Goal: Task Accomplishment & Management: Use online tool/utility

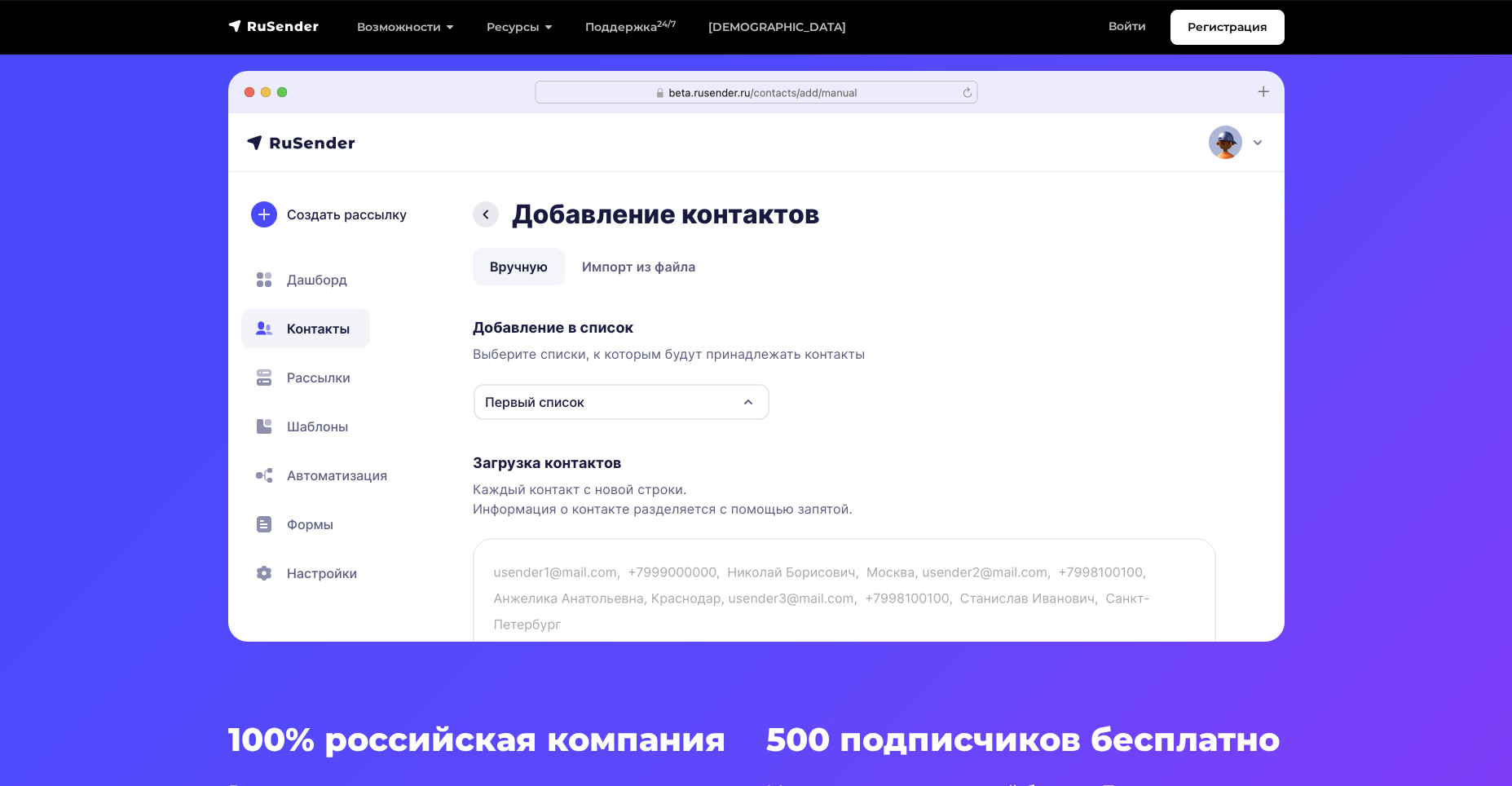
scroll to position [490, 0]
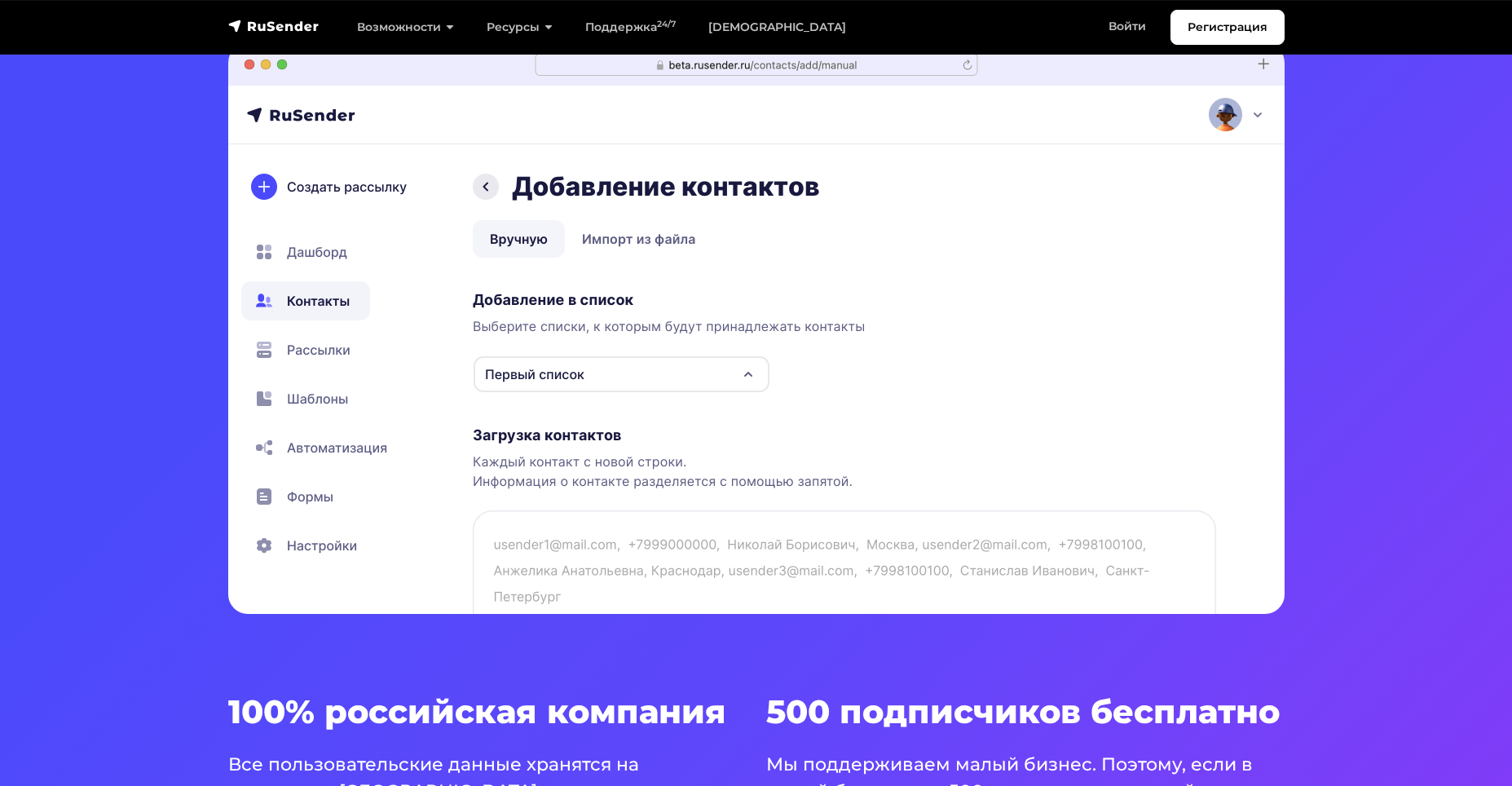
click at [694, 379] on img at bounding box center [756, 329] width 1057 height 571
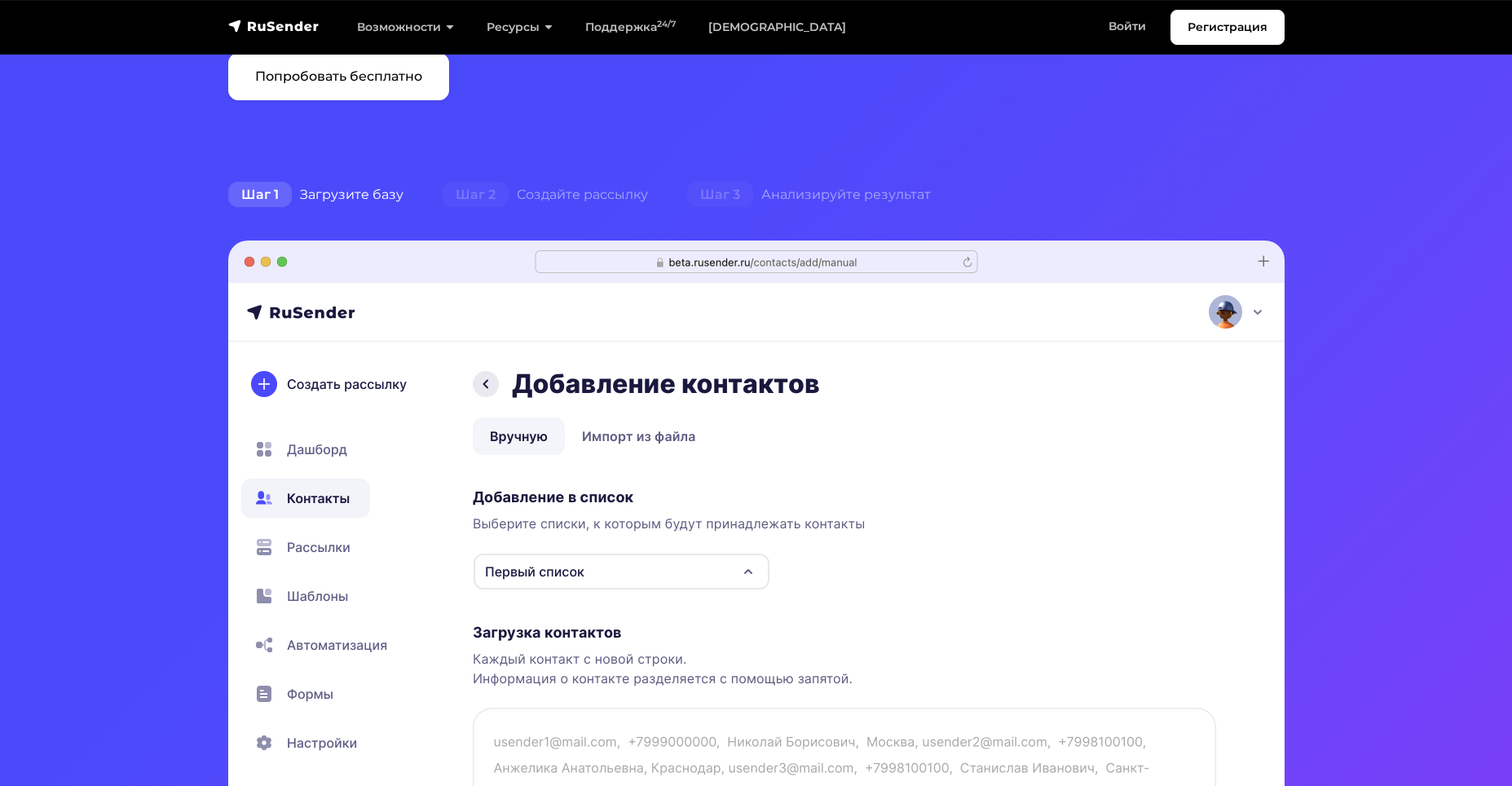
scroll to position [164, 0]
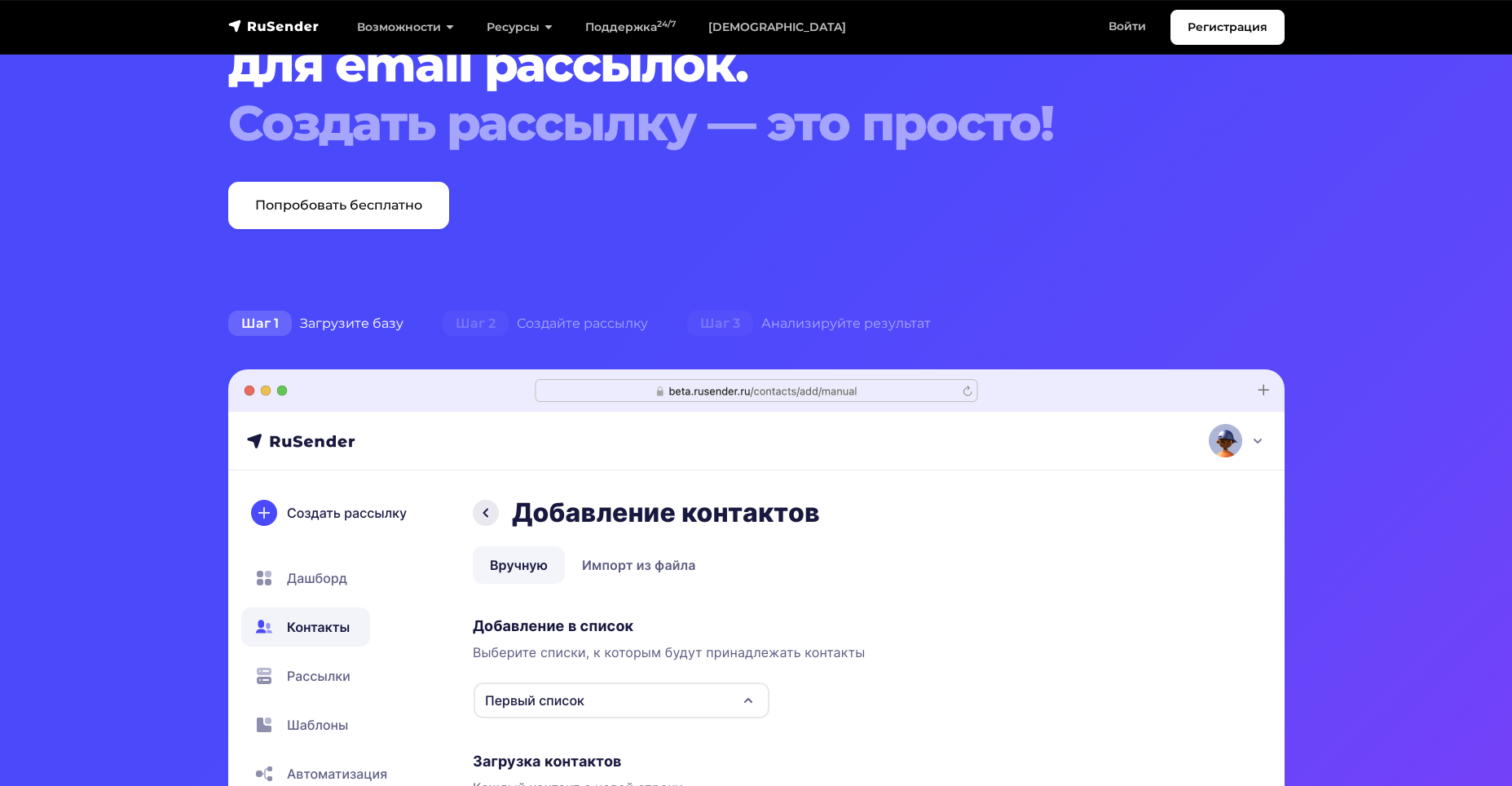
click at [347, 321] on div "Шаг 1 Загрузите базу" at bounding box center [316, 323] width 214 height 33
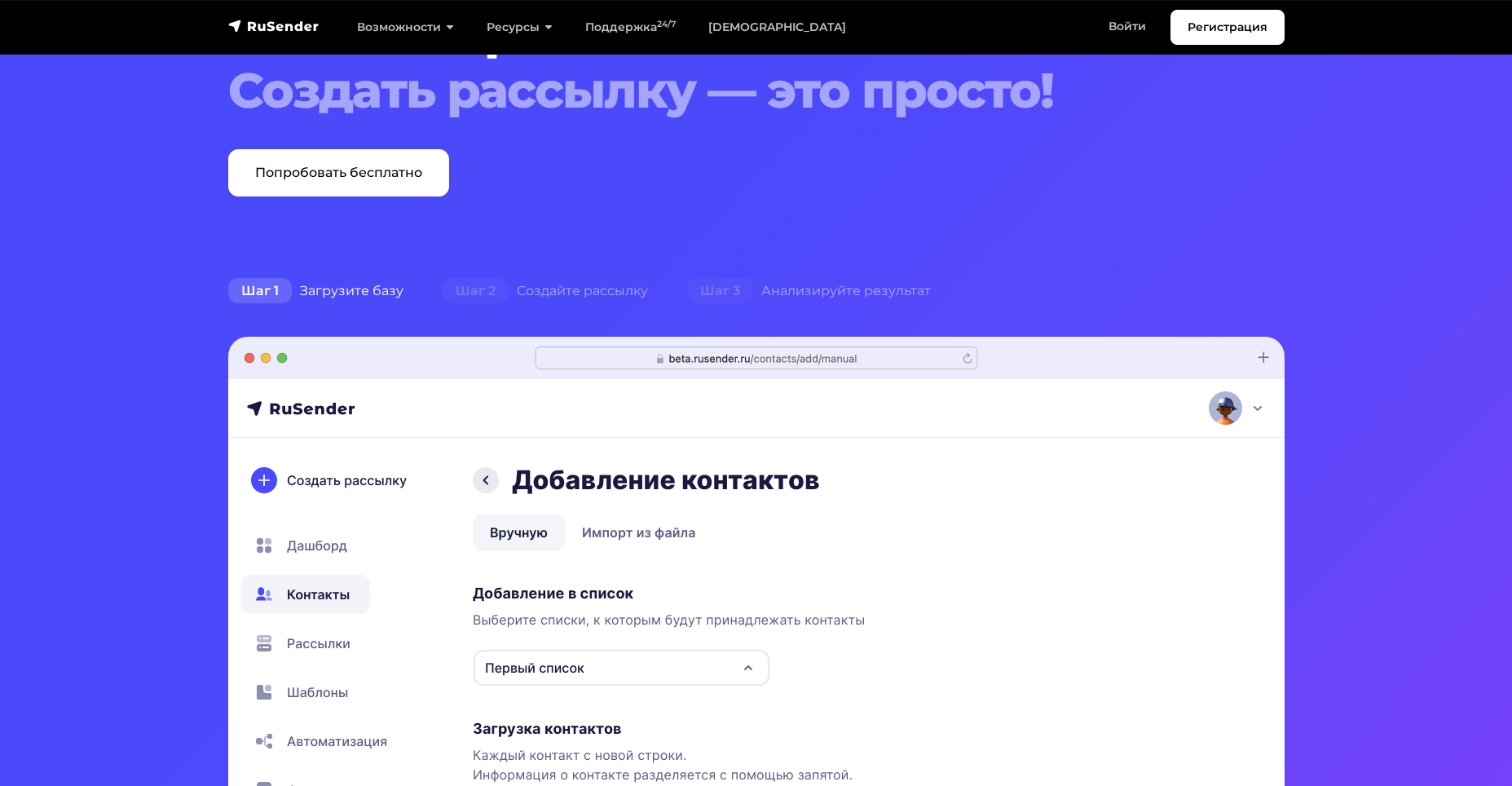
scroll to position [82, 0]
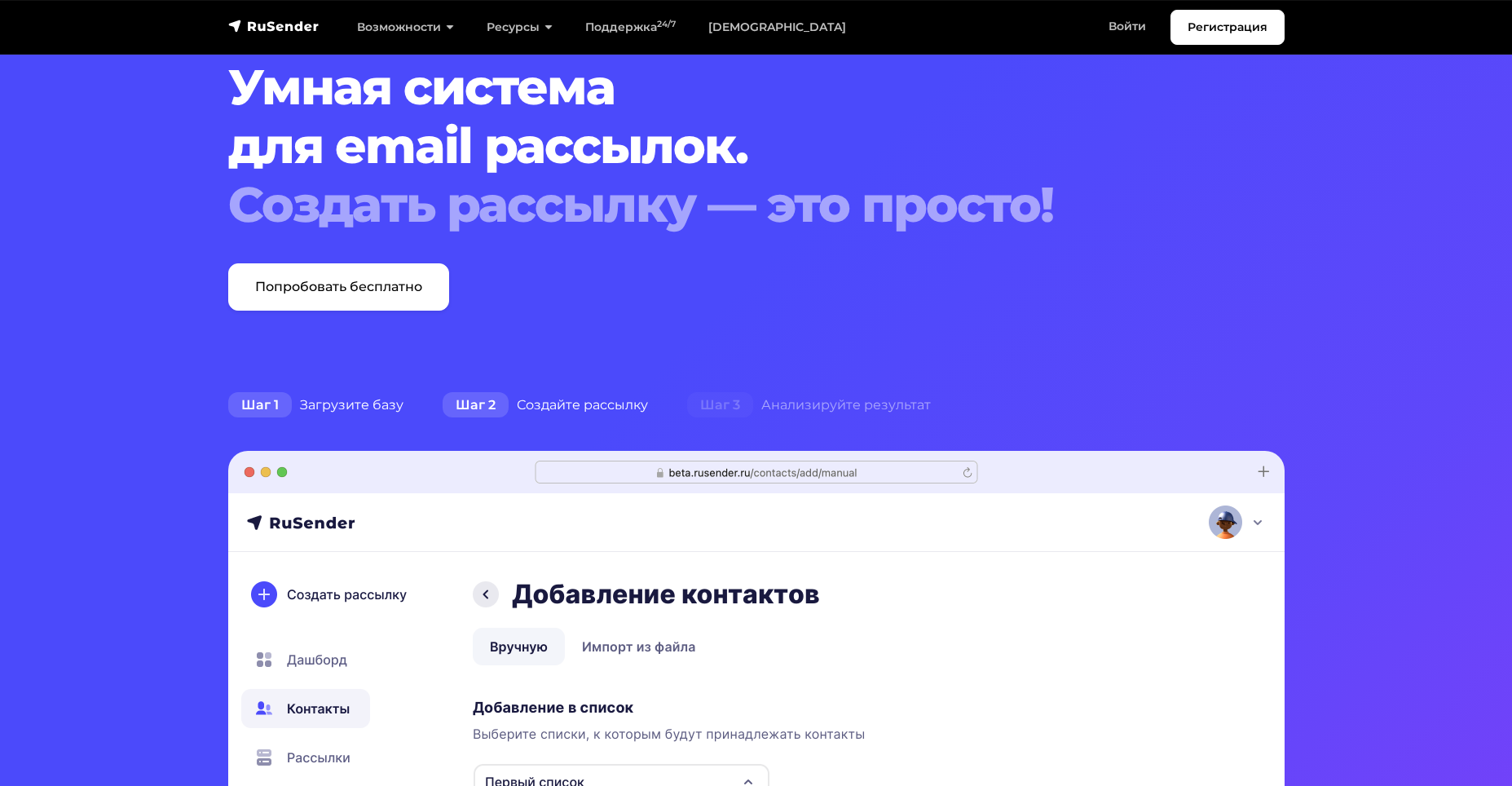
click at [570, 406] on div "Шаг 2 Создайте рассылку" at bounding box center [545, 405] width 244 height 33
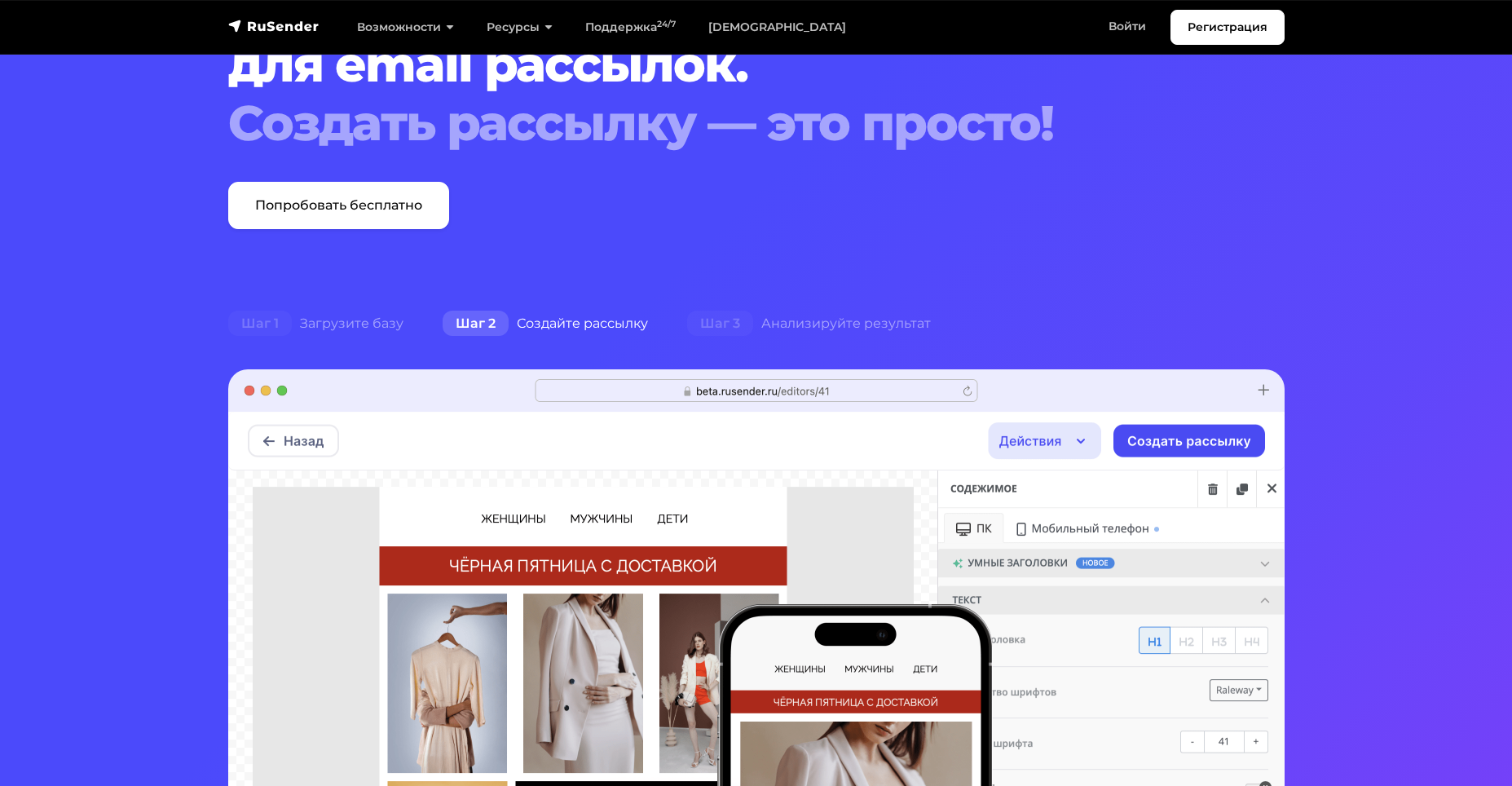
scroll to position [326, 0]
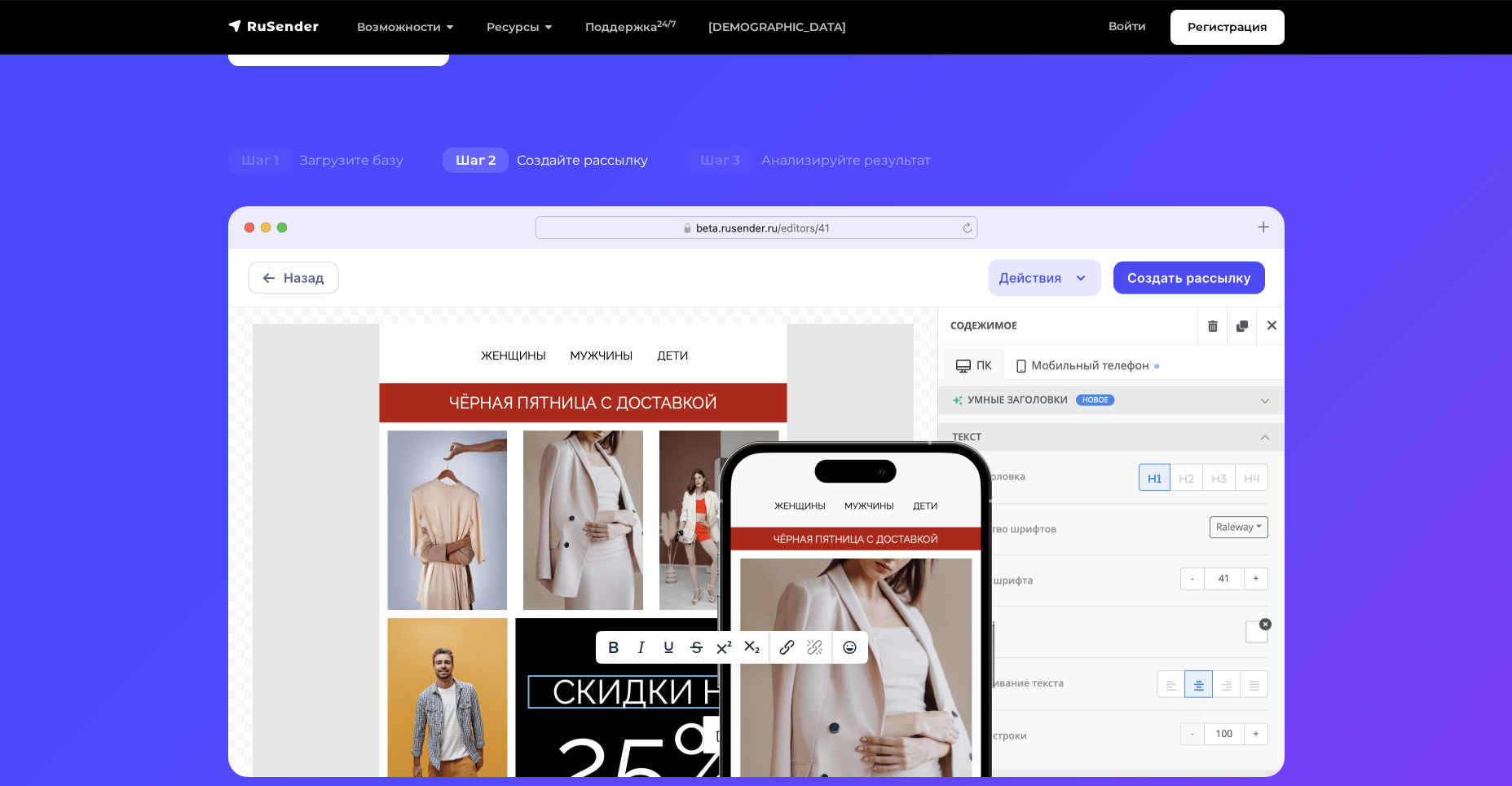
click at [1054, 273] on img at bounding box center [756, 492] width 1057 height 571
click at [1161, 281] on img at bounding box center [756, 492] width 1057 height 571
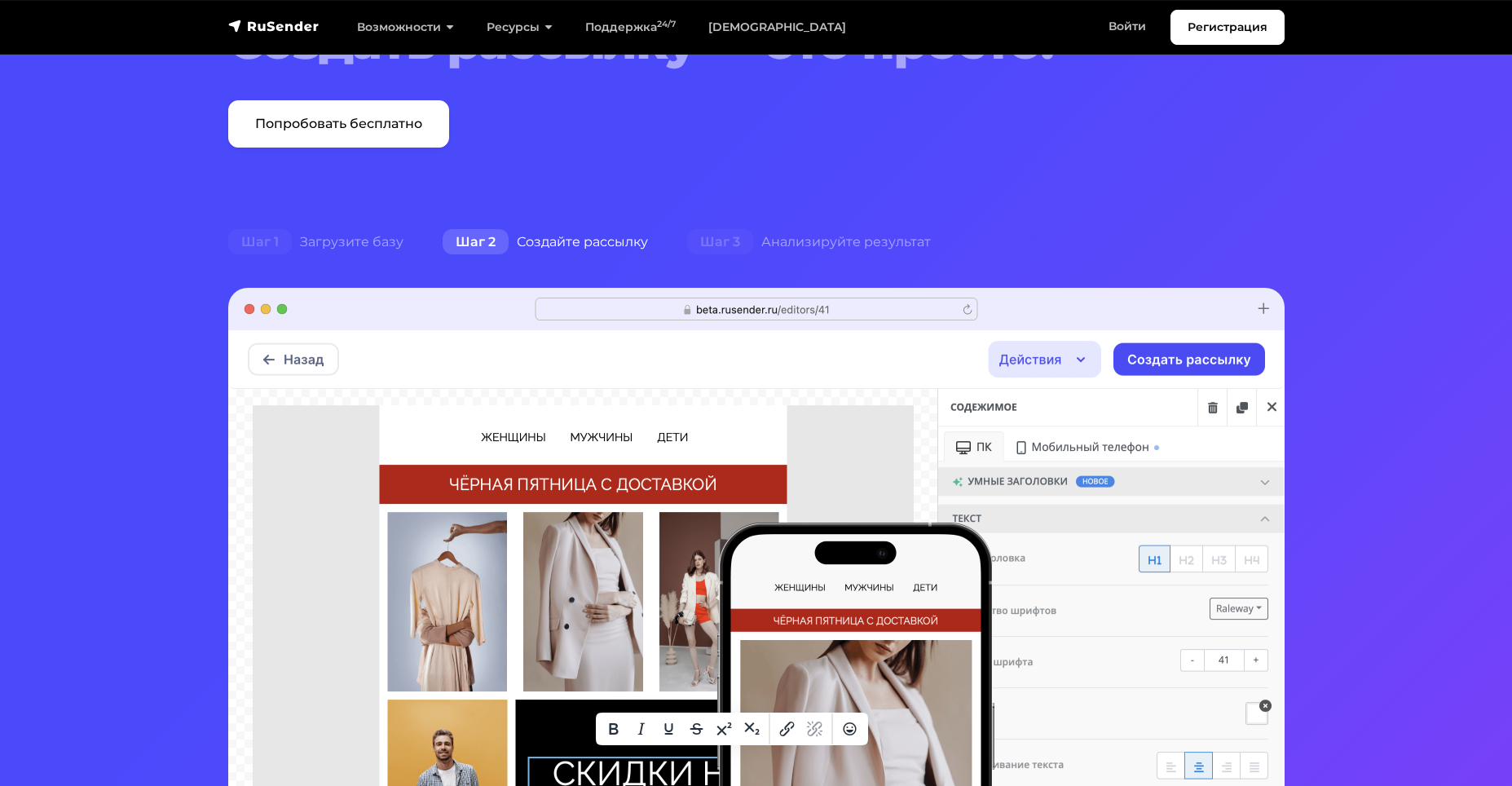
scroll to position [0, 0]
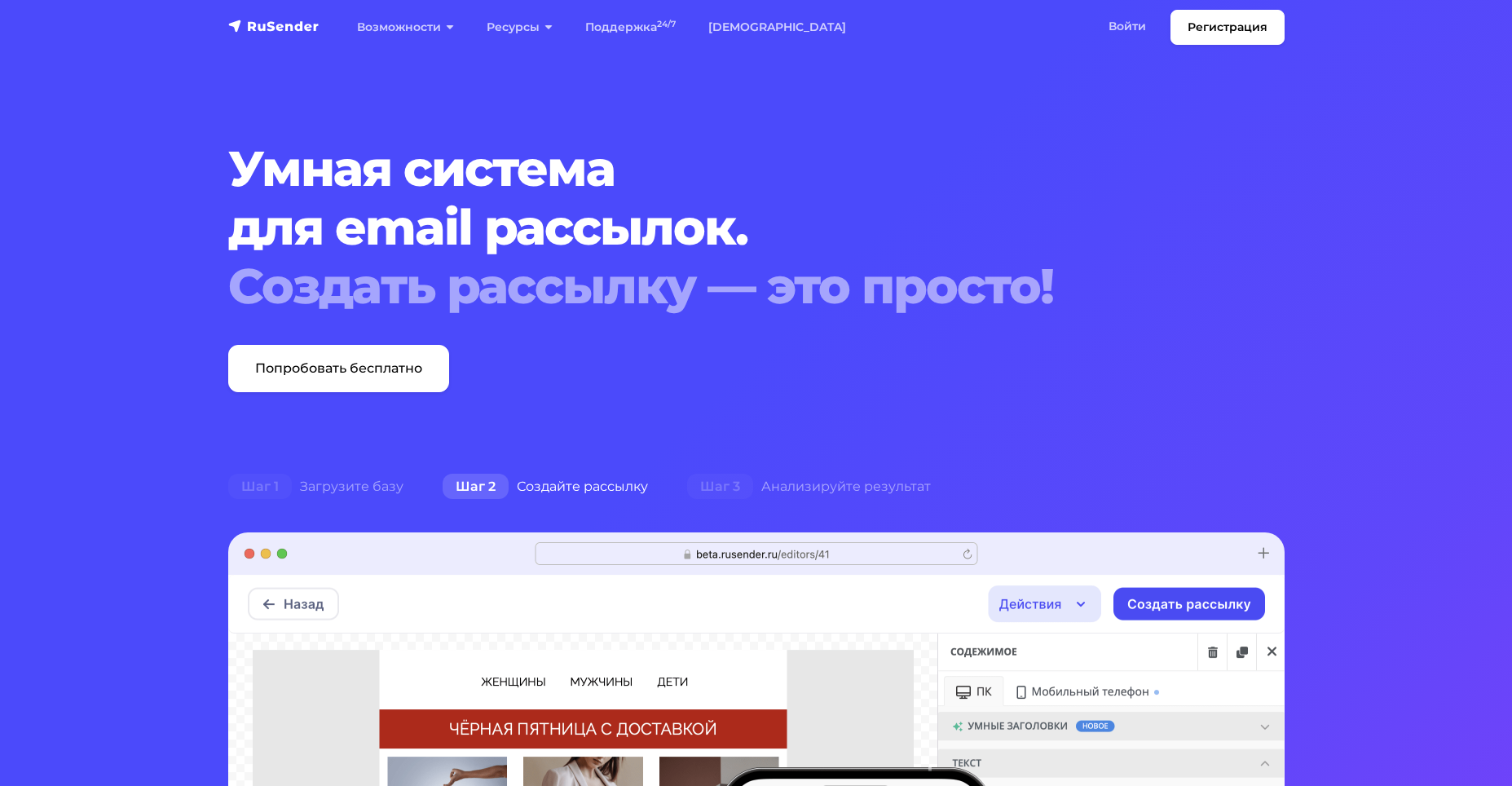
click at [570, 484] on div "Шаг 2 Создайте рассылку" at bounding box center [545, 487] width 244 height 33
click at [760, 501] on div "Шаг 3 Анализируйте результат" at bounding box center [809, 487] width 283 height 33
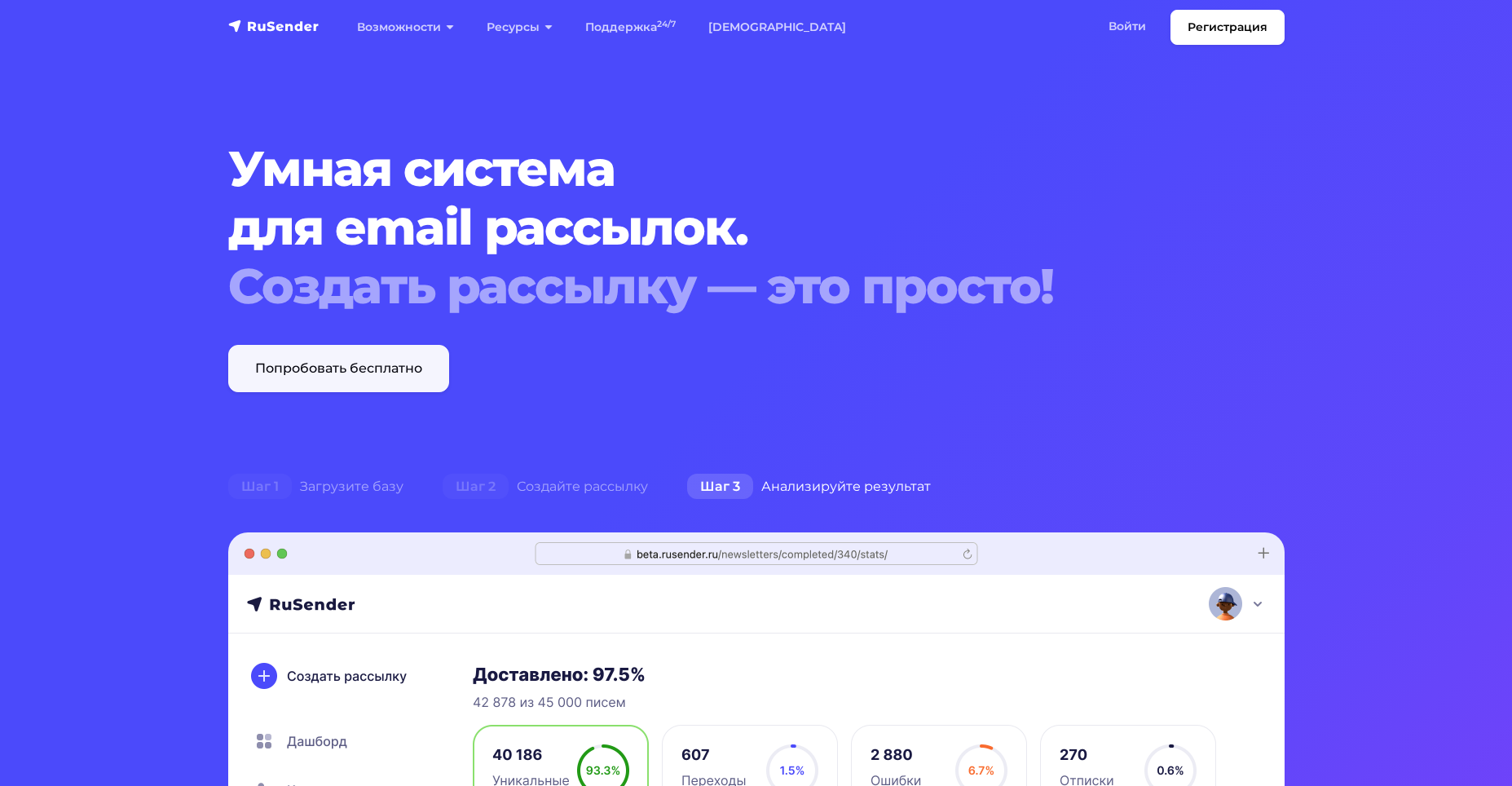
click at [351, 379] on link "Попробовать бесплатно" at bounding box center [338, 369] width 221 height 47
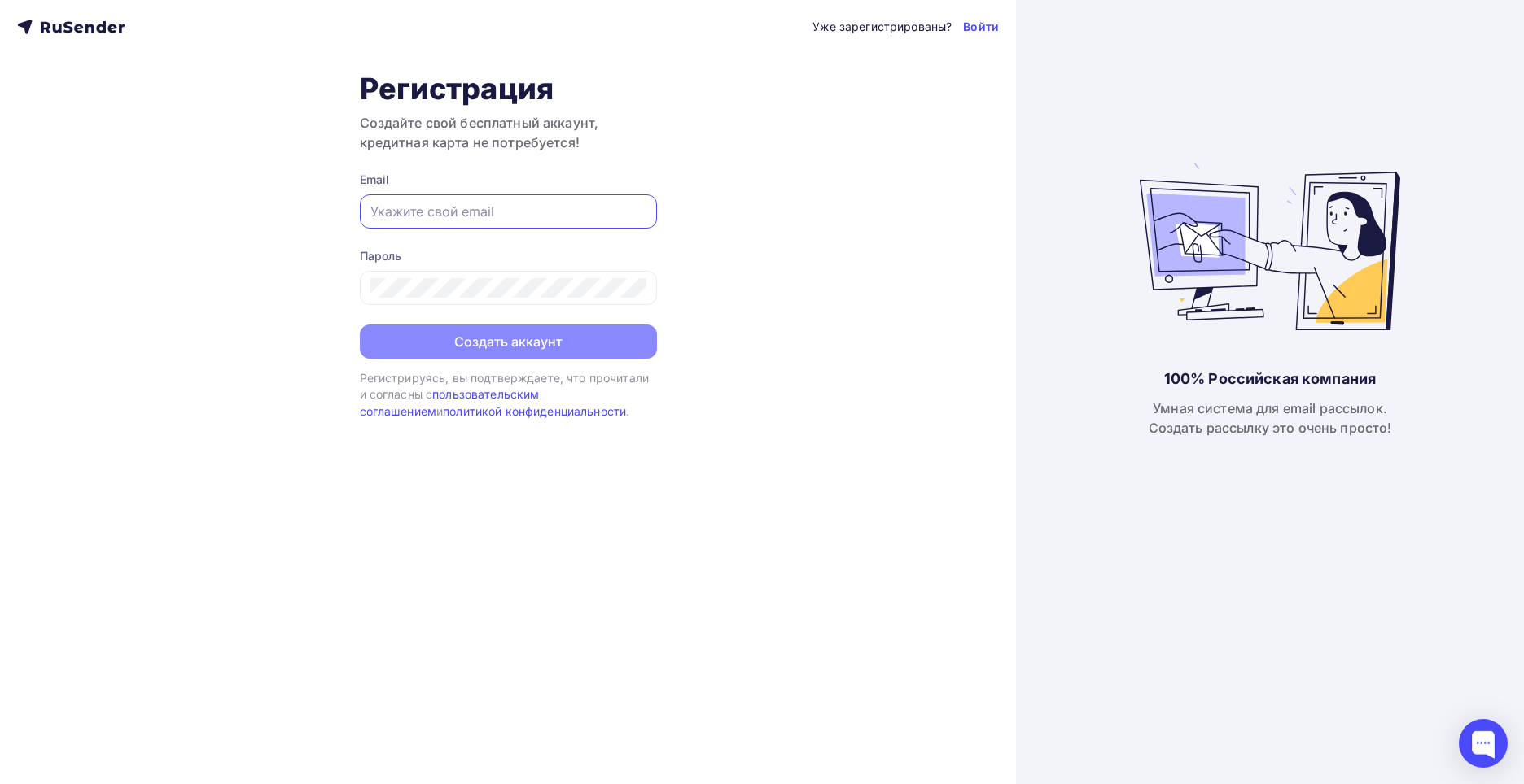
drag, startPoint x: 516, startPoint y: 208, endPoint x: 531, endPoint y: 209, distance: 15.0
click at [520, 208] on input "text" at bounding box center [508, 212] width 276 height 20
drag, startPoint x: 529, startPoint y: 208, endPoint x: 354, endPoint y: 203, distance: 175.1
click at [354, 203] on div "Уже зарегистрированы? Войти Регистрация Создайте свой бесплатный аккаунт, креди…" at bounding box center [508, 392] width 1015 height 784
type input "[EMAIL_ADDRESS][DOMAIN_NAME]"
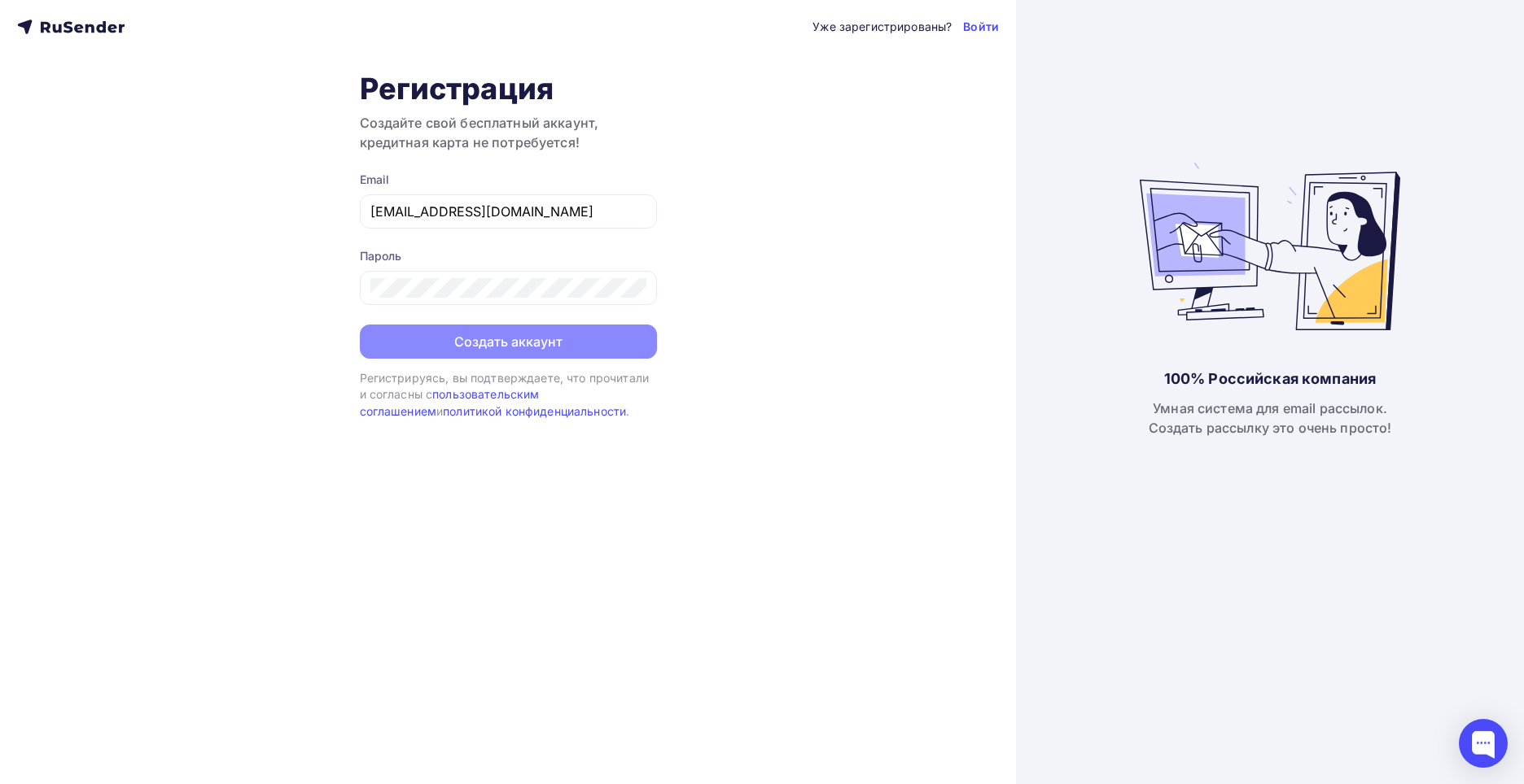
click at [275, 225] on div "Уже зарегистрированы? Войти Регистрация Создайте свой бесплатный аккаунт, креди…" at bounding box center [508, 392] width 1015 height 784
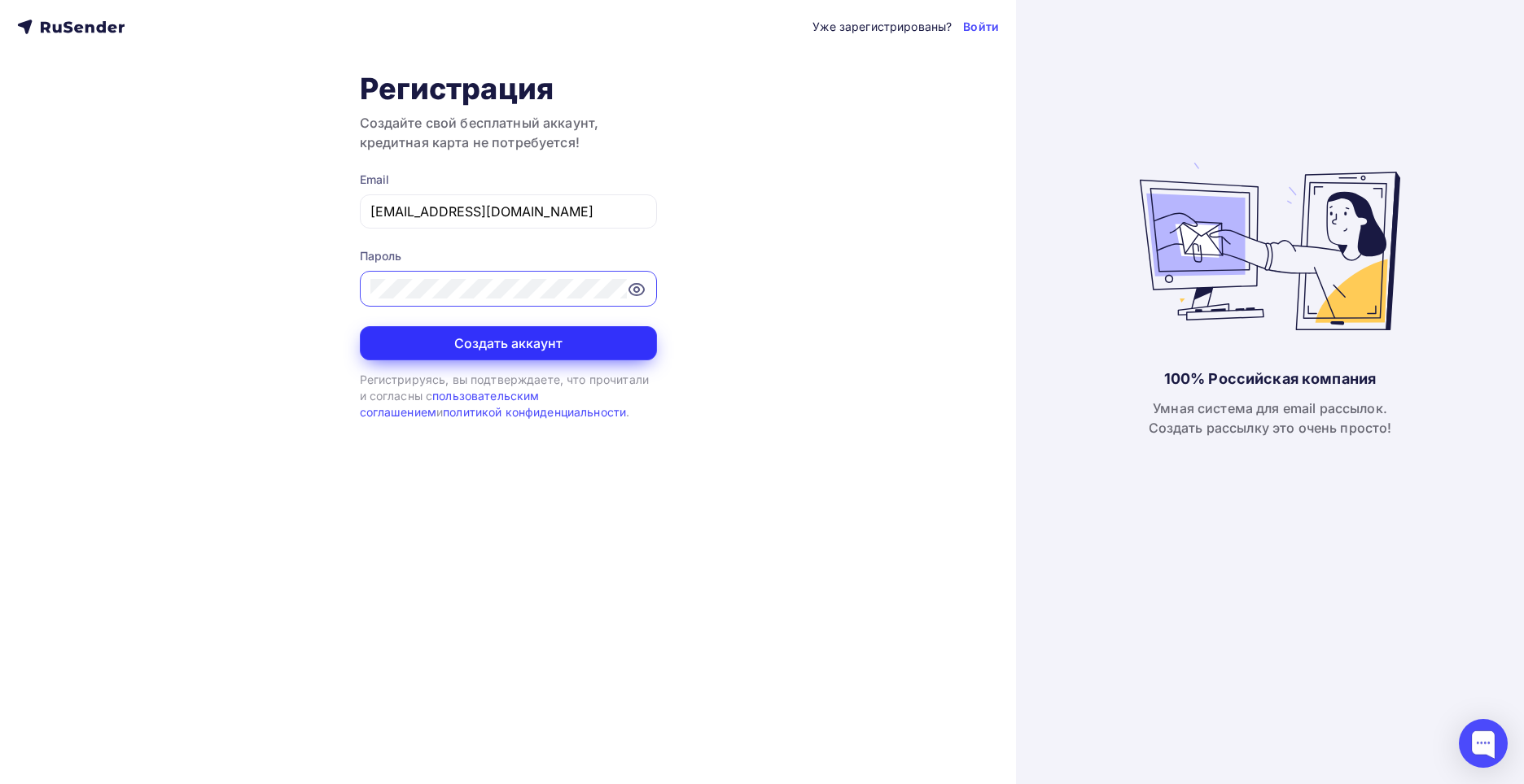
click at [500, 345] on button "Создать аккаунт" at bounding box center [509, 344] width 297 height 34
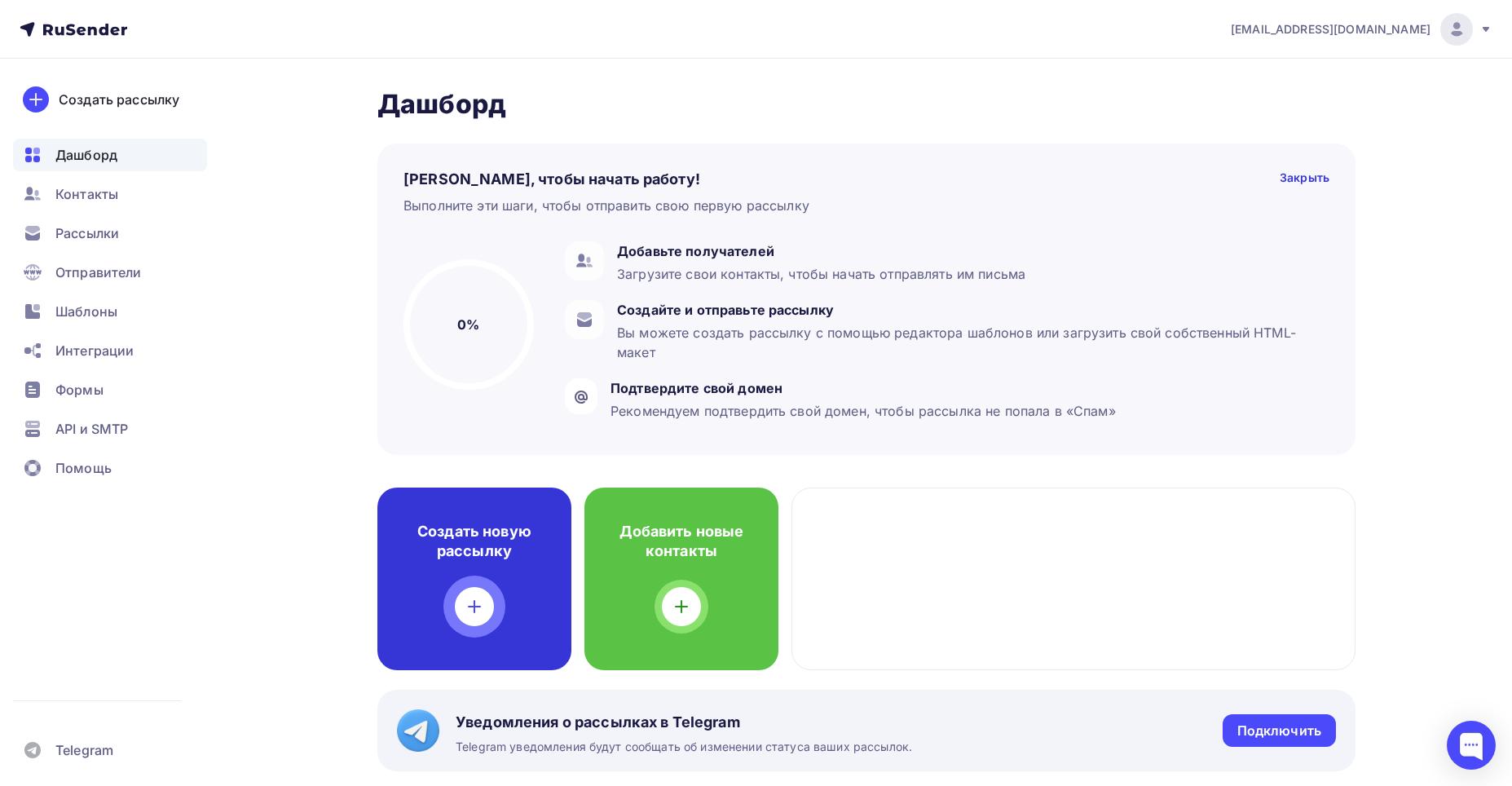
click at [437, 531] on h4 "Создать новую рассылку" at bounding box center [474, 542] width 142 height 39
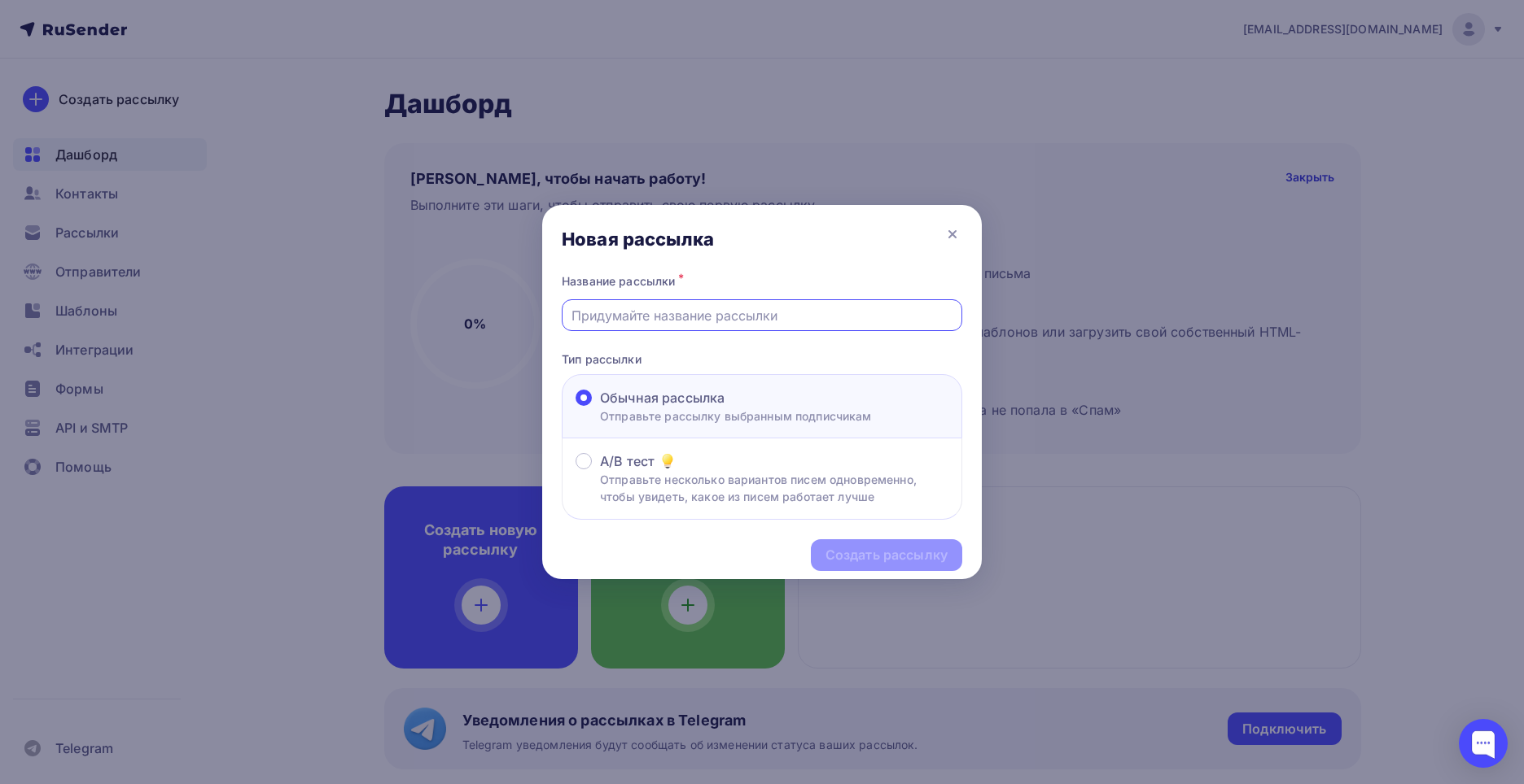
click at [683, 323] on input "text" at bounding box center [762, 316] width 382 height 20
type input "Увеличение гарантийного срока"
click at [894, 547] on div "Создать рассылку" at bounding box center [886, 555] width 122 height 19
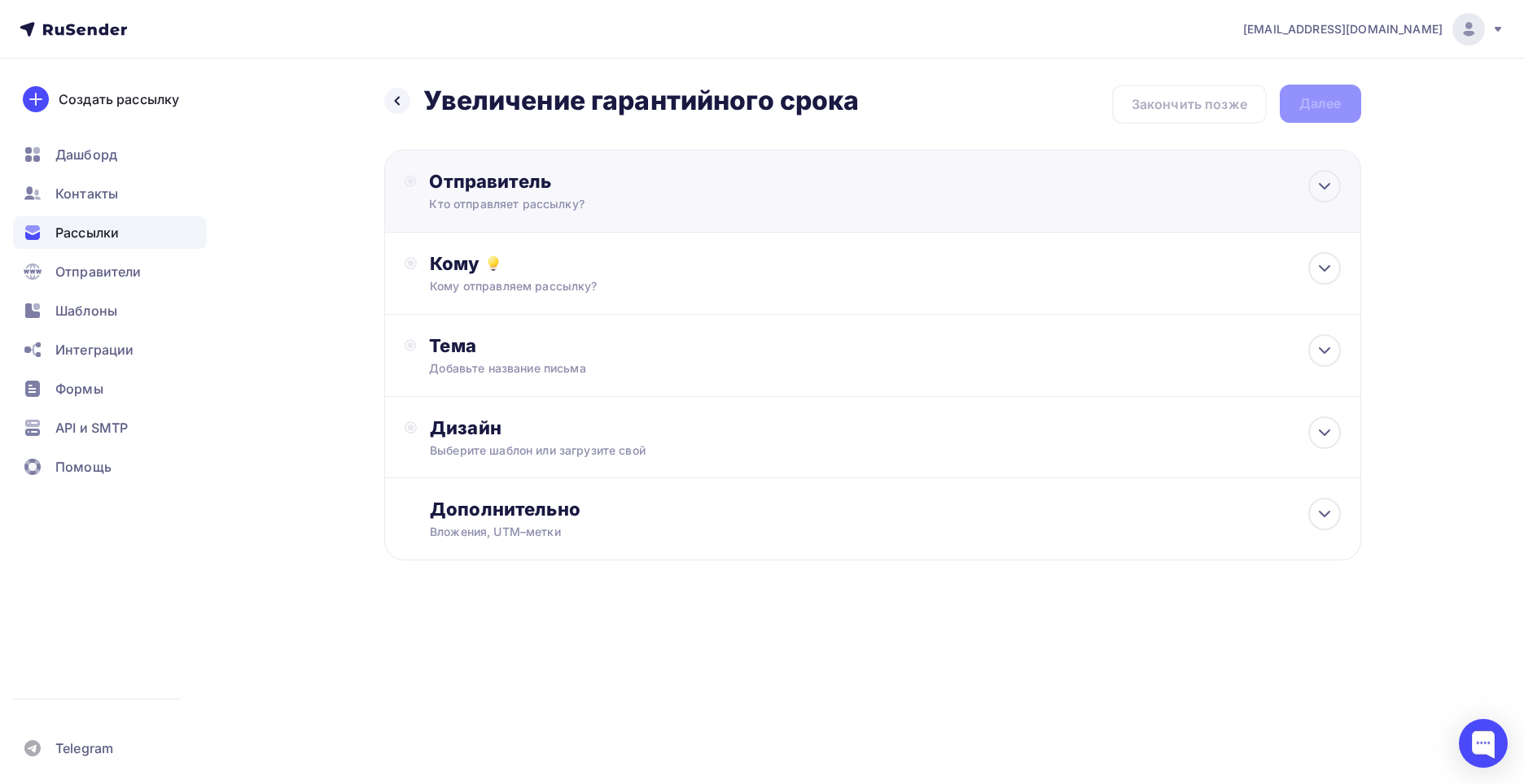
click at [718, 173] on div "Отправитель" at bounding box center [605, 181] width 353 height 23
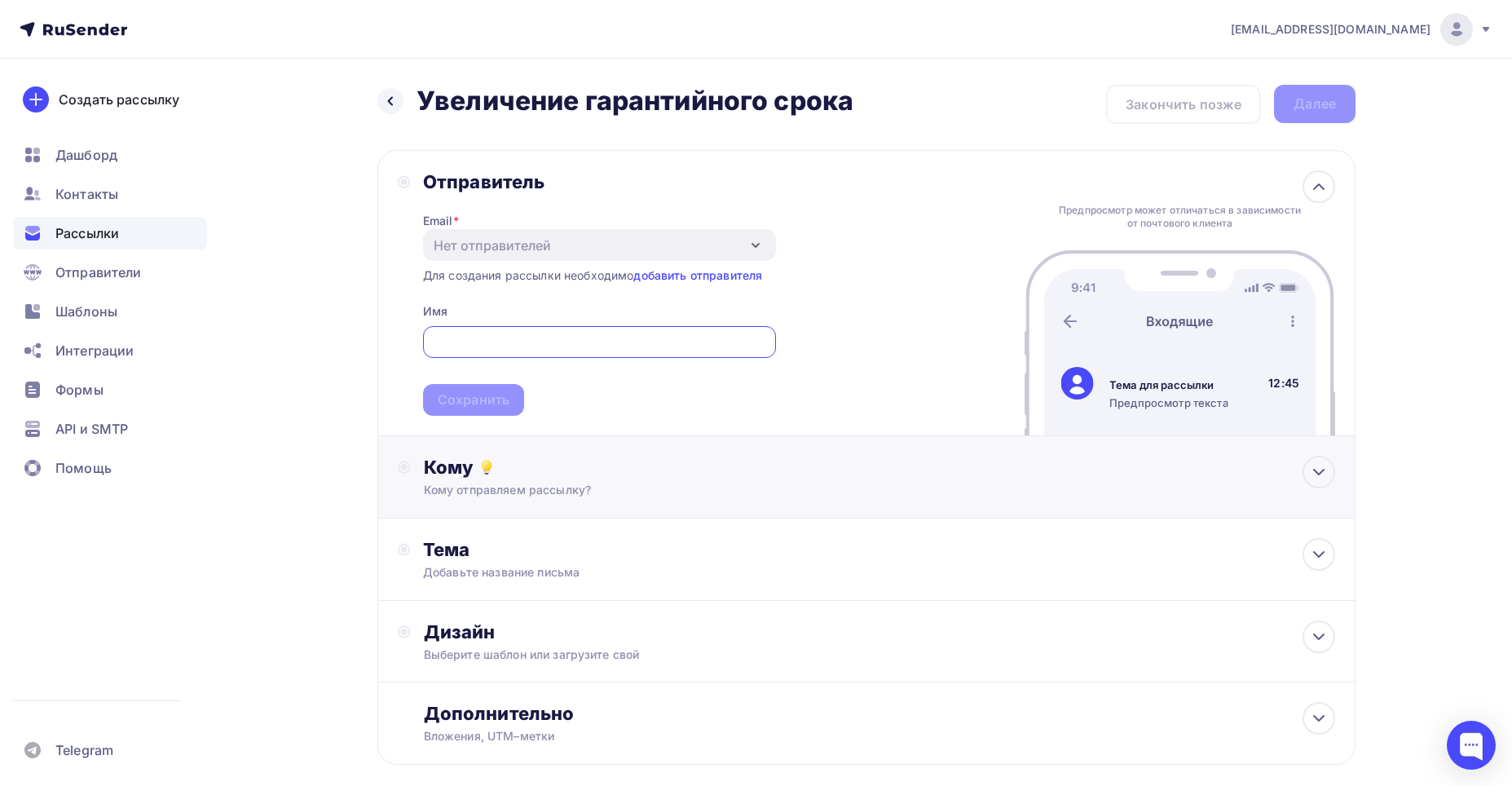
click at [735, 482] on div "Кому Кому отправляем рассылку? Списки получателей Нет получателей Все списки id…" at bounding box center [880, 477] width 912 height 43
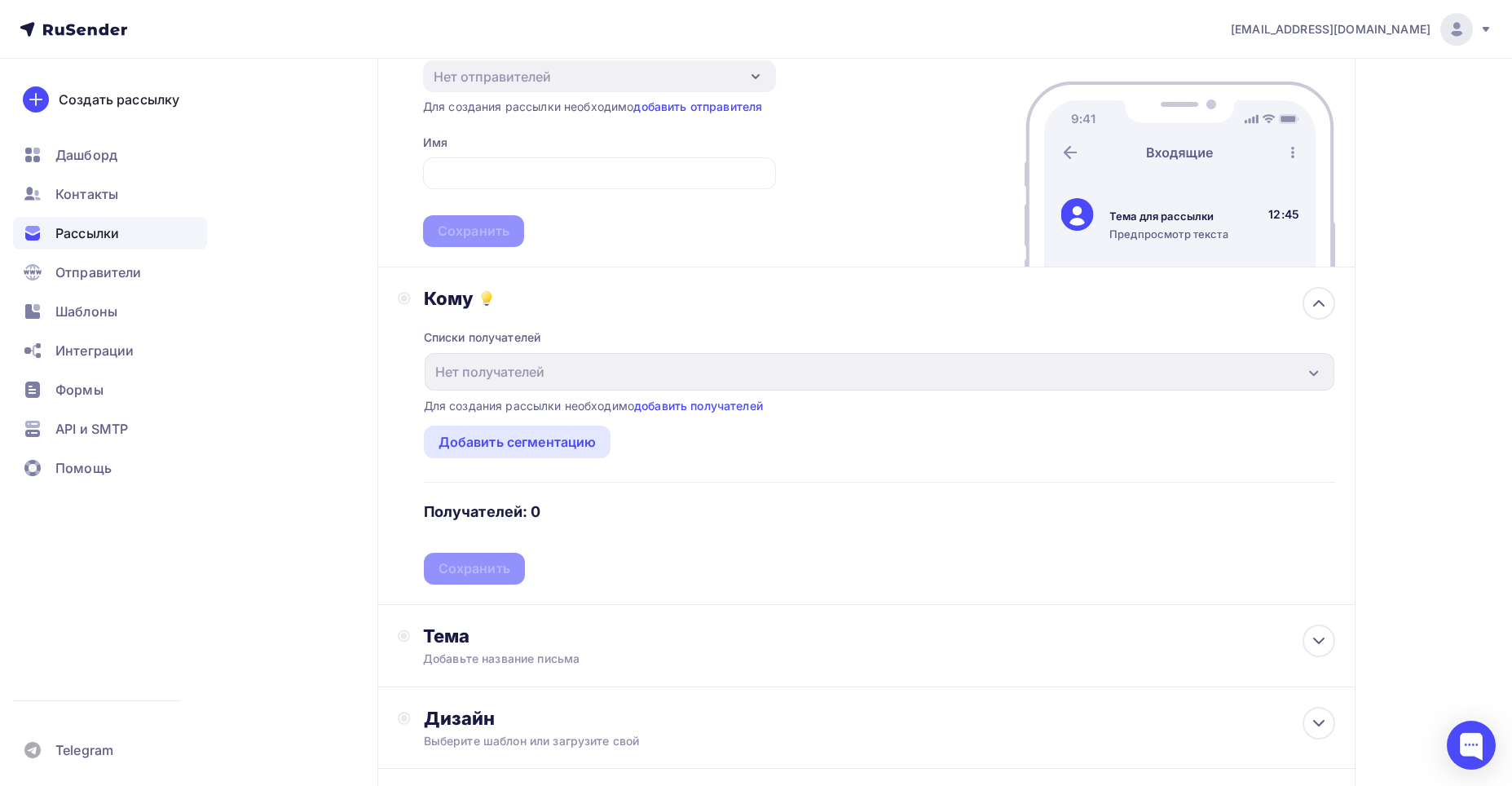
scroll to position [244, 0]
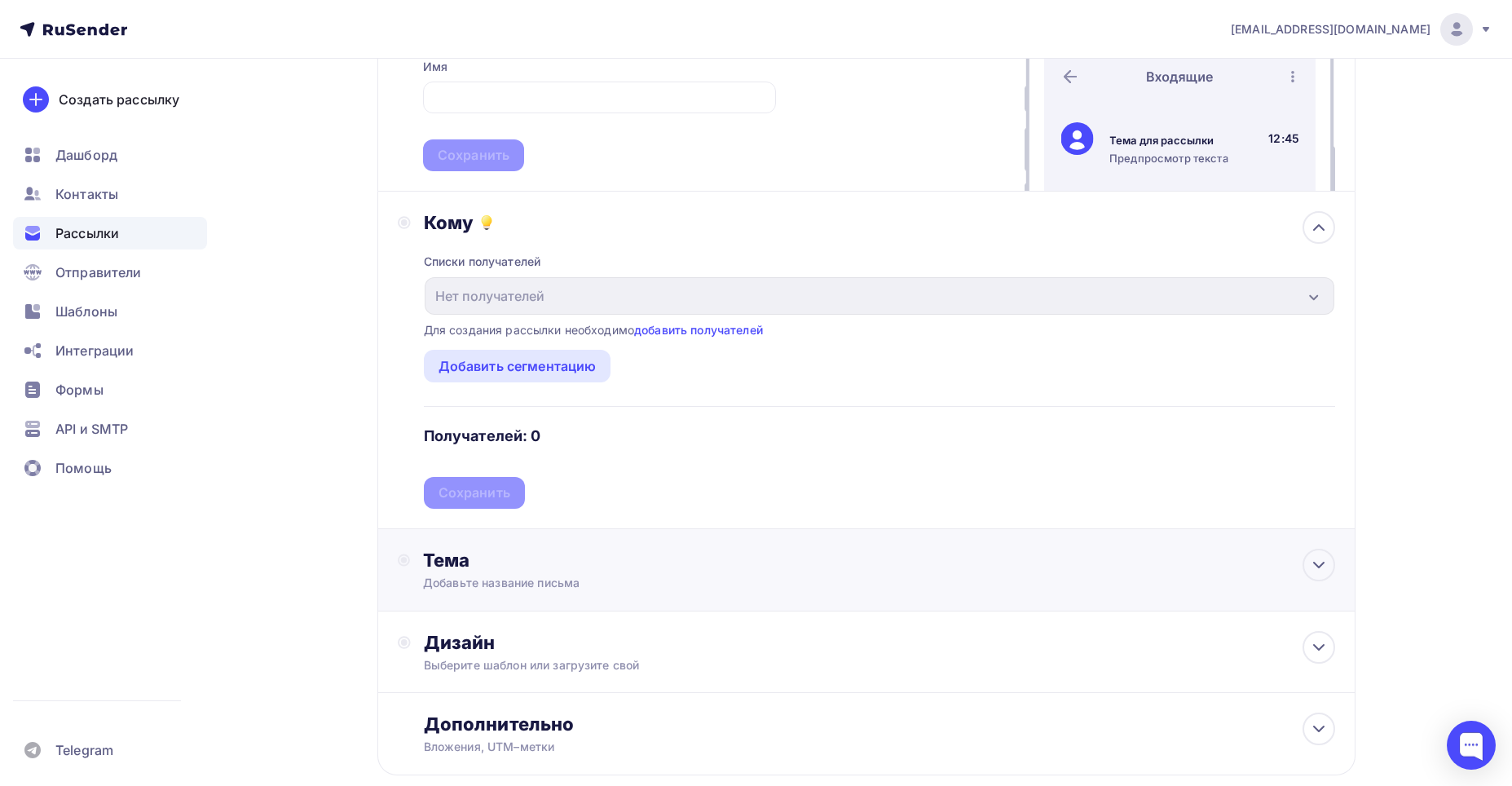
click at [565, 564] on div "Тема" at bounding box center [584, 560] width 322 height 23
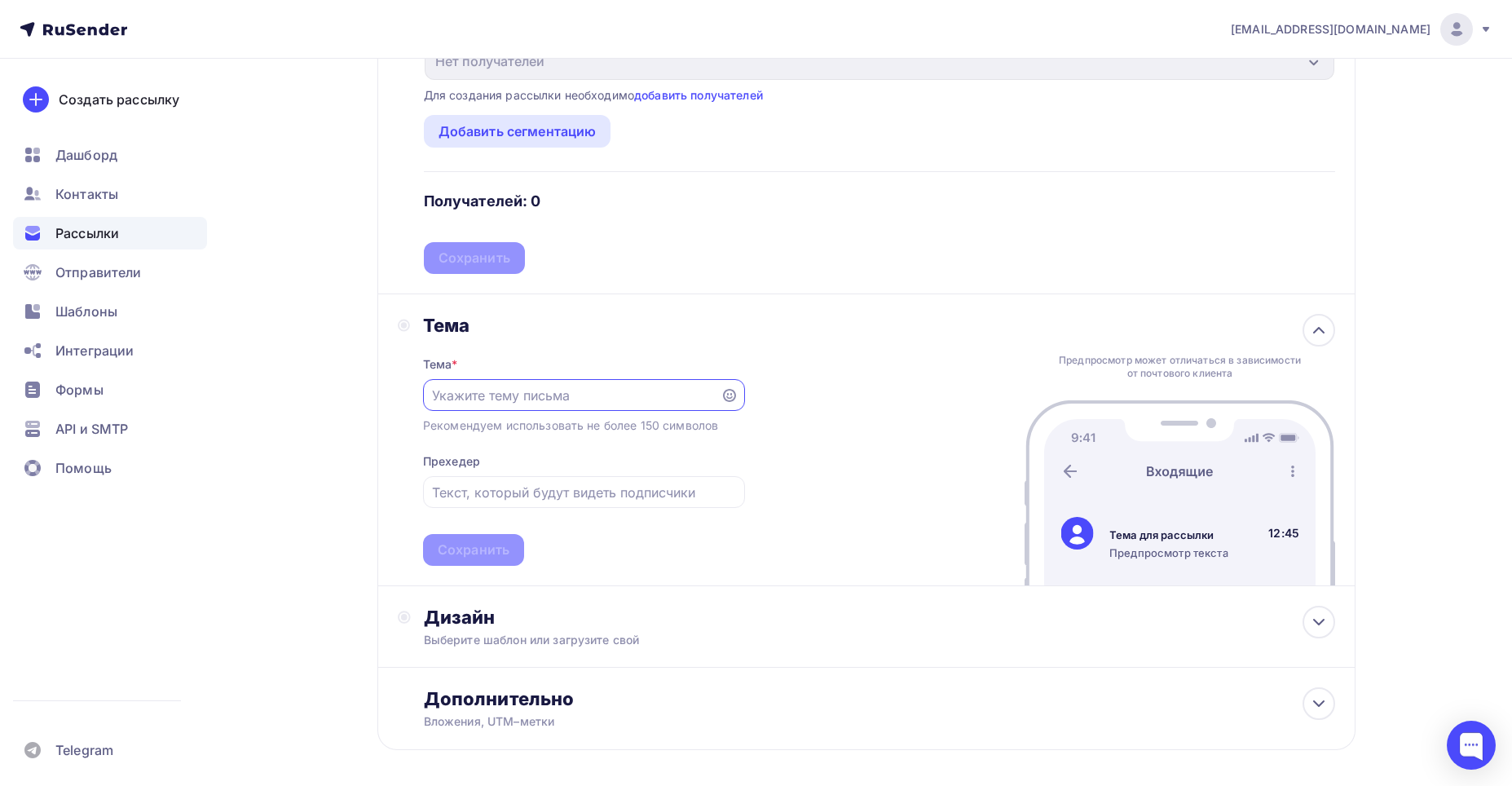
scroll to position [549, 0]
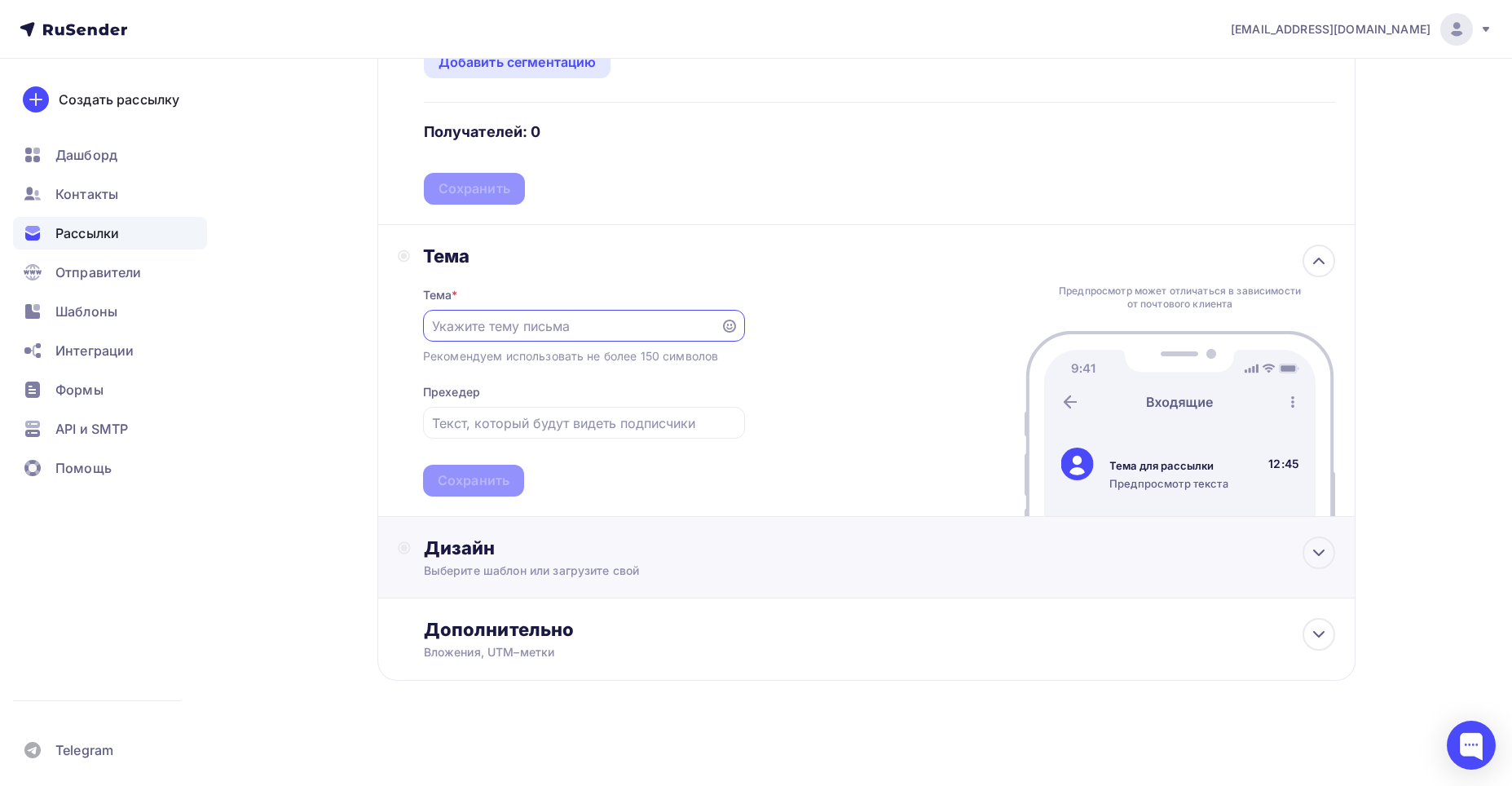
click at [588, 568] on div "Выберите шаблон или загрузите свой" at bounding box center [835, 571] width 821 height 16
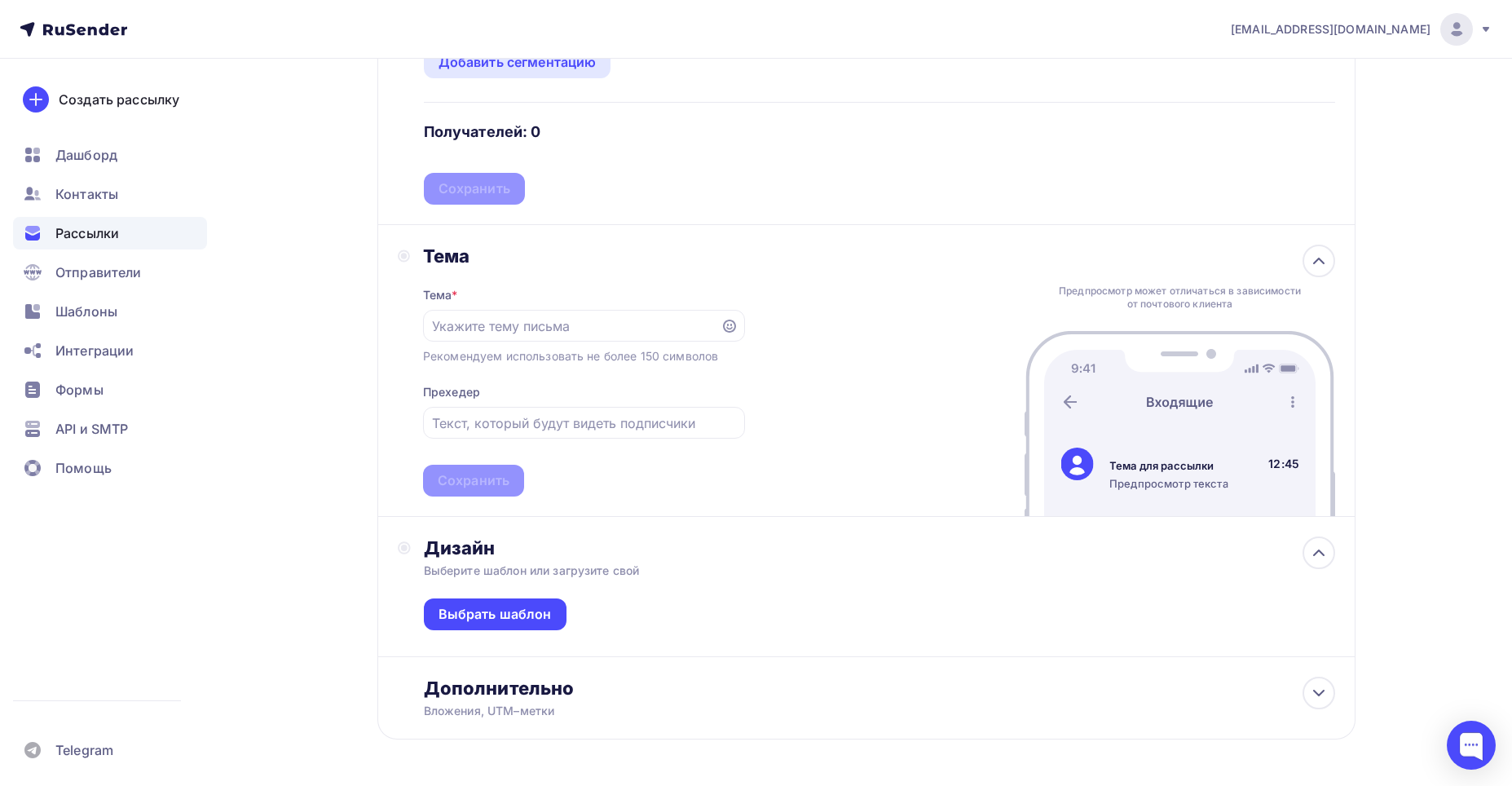
scroll to position [608, 0]
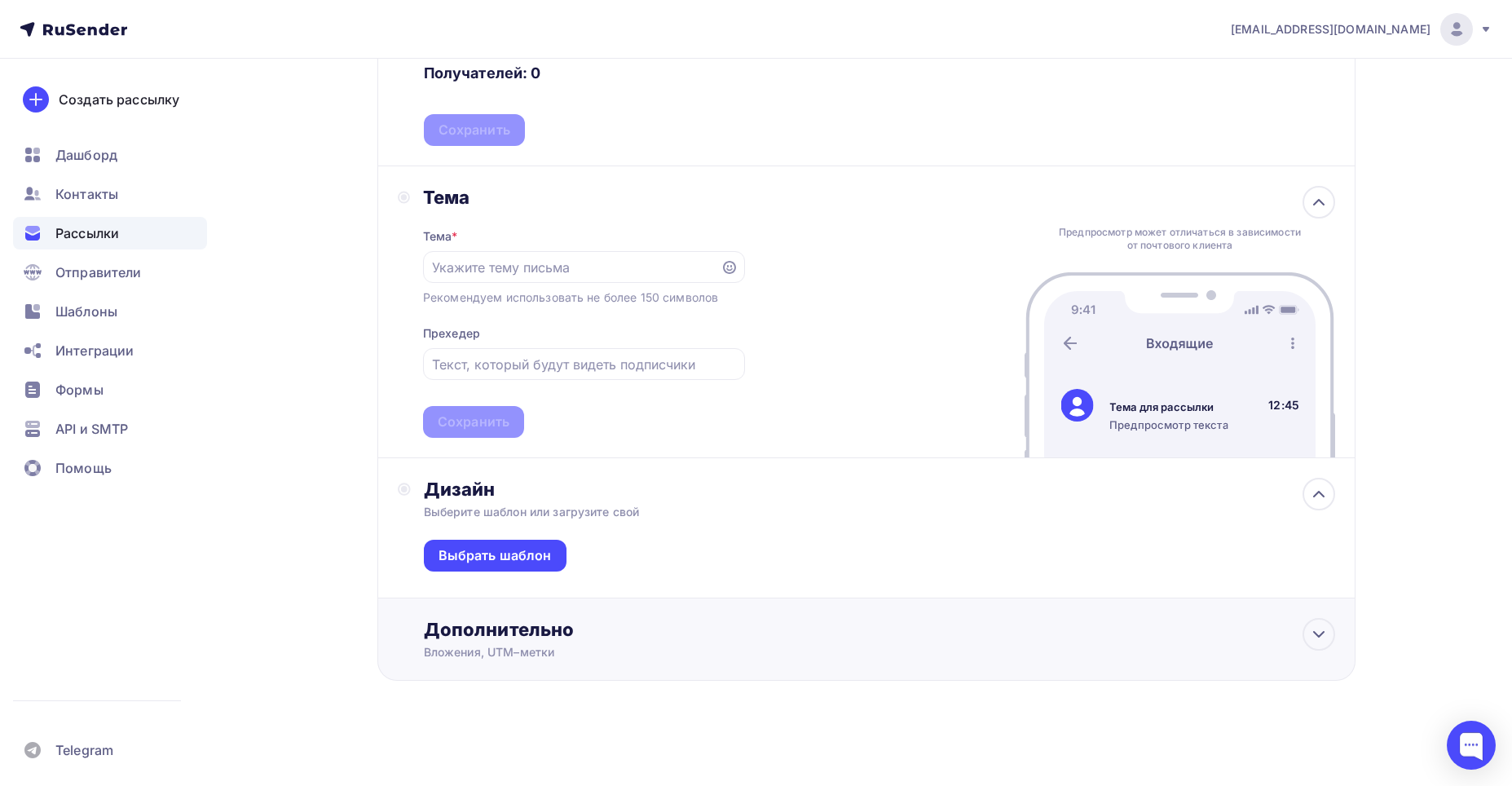
click at [594, 629] on div "Дополнительно" at bounding box center [880, 630] width 912 height 23
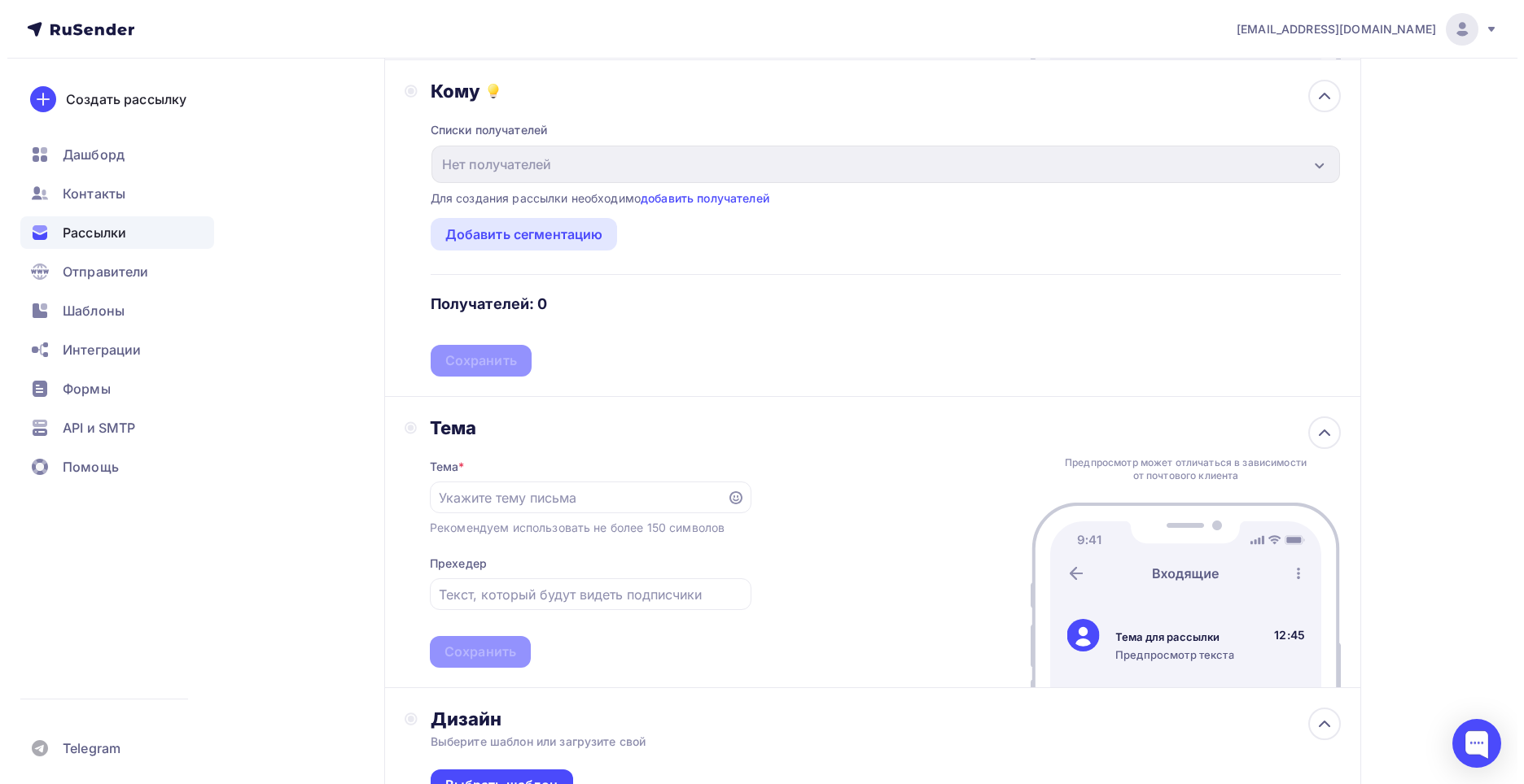
scroll to position [0, 0]
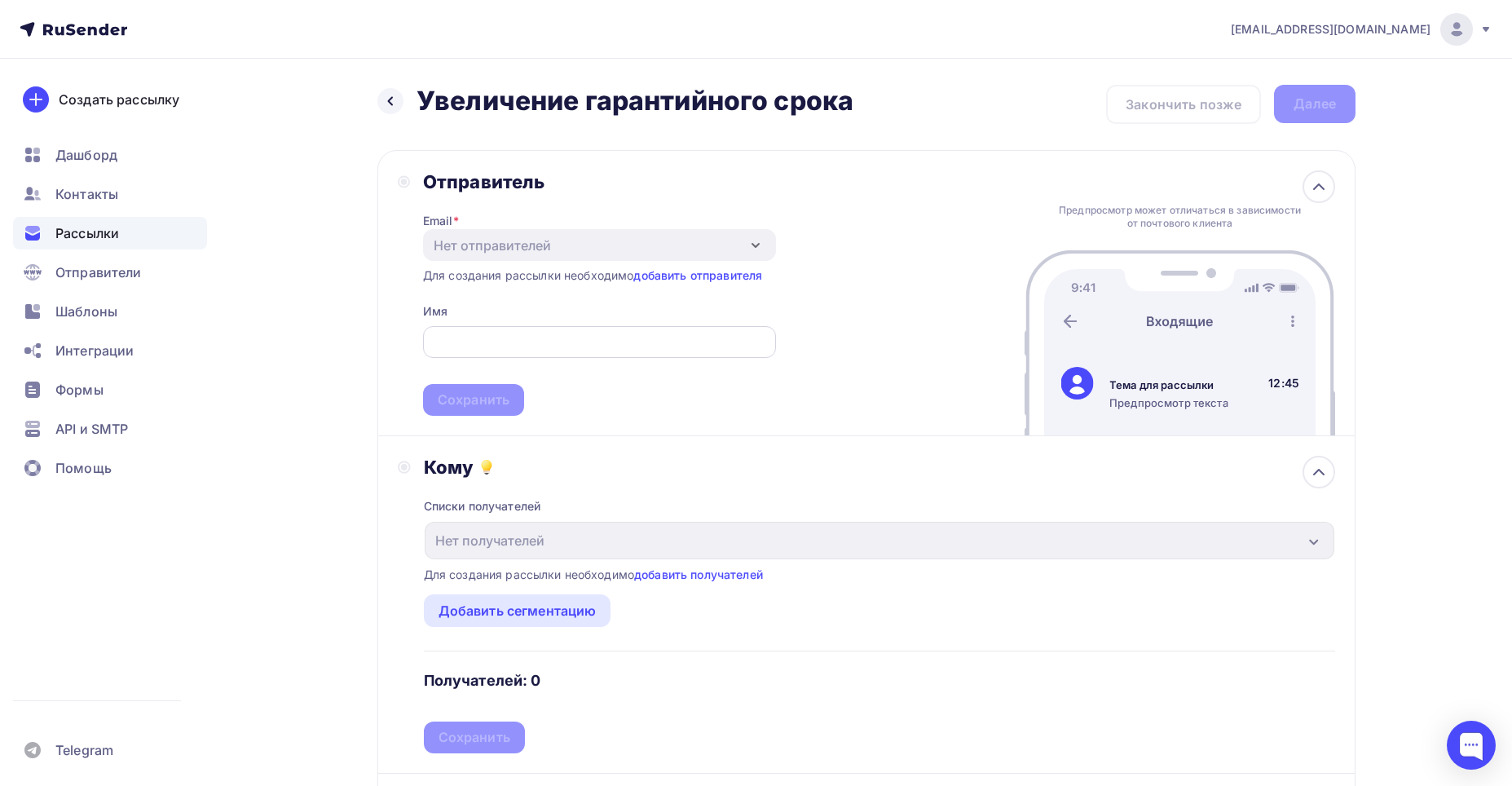
click at [594, 342] on input "text" at bounding box center [599, 343] width 334 height 20
click at [683, 275] on link "добавить отправителя" at bounding box center [698, 274] width 129 height 14
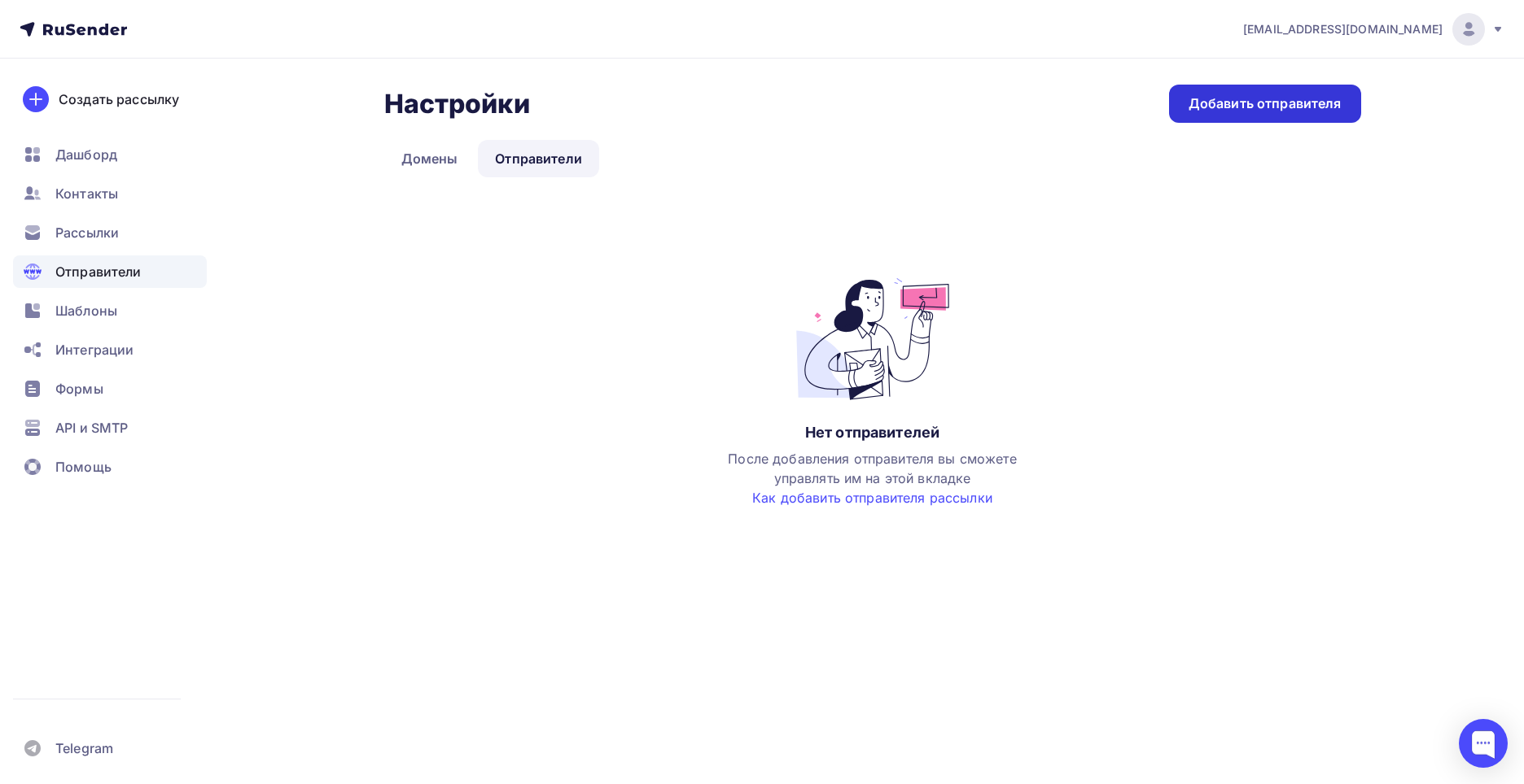
click at [1286, 118] on div "Добавить отправителя" at bounding box center [1265, 103] width 192 height 38
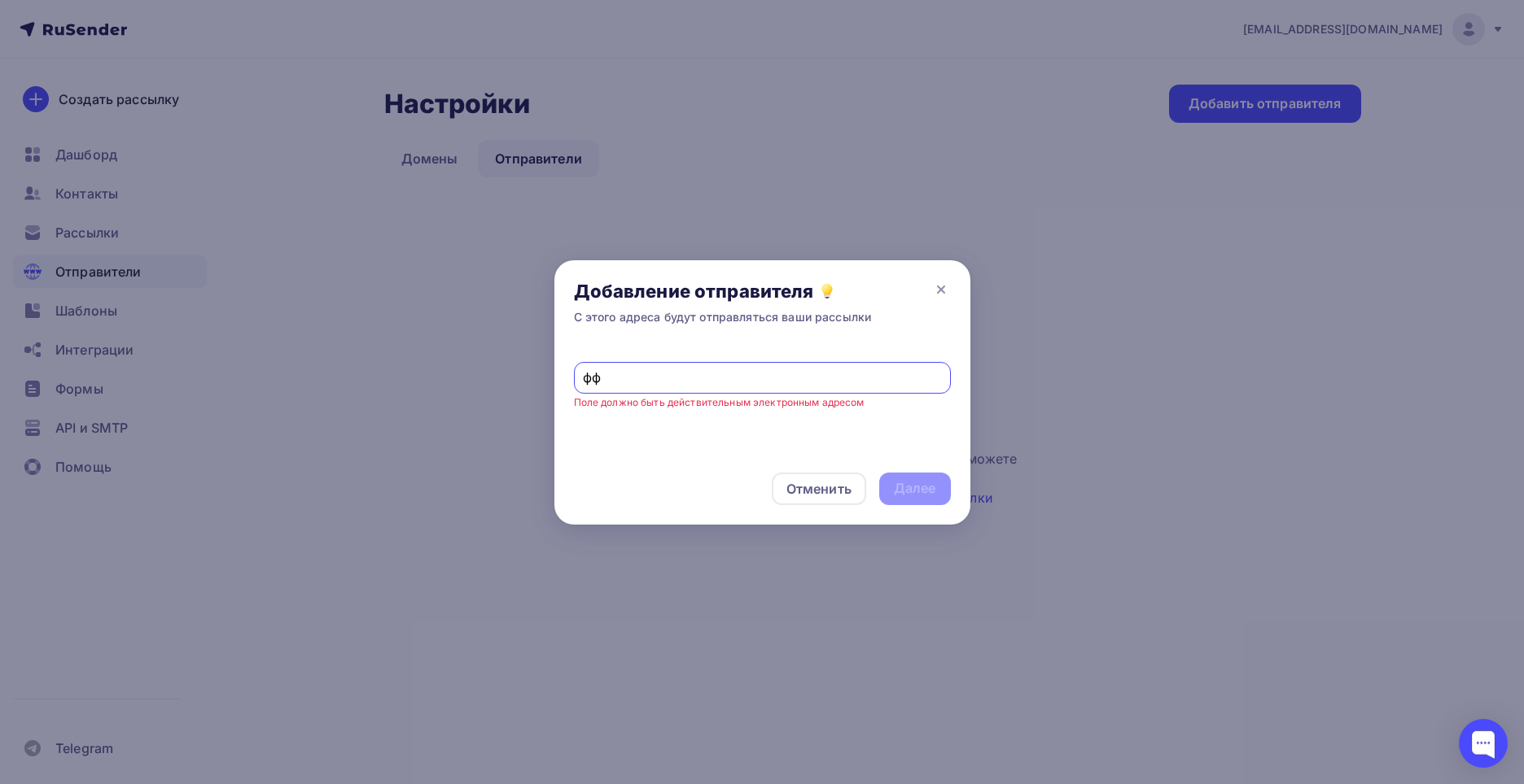
type input "ф"
click at [930, 497] on div "Далее" at bounding box center [915, 489] width 43 height 19
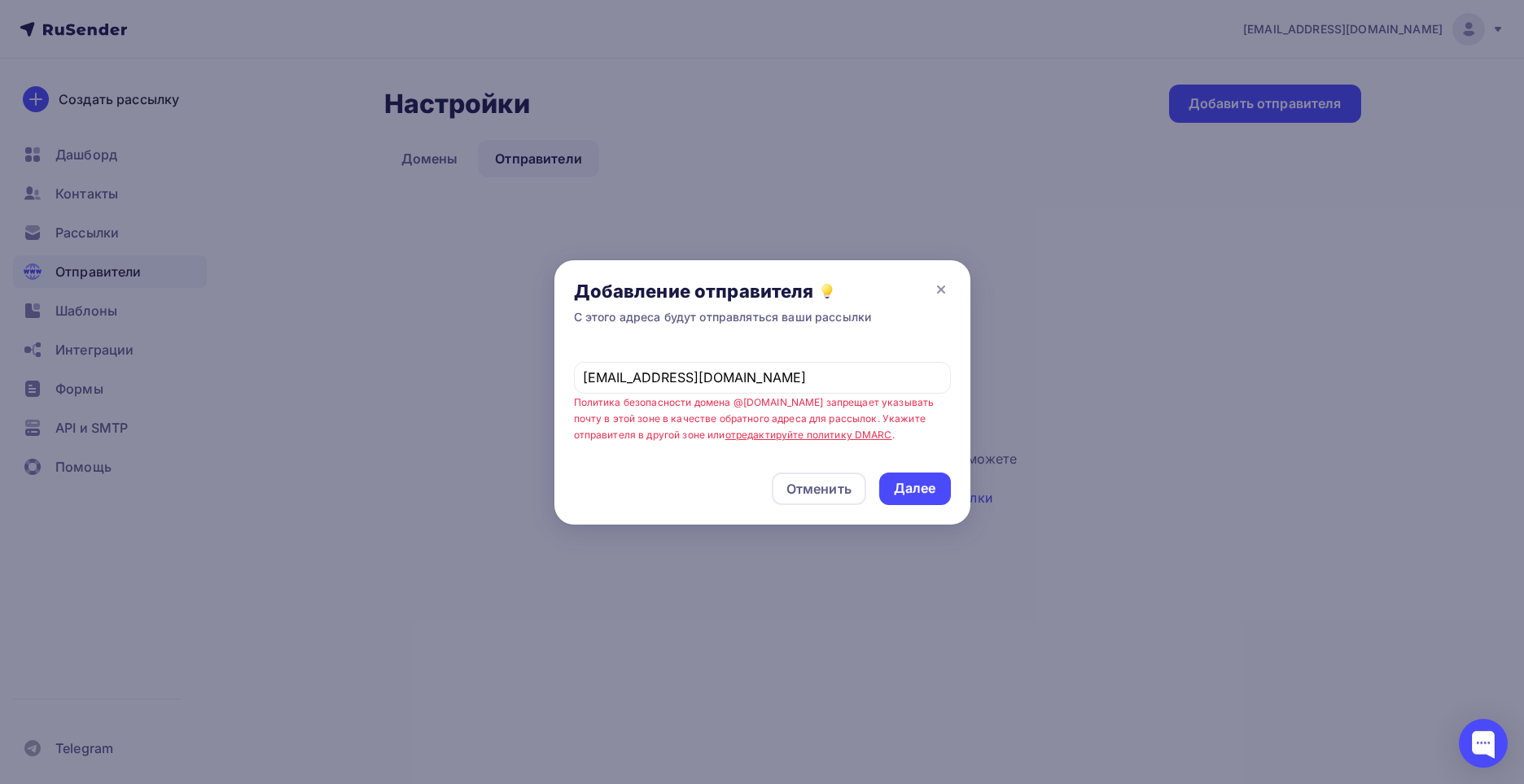
drag, startPoint x: 675, startPoint y: 380, endPoint x: 691, endPoint y: 414, distance: 37.6
click at [675, 382] on input "[EMAIL_ADDRESS][DOMAIN_NAME]" at bounding box center [762, 378] width 358 height 20
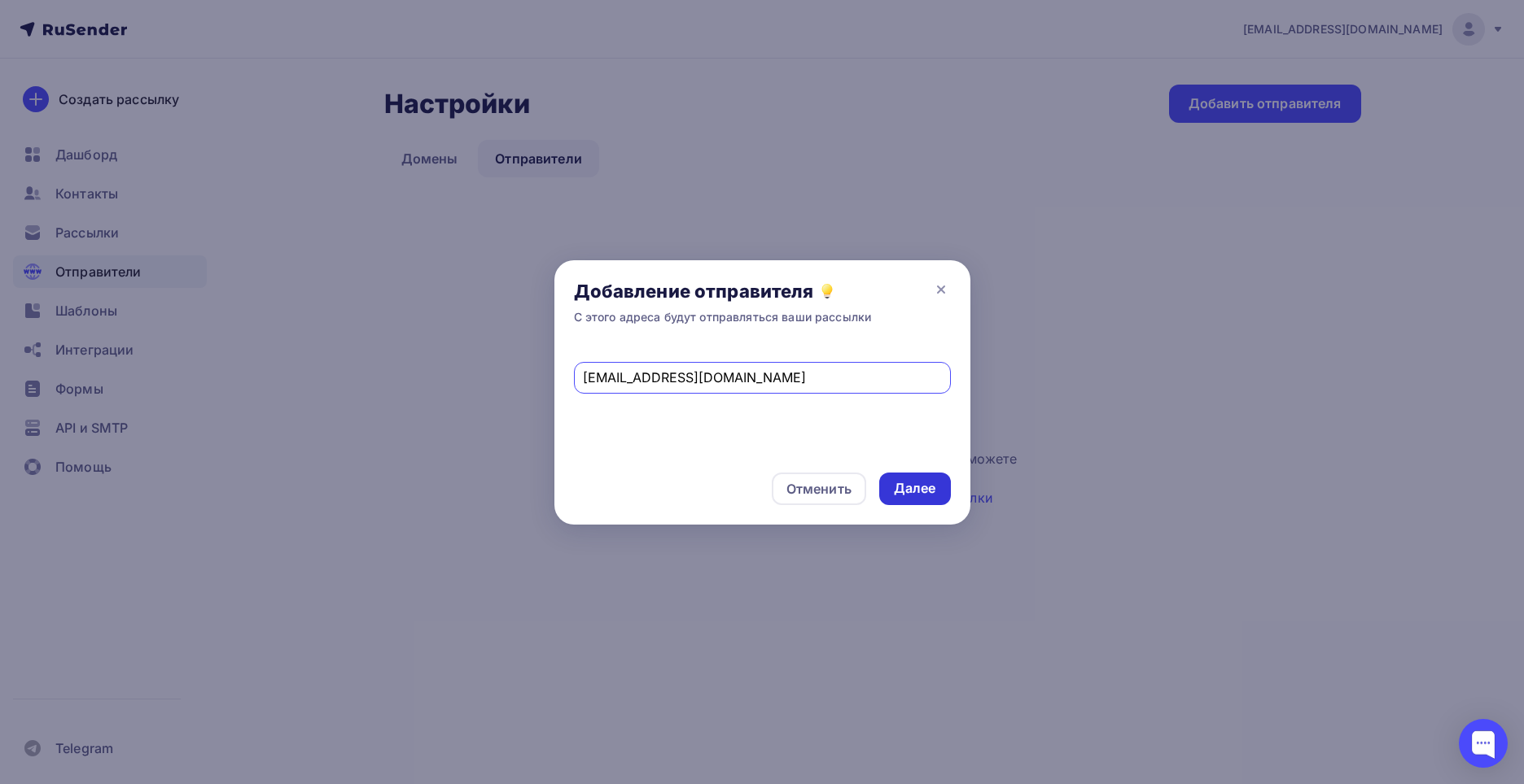
type input "[EMAIL_ADDRESS][DOMAIN_NAME]"
click at [918, 491] on div "Далее" at bounding box center [915, 489] width 43 height 19
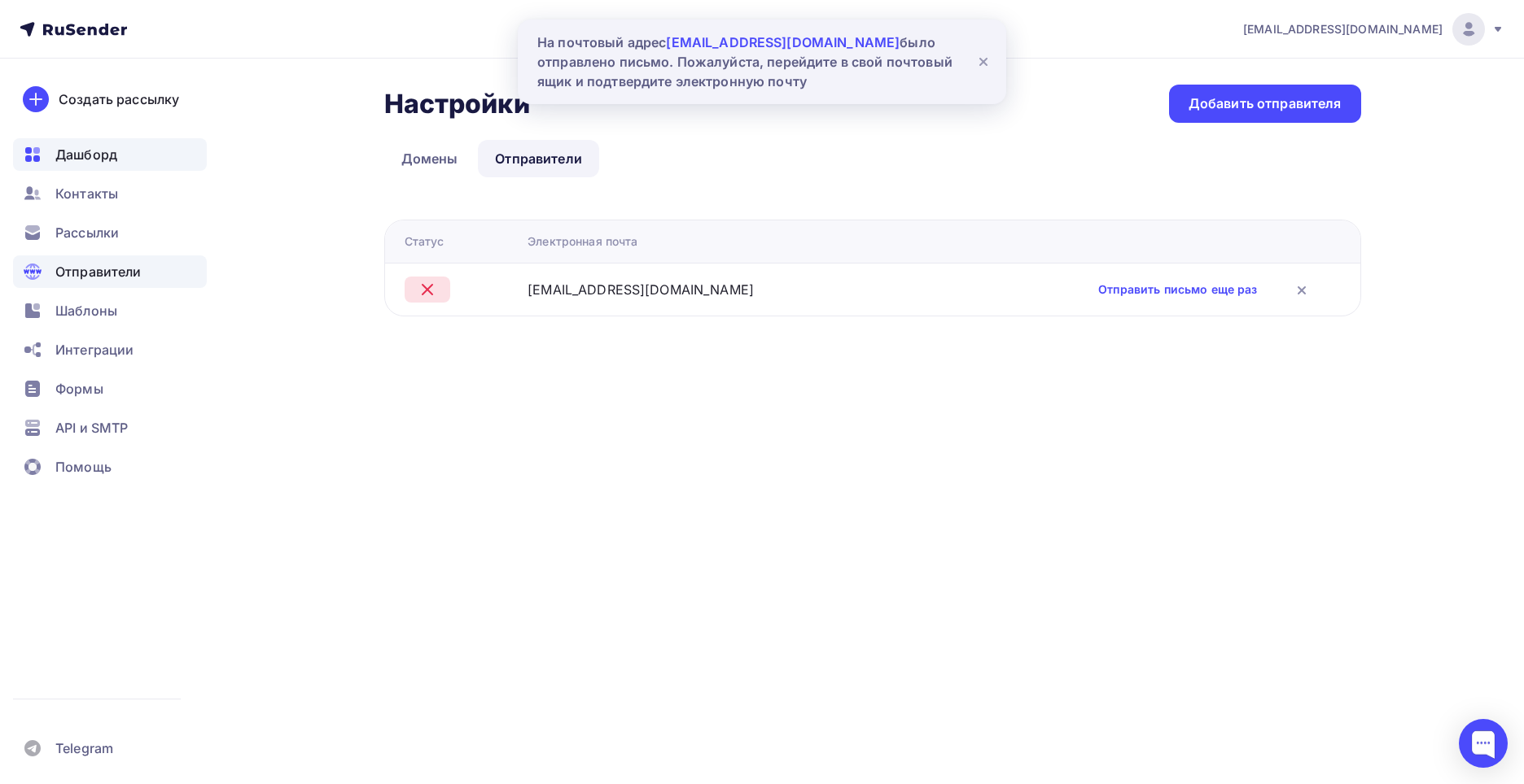
click at [101, 148] on span "Дашборд" at bounding box center [86, 155] width 62 height 20
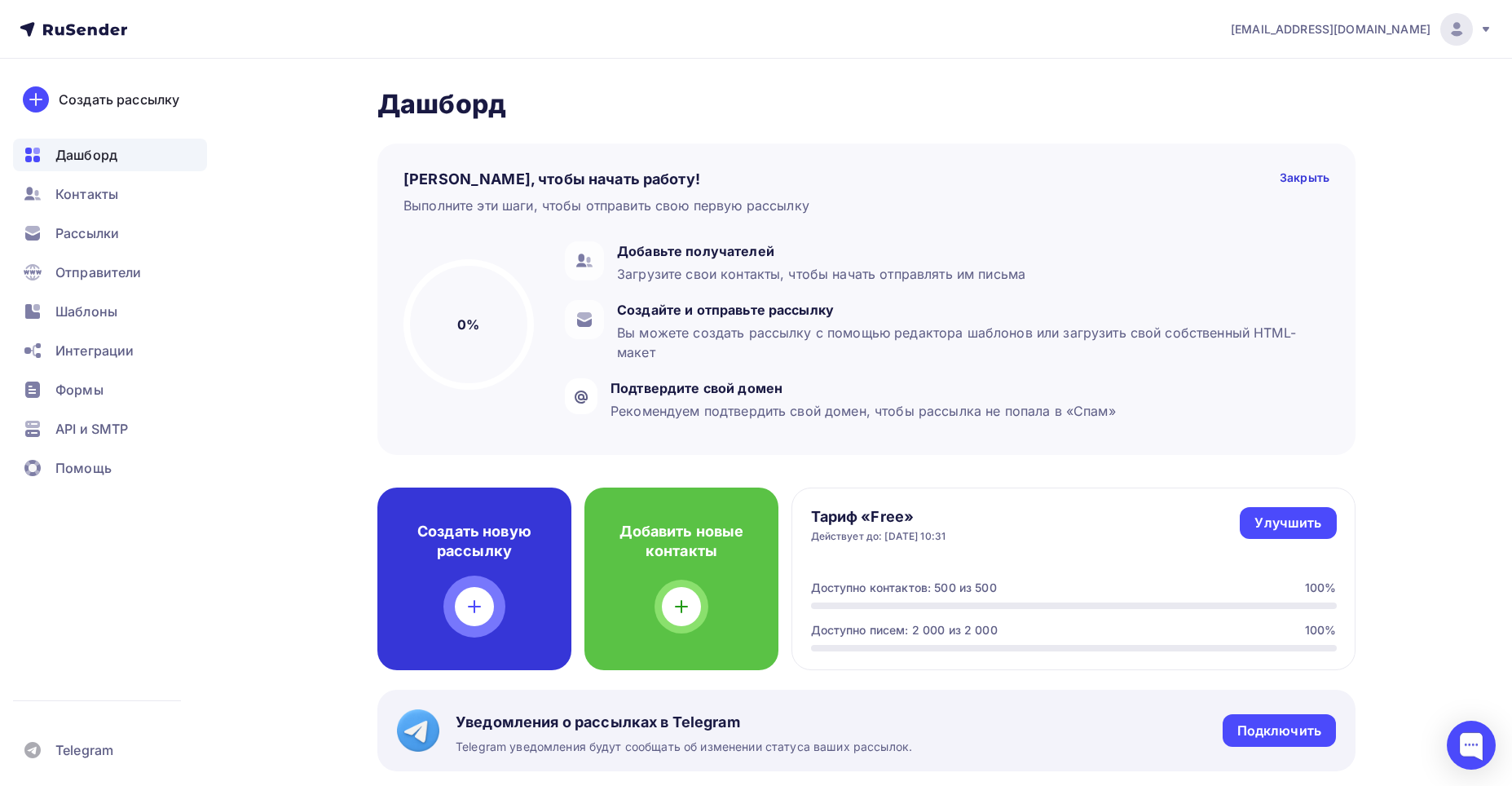
click at [495, 549] on h4 "Создать новую рассылку" at bounding box center [474, 542] width 142 height 39
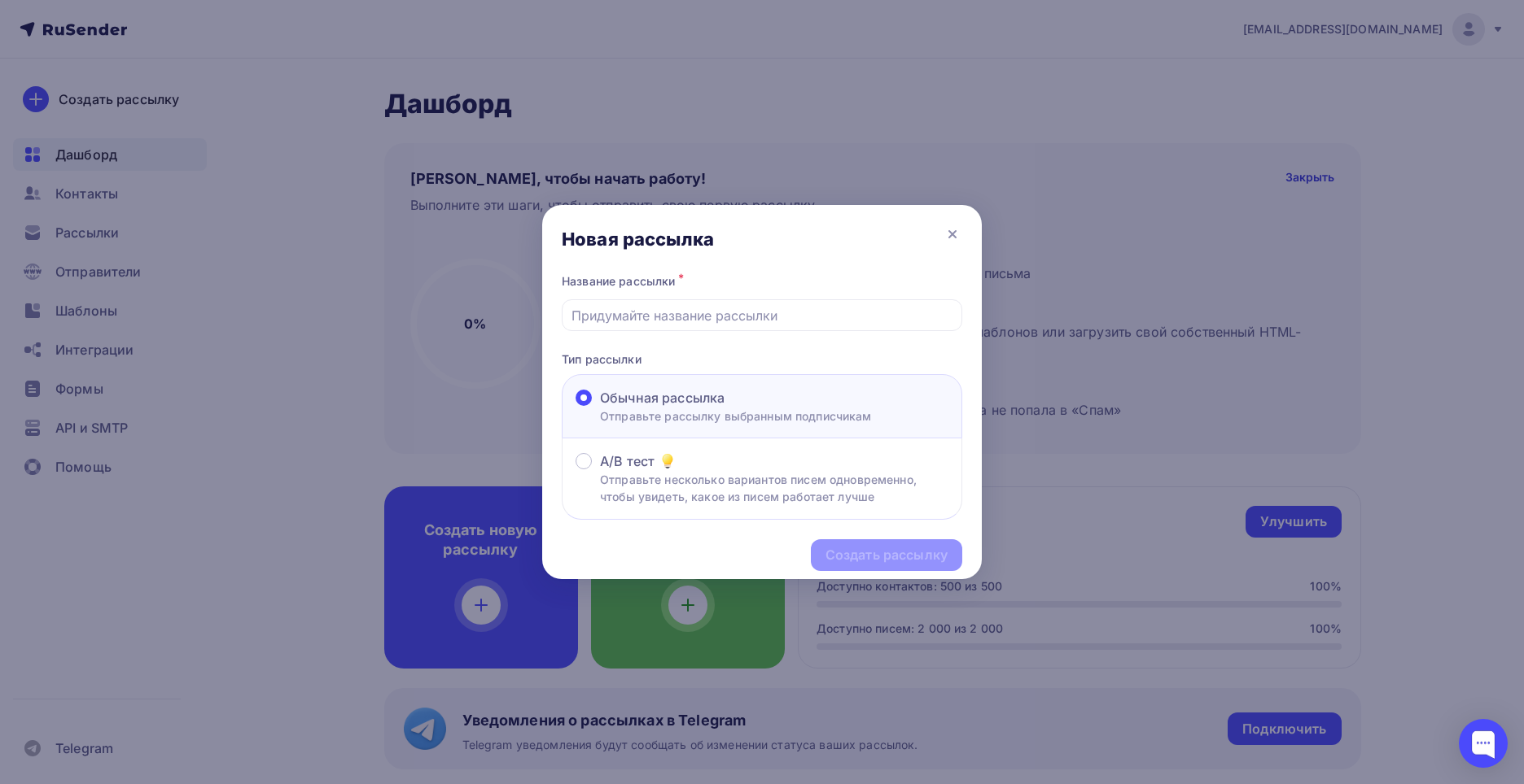
click at [965, 233] on div "Новая рассылка" at bounding box center [762, 237] width 440 height 65
click at [960, 237] on icon at bounding box center [953, 235] width 20 height 20
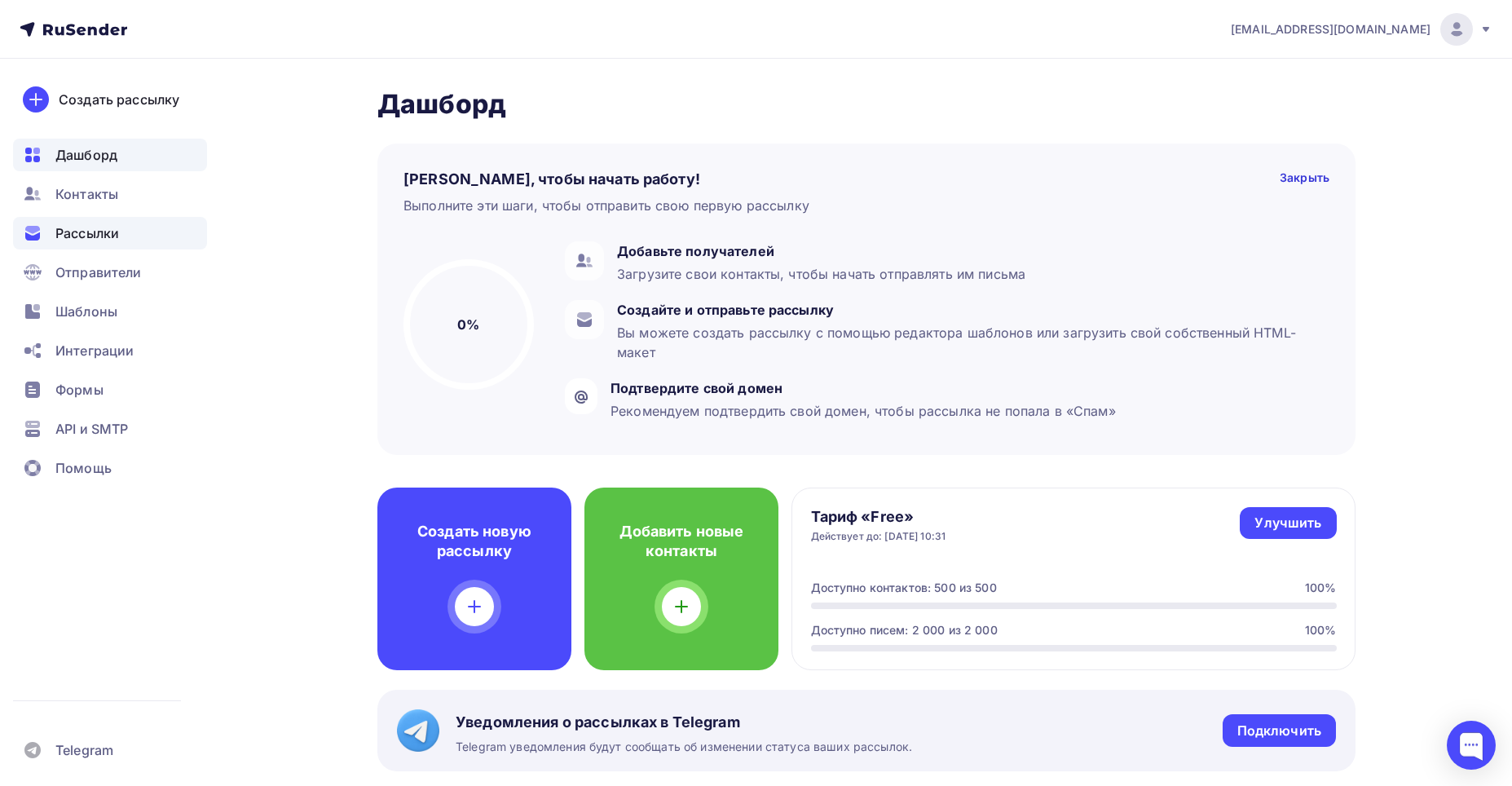
click at [109, 233] on span "Рассылки" at bounding box center [87, 234] width 64 height 20
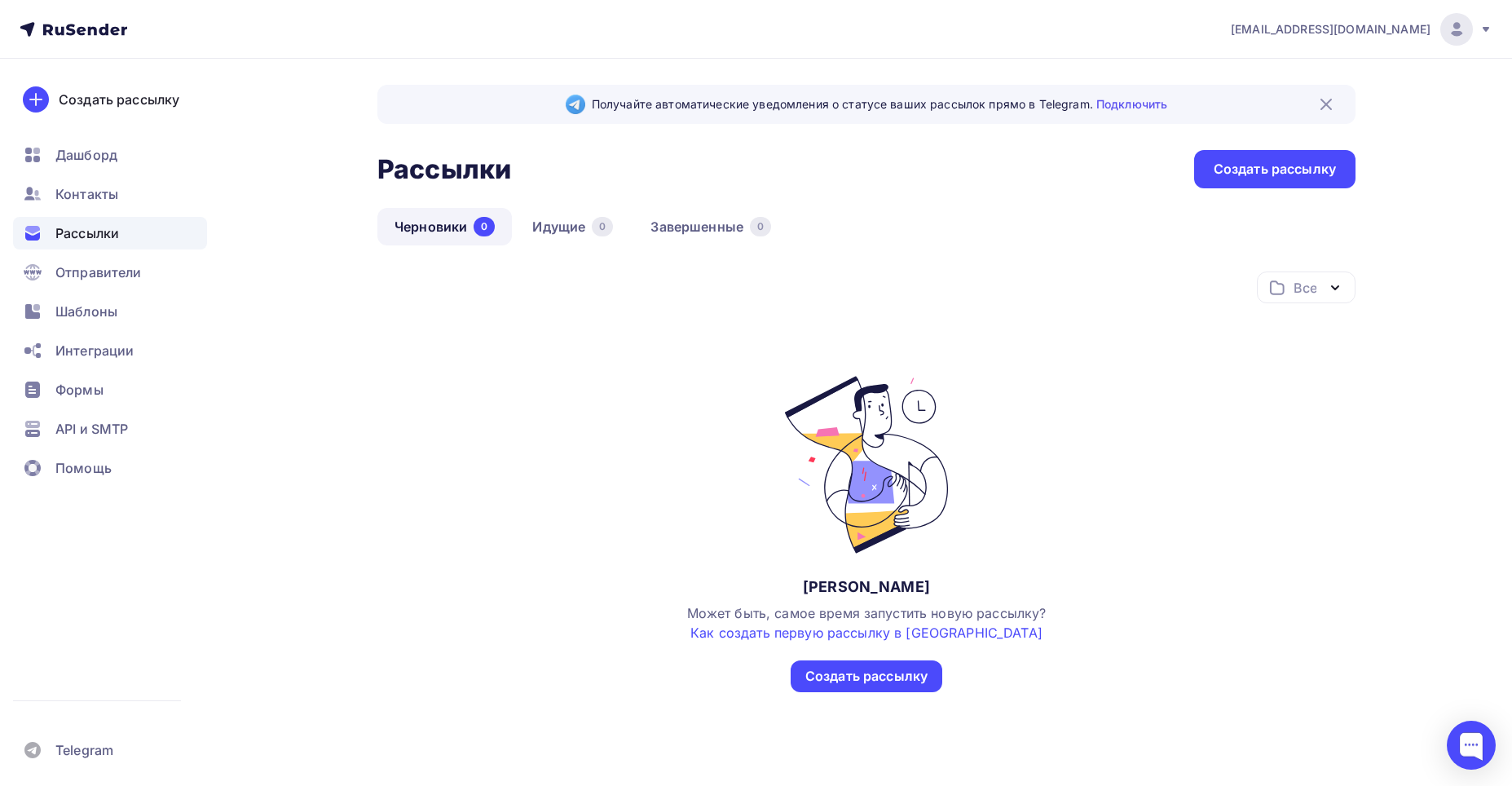
click at [427, 220] on link "Черновики 0" at bounding box center [445, 226] width 134 height 37
click at [847, 665] on div "Создать рассылку" at bounding box center [866, 676] width 152 height 32
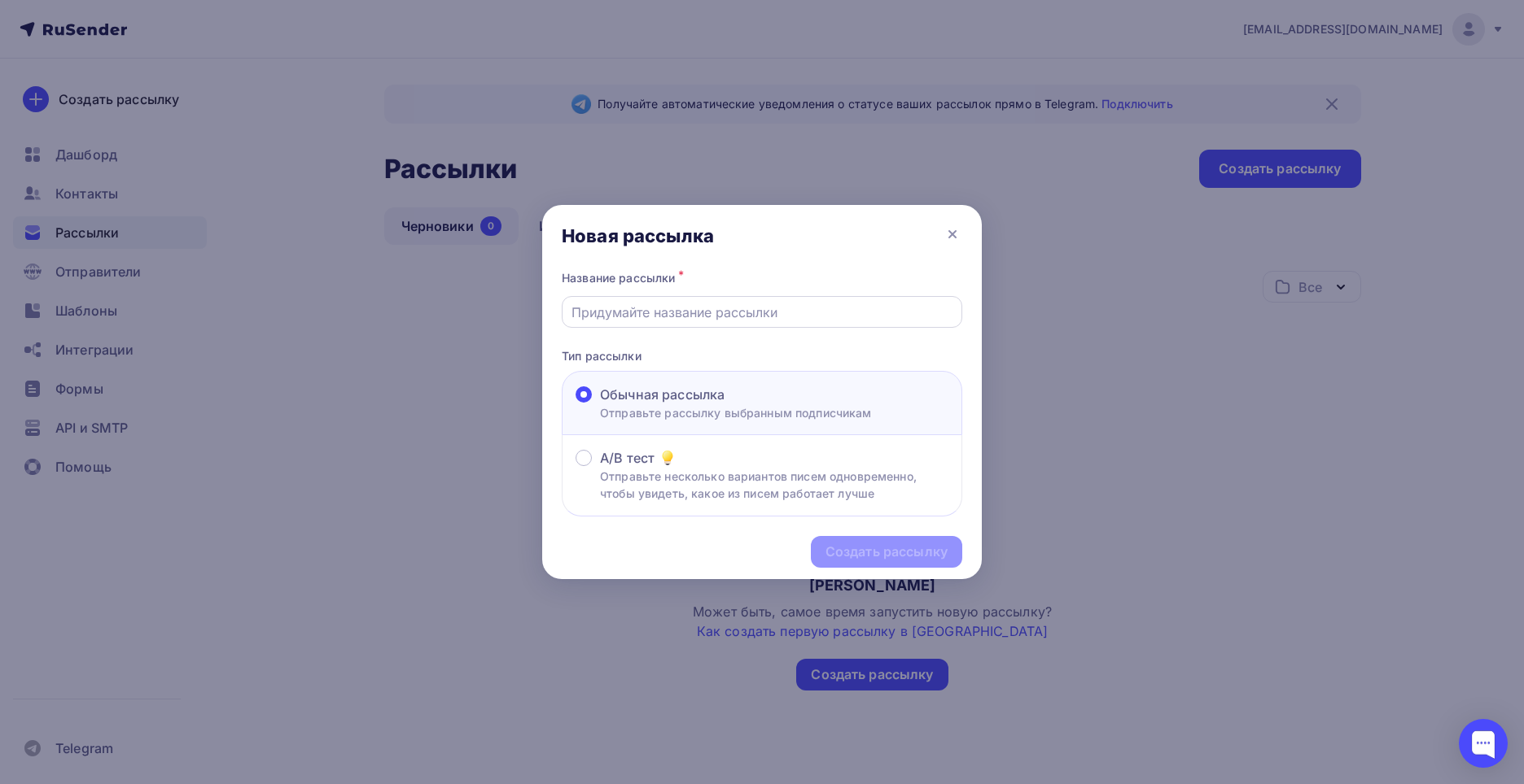
click at [645, 315] on input "text" at bounding box center [762, 313] width 382 height 20
type input "E"
click at [578, 311] on input "увеличение гарантийного срока" at bounding box center [762, 313] width 382 height 20
type input "Увеличение гарантийного срока"
click at [881, 557] on div "Создать рассылку" at bounding box center [886, 552] width 122 height 19
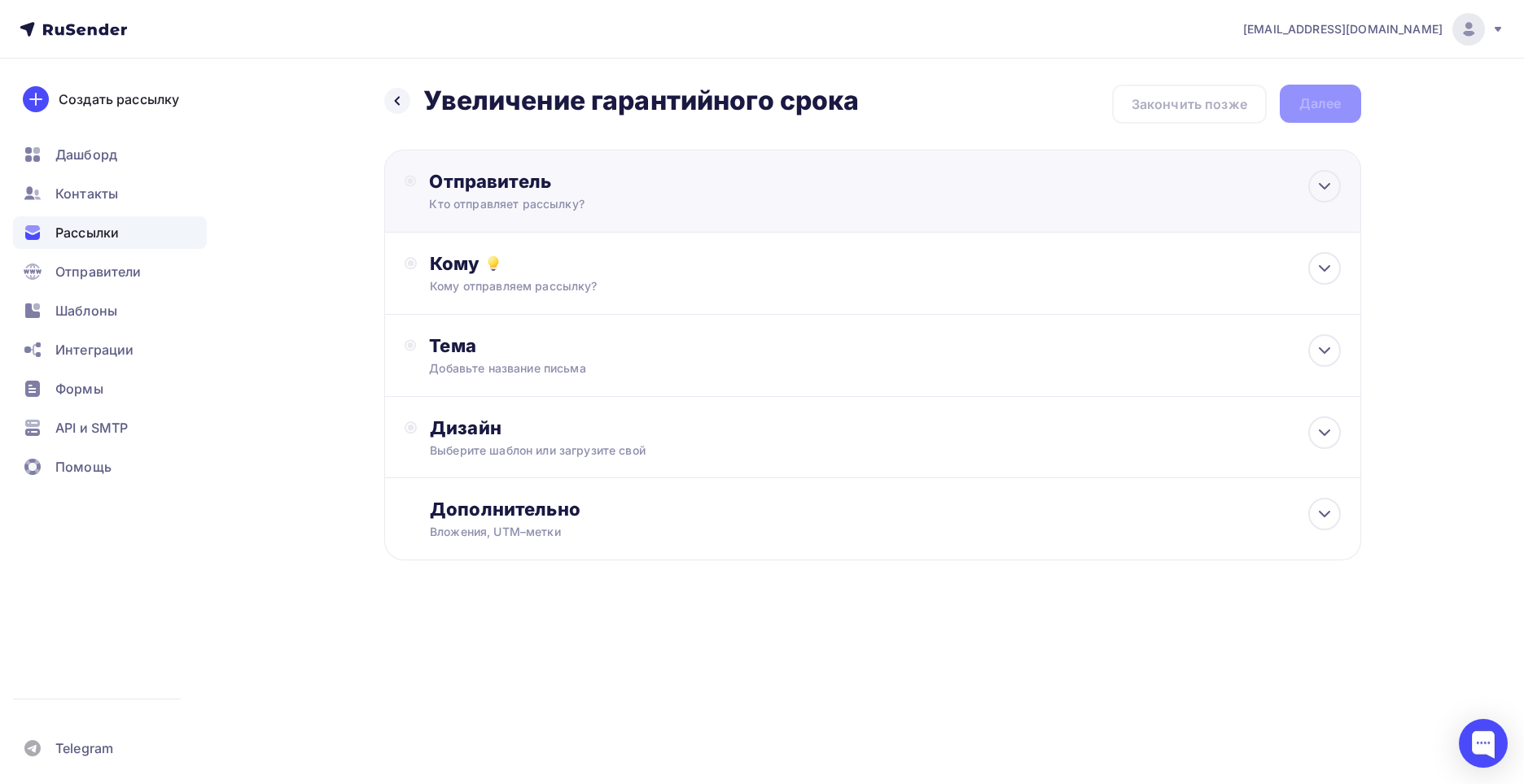
click at [584, 202] on div "Кто отправляет рассылку?" at bounding box center [587, 204] width 317 height 16
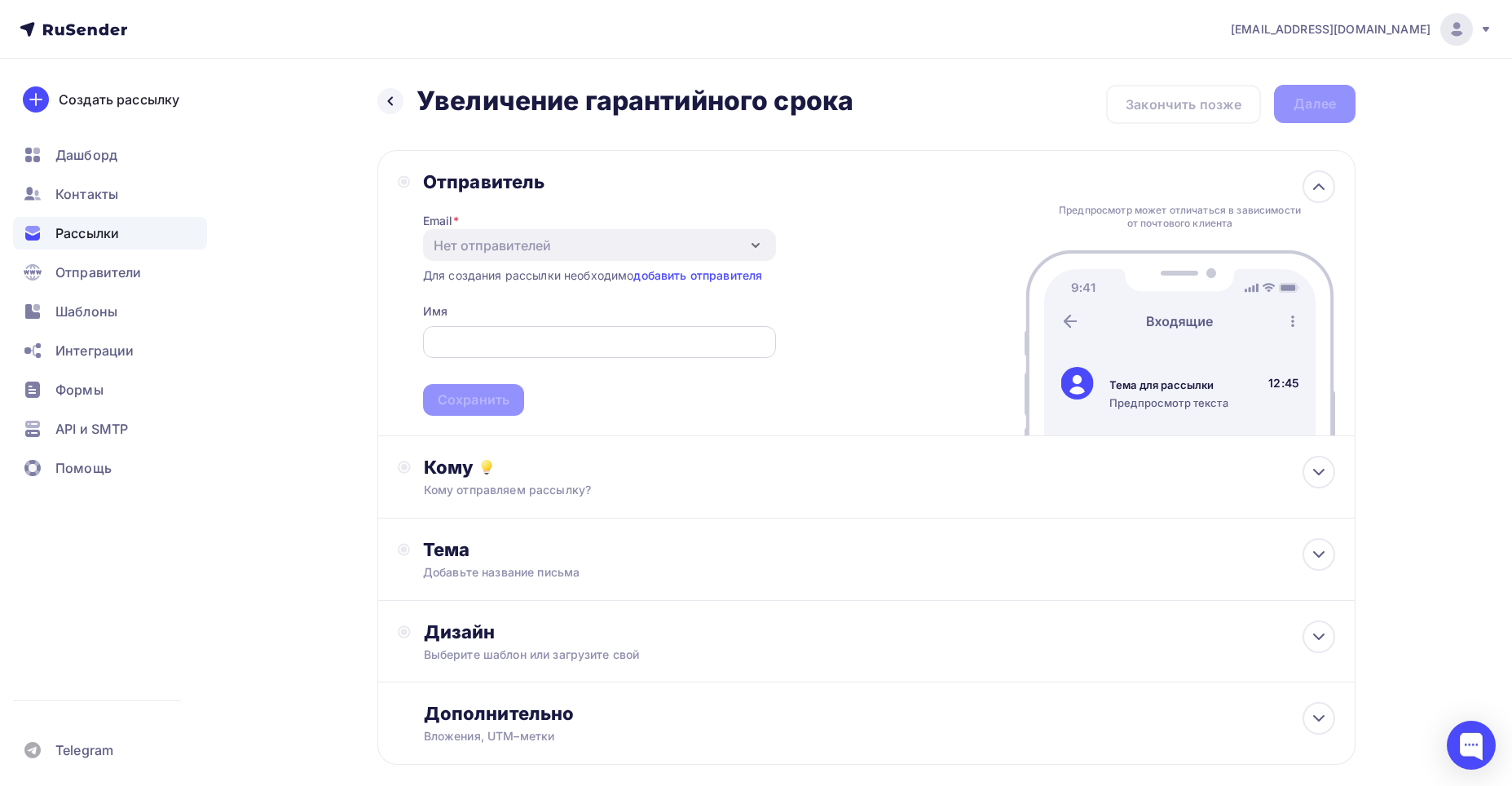
click at [528, 345] on input "text" at bounding box center [599, 343] width 334 height 20
type input "ф"
type input "[EMAIL_ADDRESS][DOMAIN_NAME]"
click at [553, 492] on div "Кому отправляем рассылку?" at bounding box center [835, 491] width 821 height 16
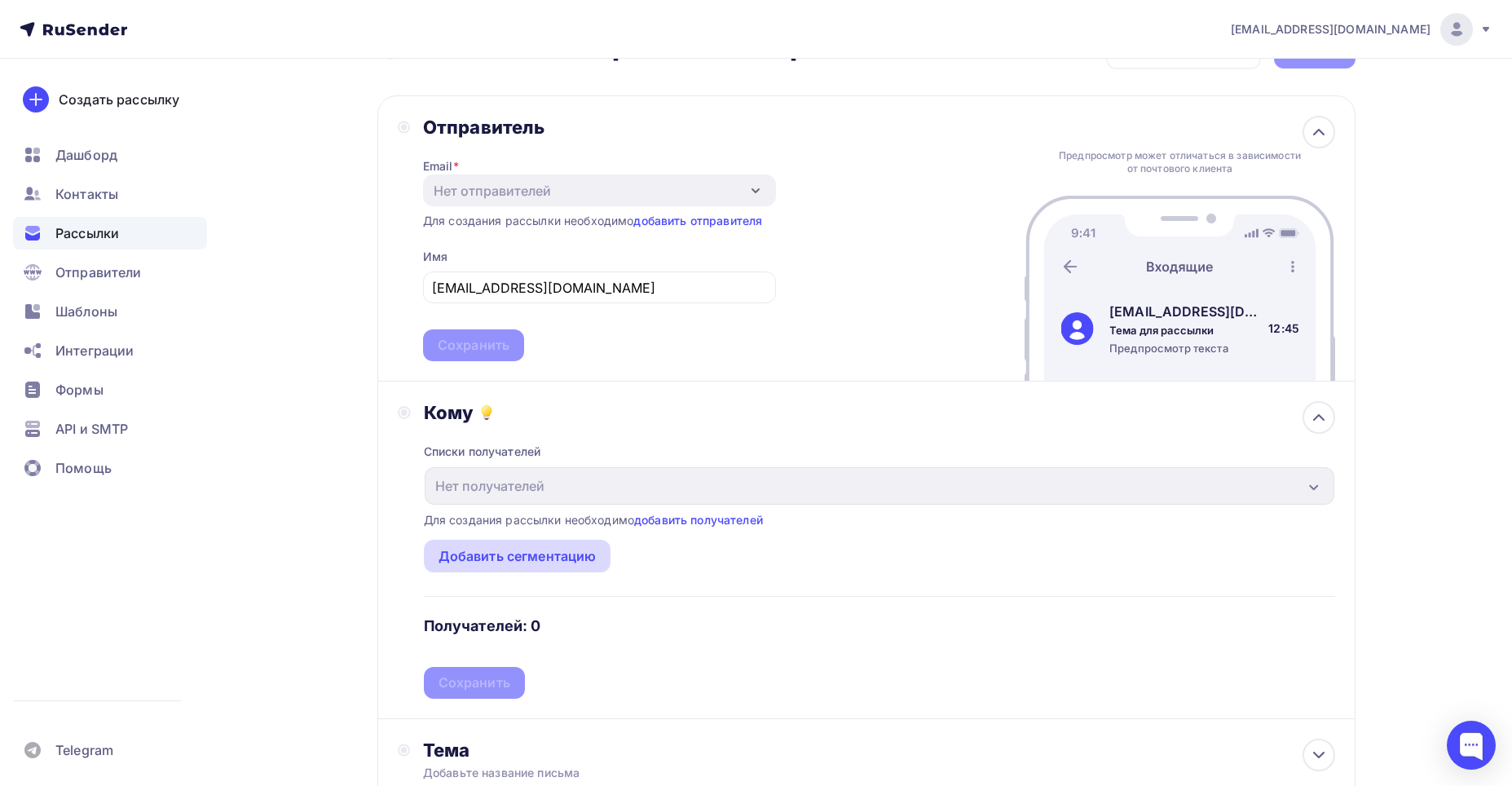
scroll to position [82, 0]
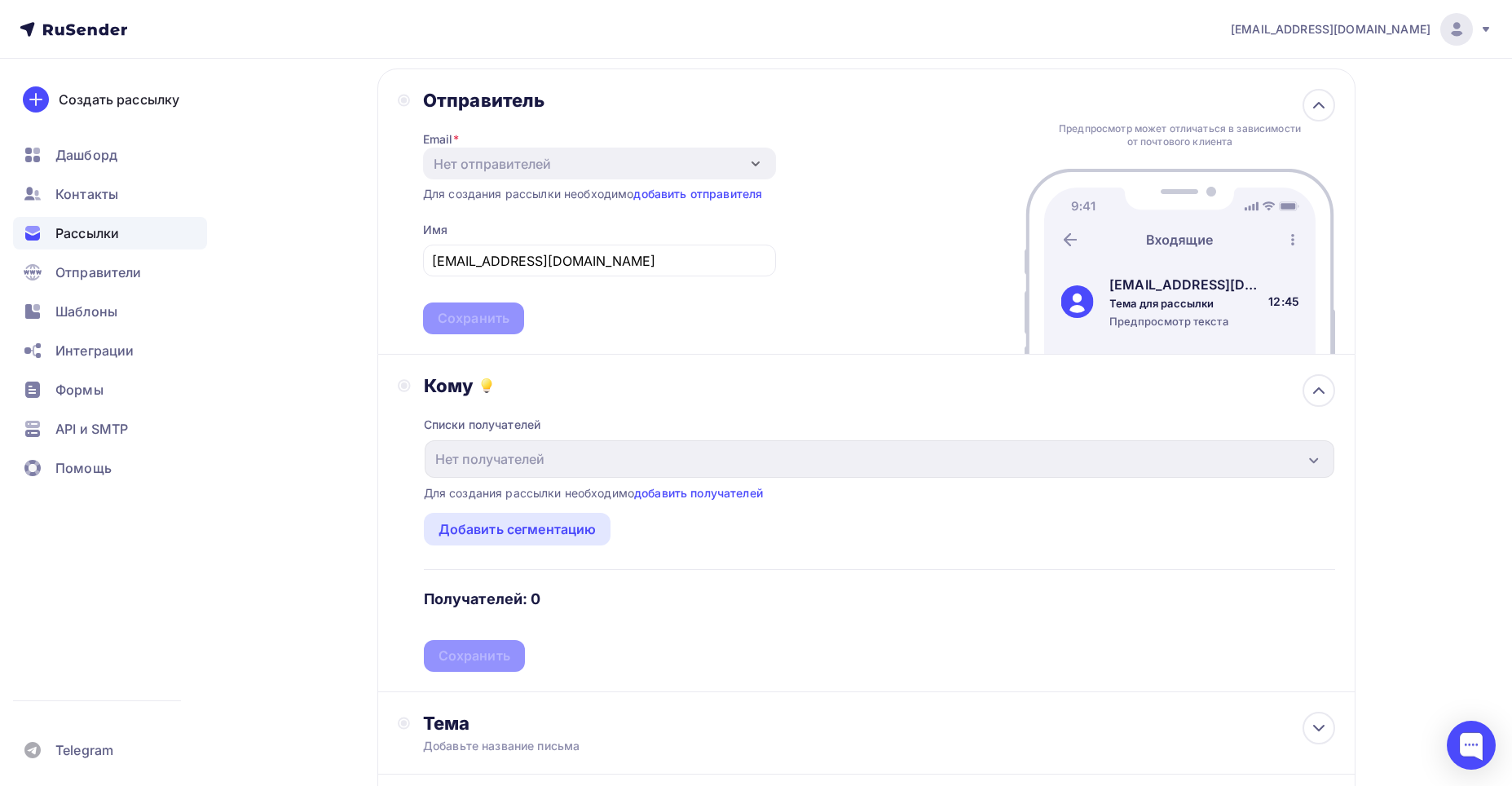
click at [632, 403] on div "Списки получателей Нет получателей Все списки id Добавить список Для создания р…" at bounding box center [880, 534] width 912 height 275
click at [1298, 383] on div "Кому" at bounding box center [880, 385] width 912 height 23
click at [1312, 391] on icon at bounding box center [1319, 391] width 20 height 20
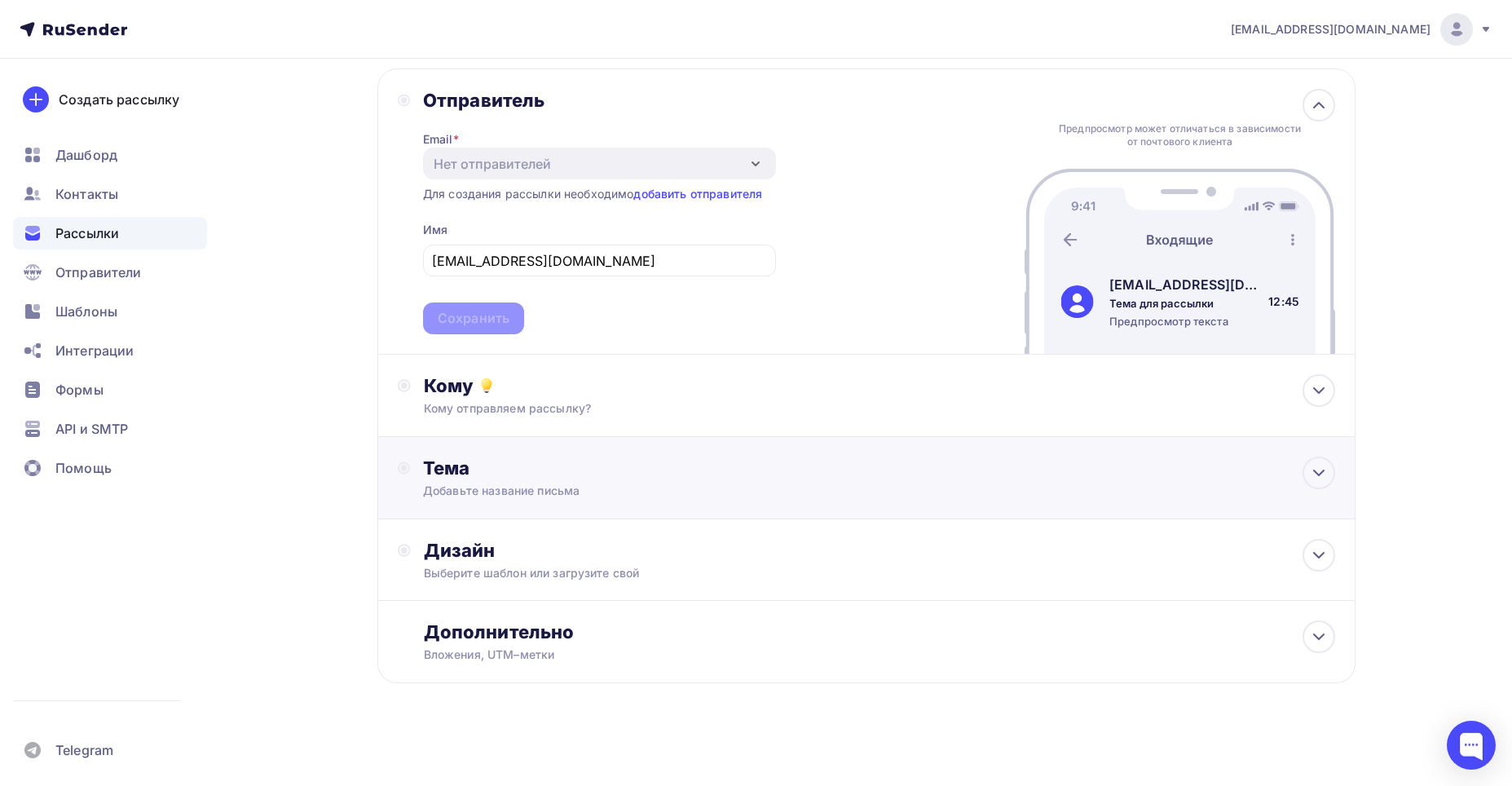
click at [712, 477] on div "Тема" at bounding box center [584, 468] width 322 height 23
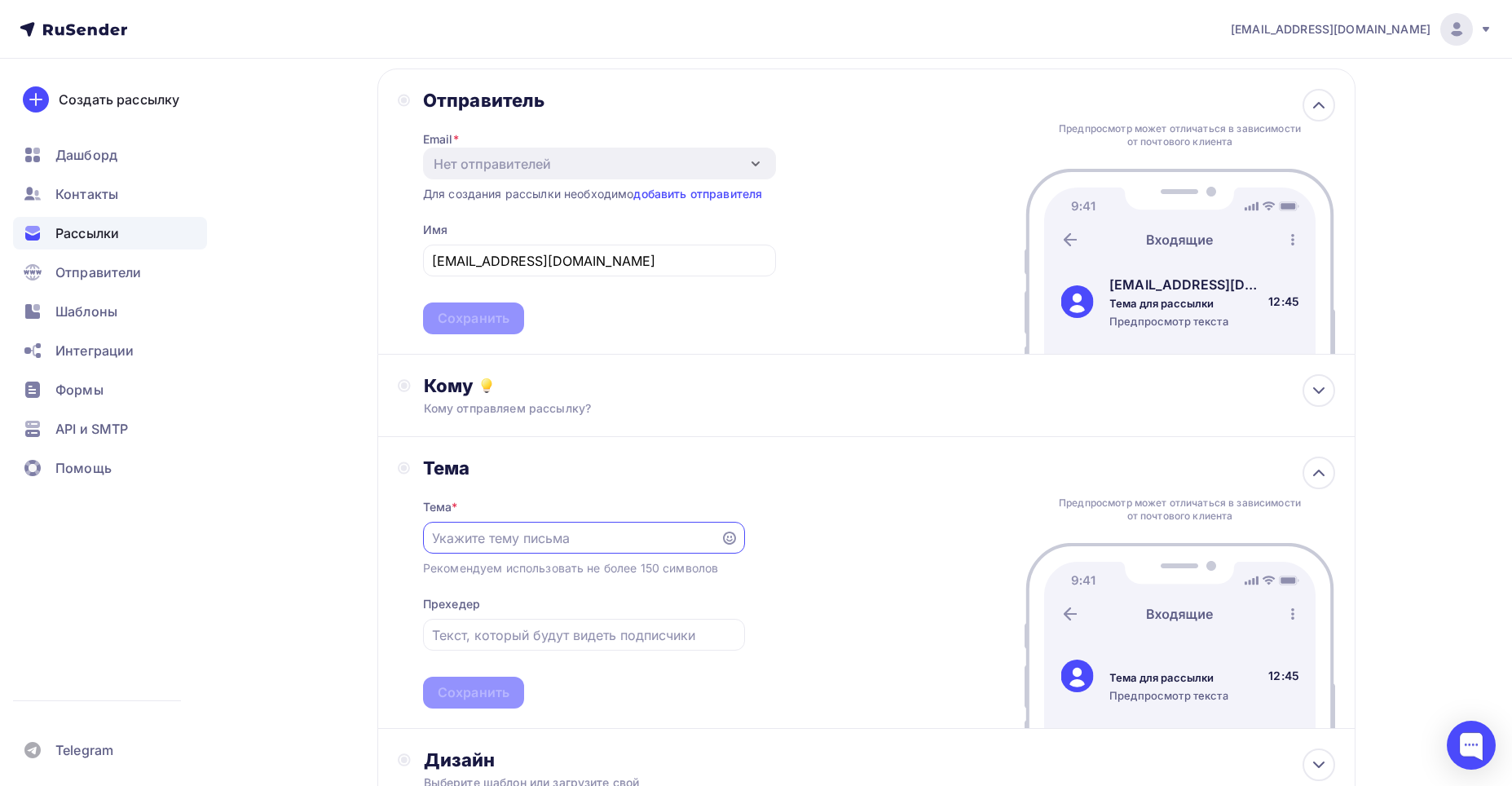
scroll to position [0, 0]
type input "Y"
drag, startPoint x: 710, startPoint y: 538, endPoint x: 361, endPoint y: 540, distance: 349.0
click at [361, 540] on div "Назад Увеличение гарантийного срока Увеличение гарантийного срока Закончить поз…" at bounding box center [756, 488] width 1336 height 1021
type input "Увеличение гарантии"
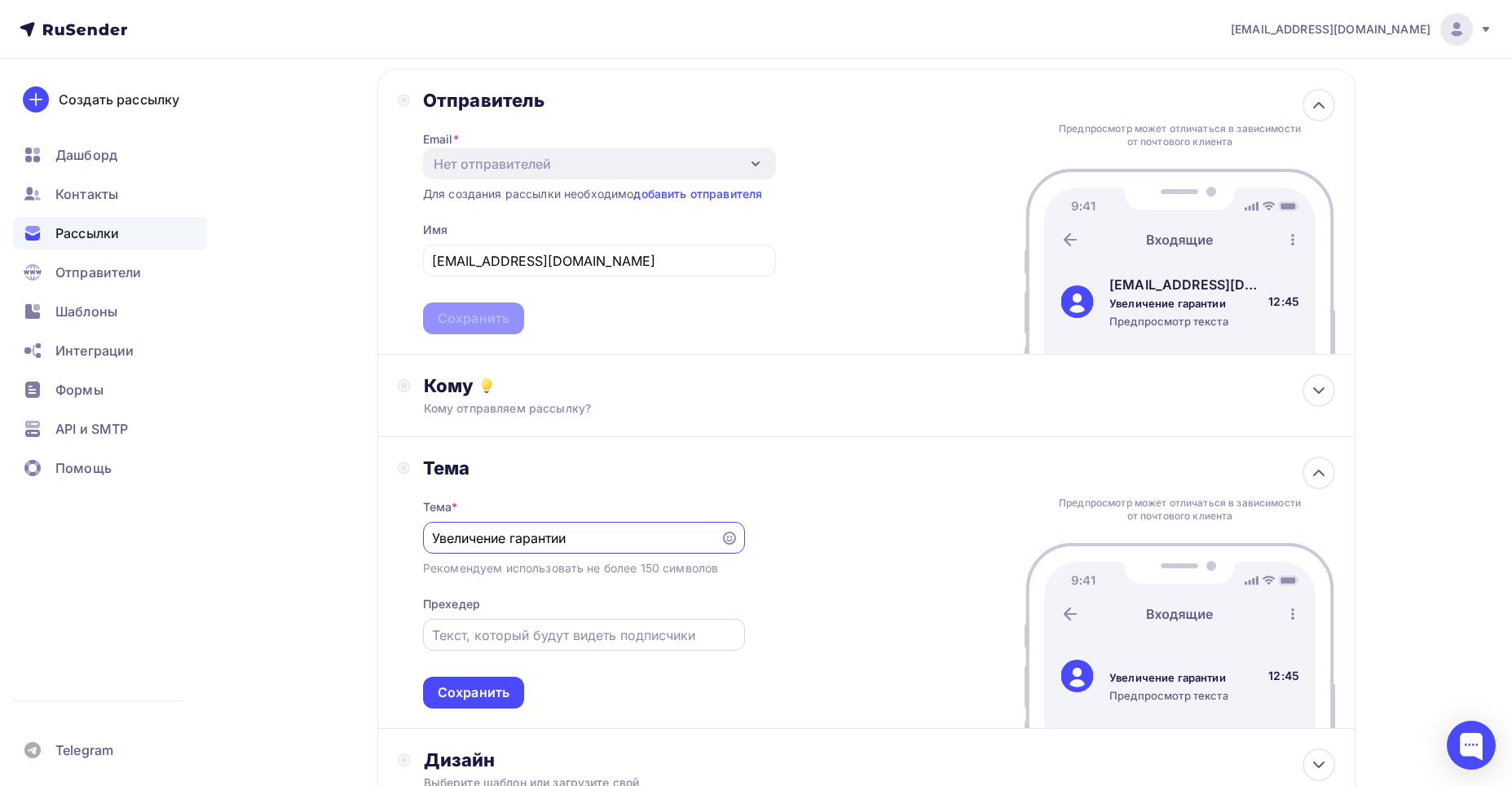
click at [482, 631] on input "text" at bounding box center [584, 636] width 303 height 20
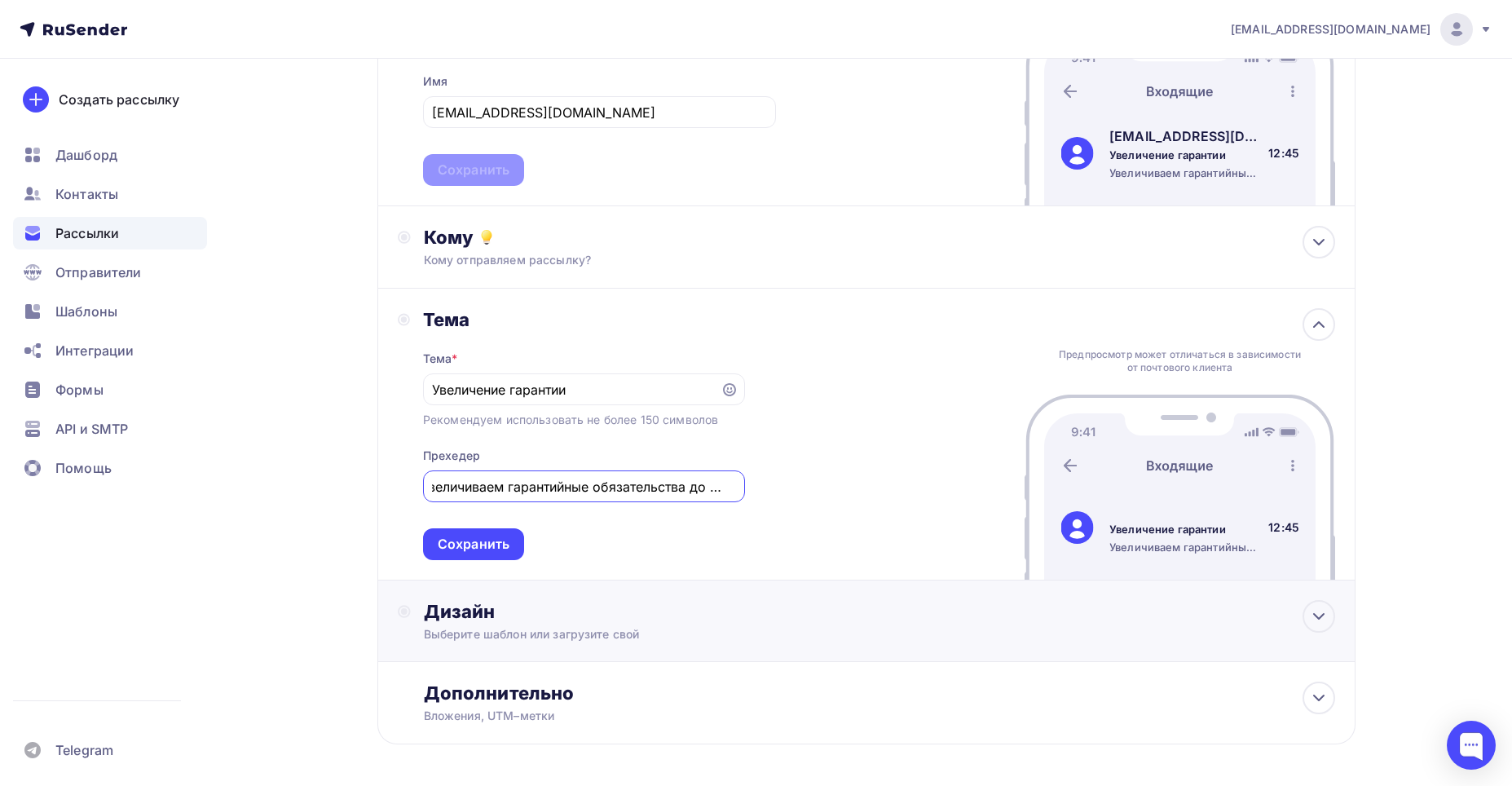
scroll to position [244, 0]
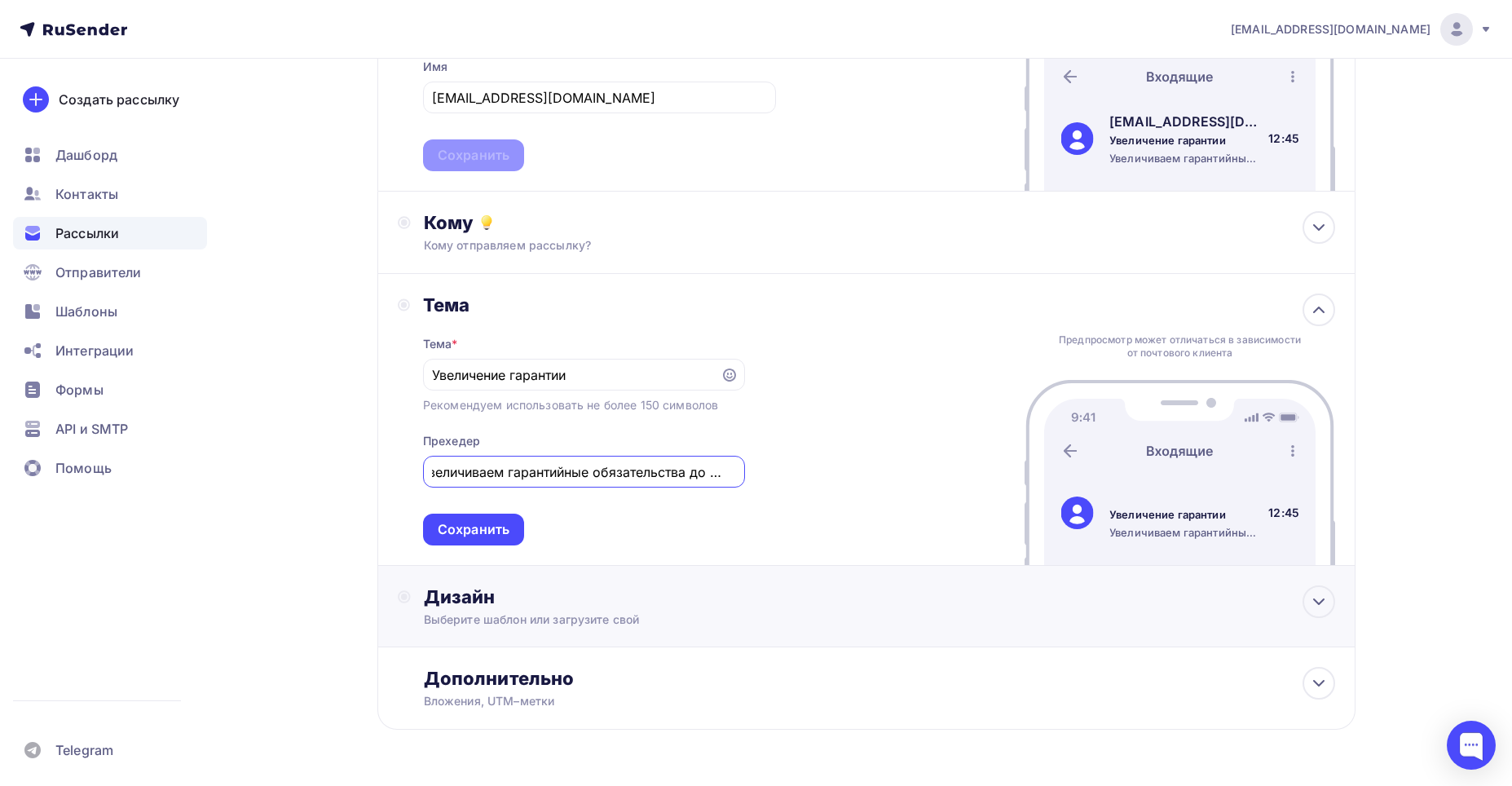
type input "Увеличиваем гарантийные обязательства до 2 лет"
click at [518, 611] on div "Дизайн Выберите шаблон или загрузите свой" at bounding box center [880, 607] width 912 height 43
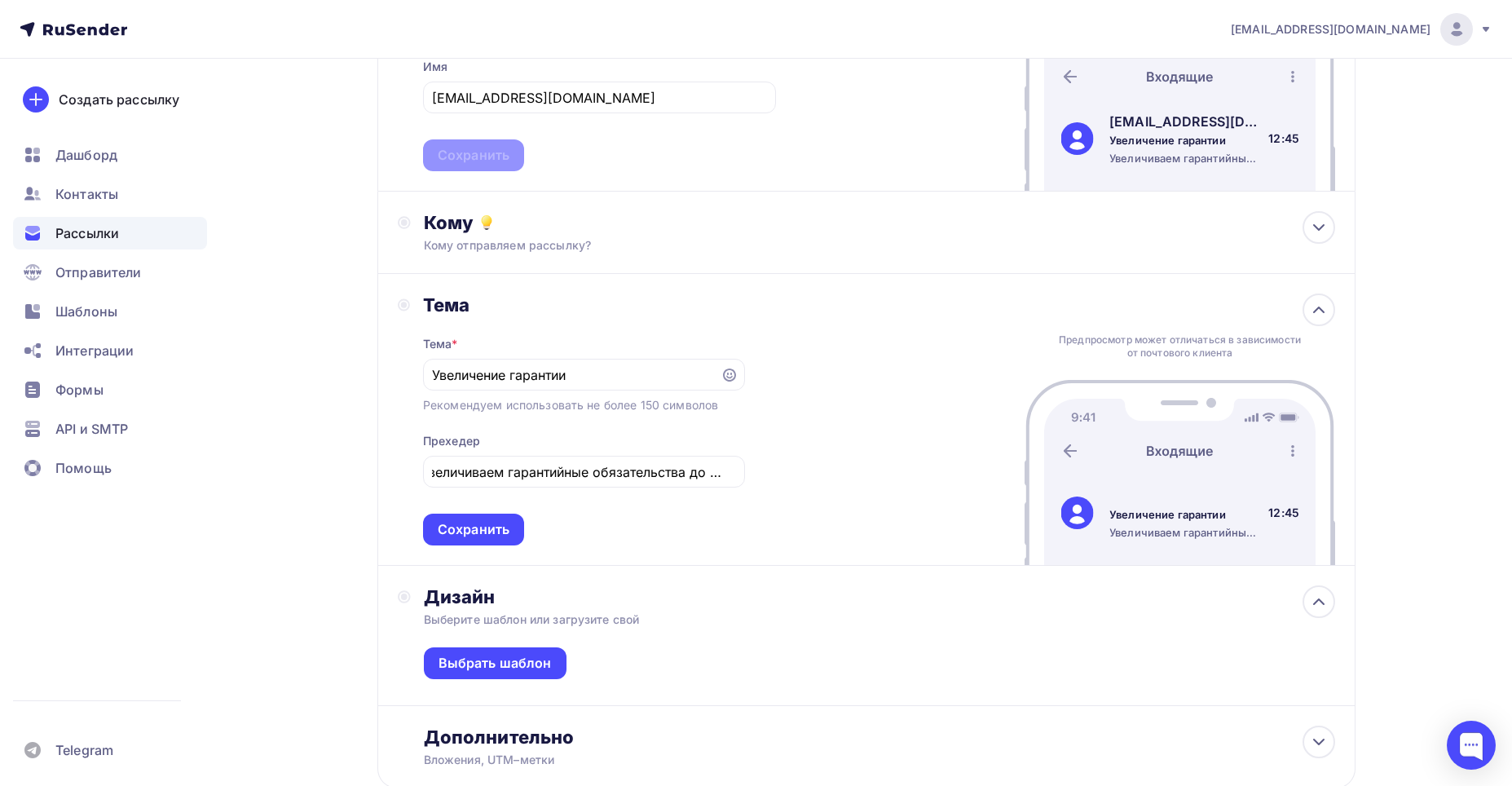
scroll to position [0, 0]
click at [535, 661] on div "Выбрать шаблон" at bounding box center [495, 663] width 114 height 19
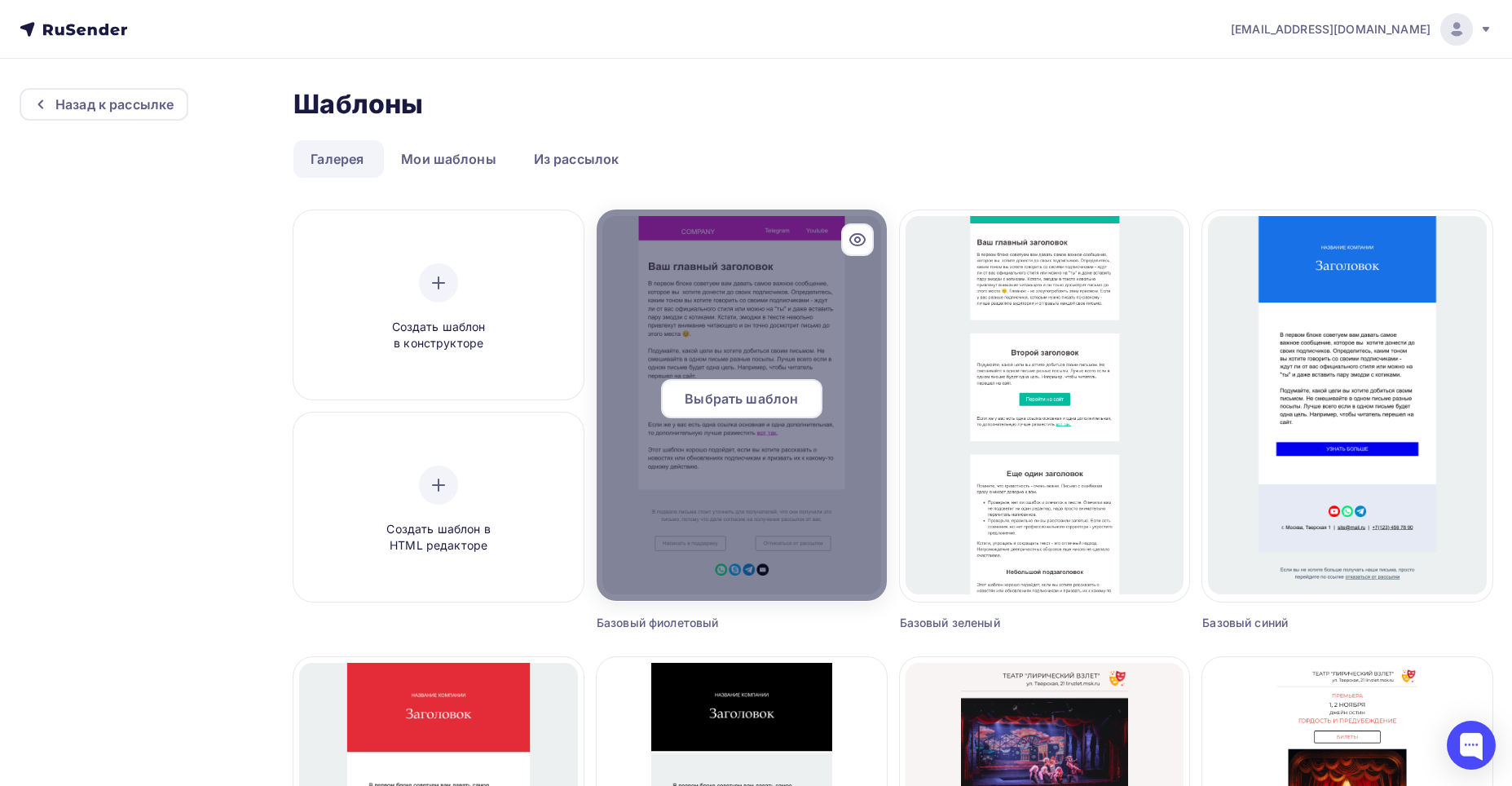
click at [825, 307] on div at bounding box center [742, 405] width 291 height 392
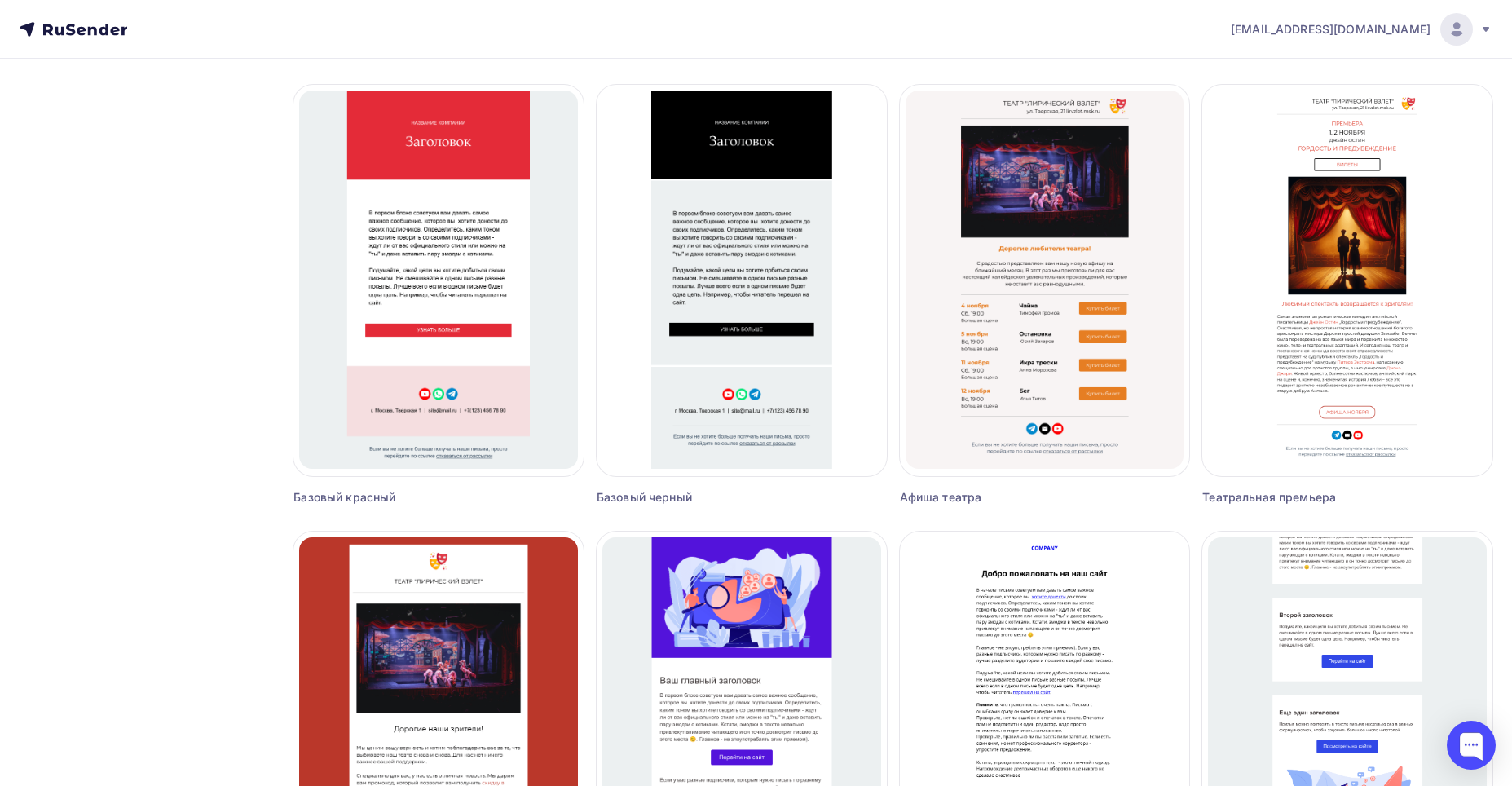
scroll to position [652, 0]
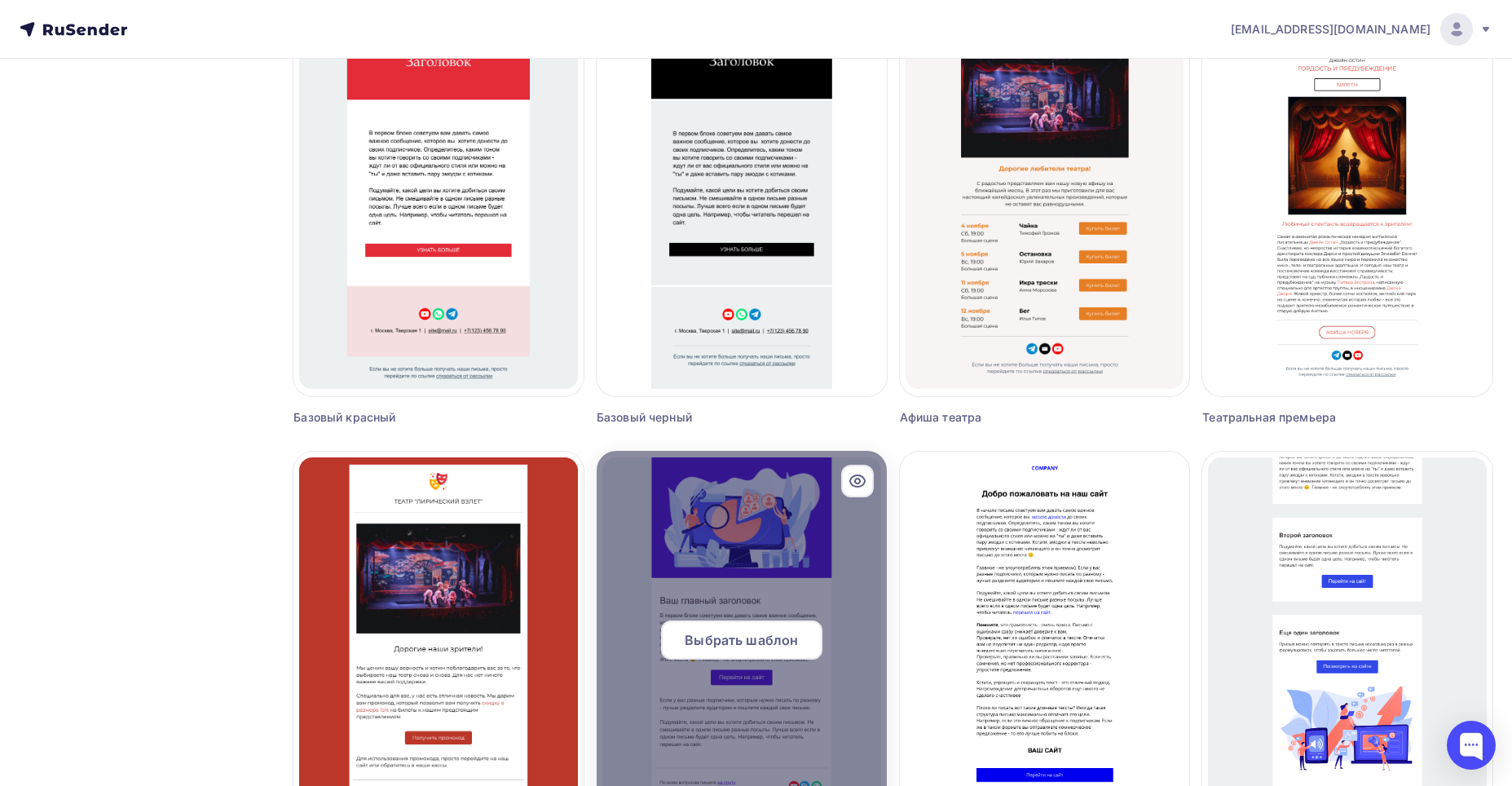
click at [698, 502] on div at bounding box center [742, 646] width 291 height 392
click at [724, 637] on span "Выбрать шаблон" at bounding box center [741, 641] width 114 height 20
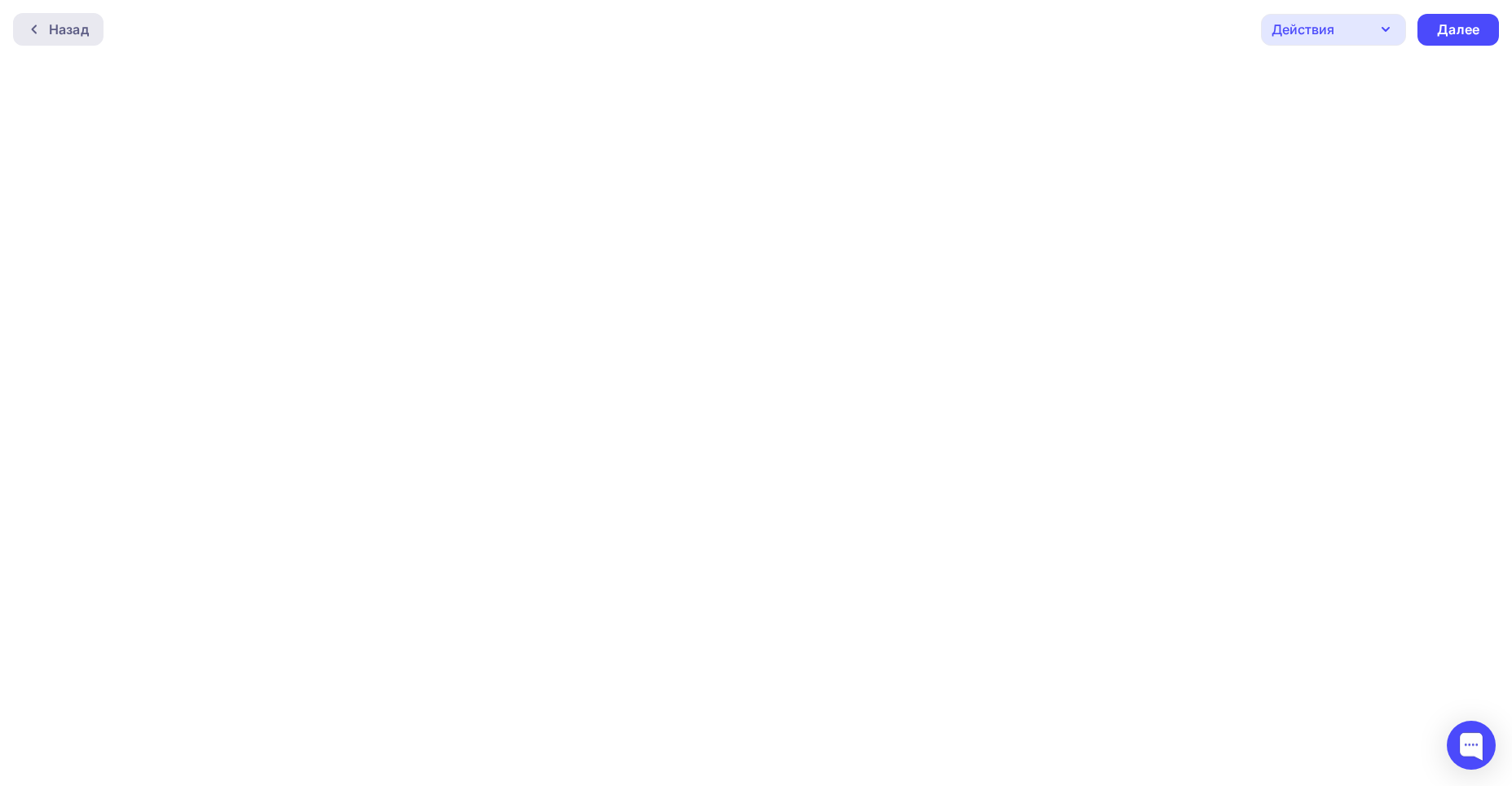
click at [51, 37] on div "Назад" at bounding box center [69, 30] width 40 height 20
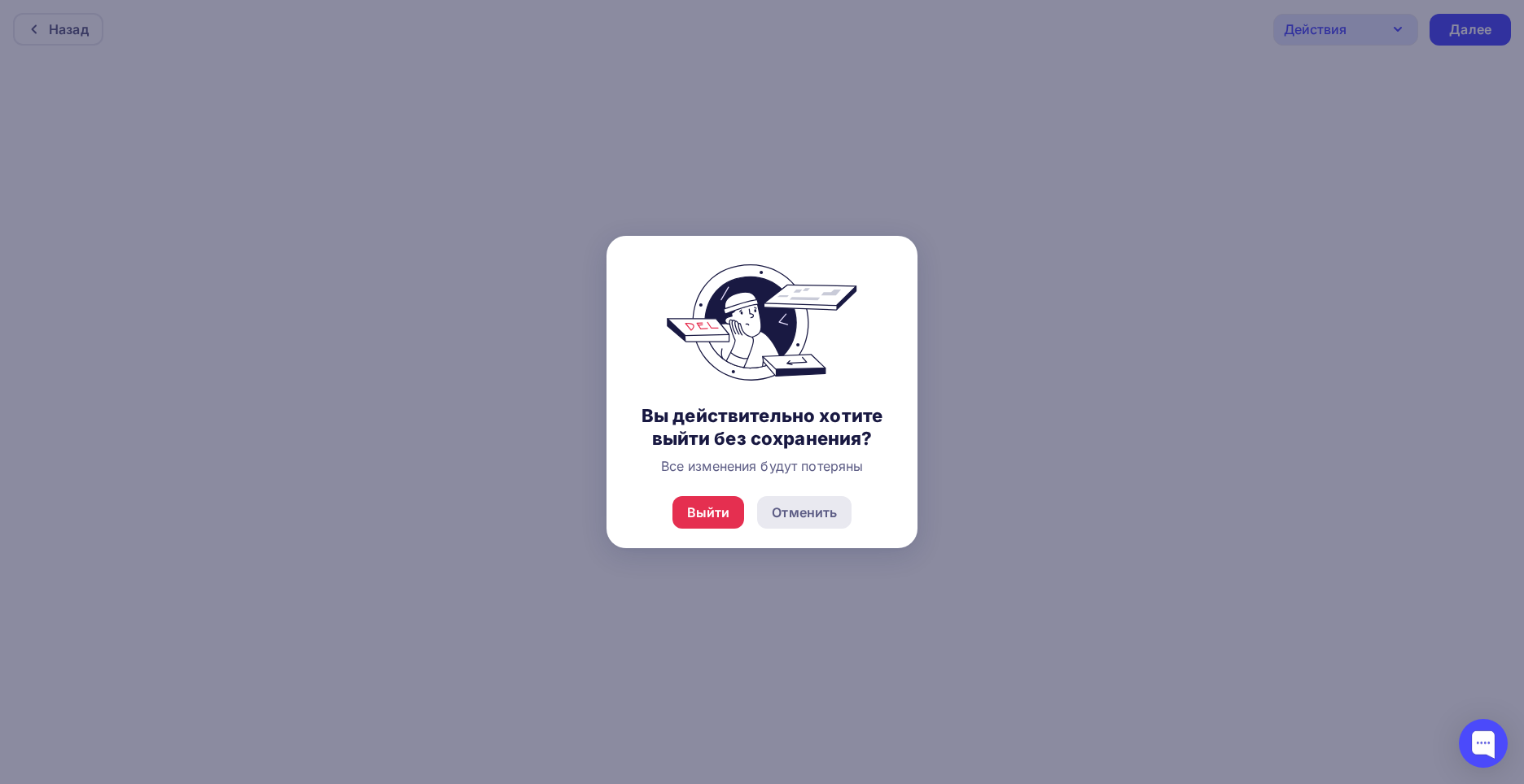
click at [801, 515] on div "Отменить" at bounding box center [804, 513] width 65 height 20
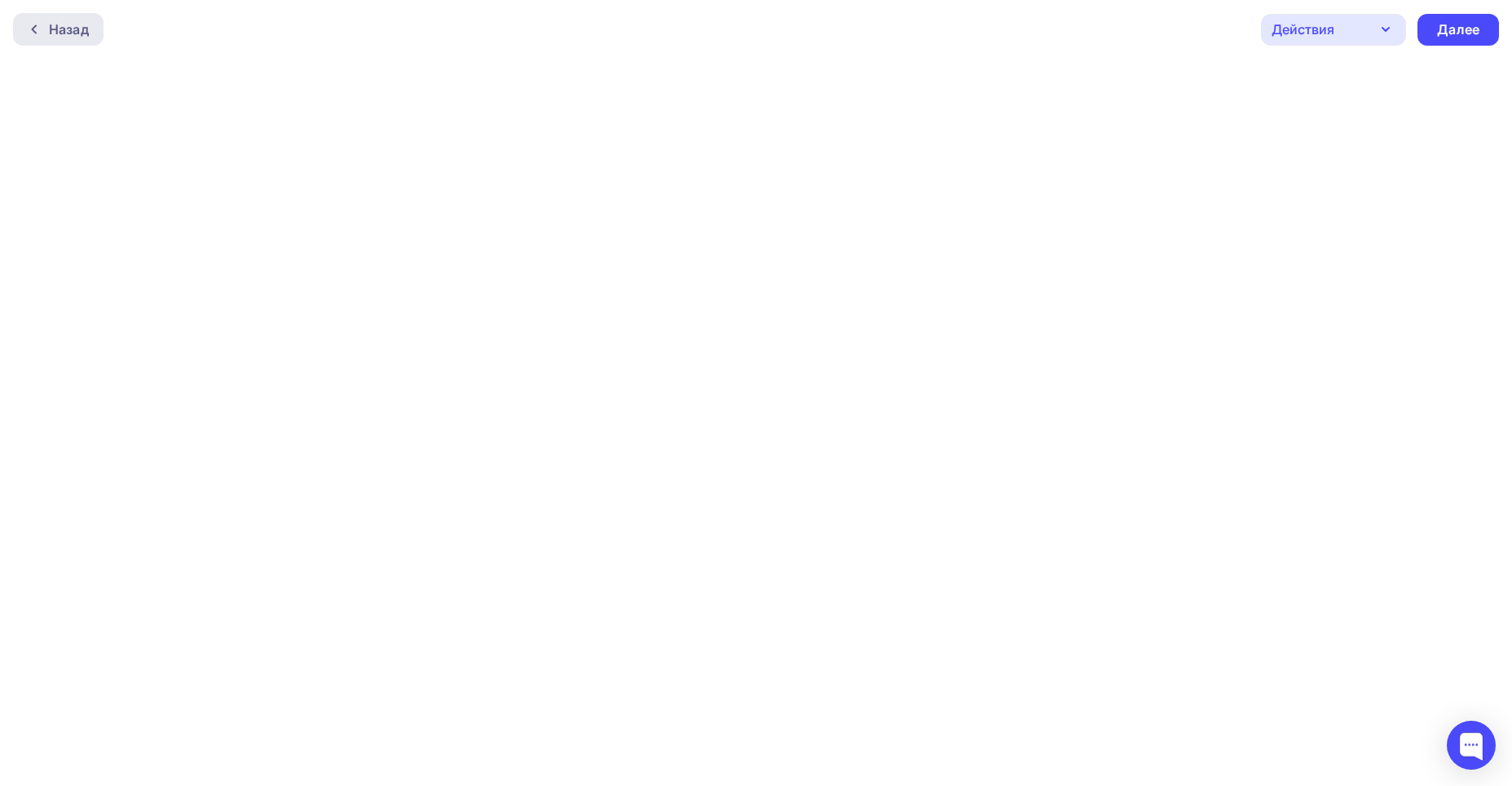
click at [59, 32] on div "Назад" at bounding box center [69, 30] width 40 height 20
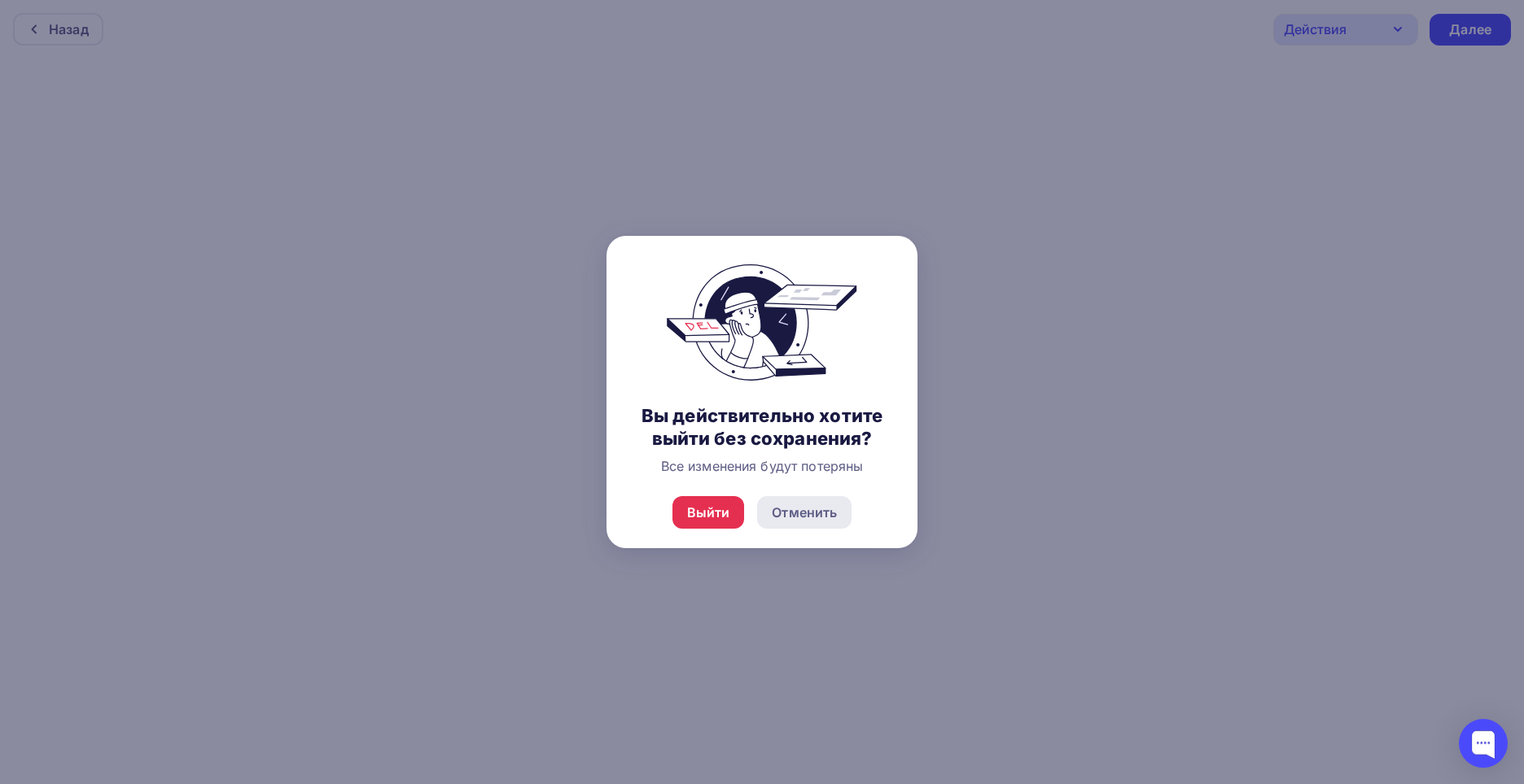
click at [788, 513] on div "Отменить" at bounding box center [804, 513] width 65 height 20
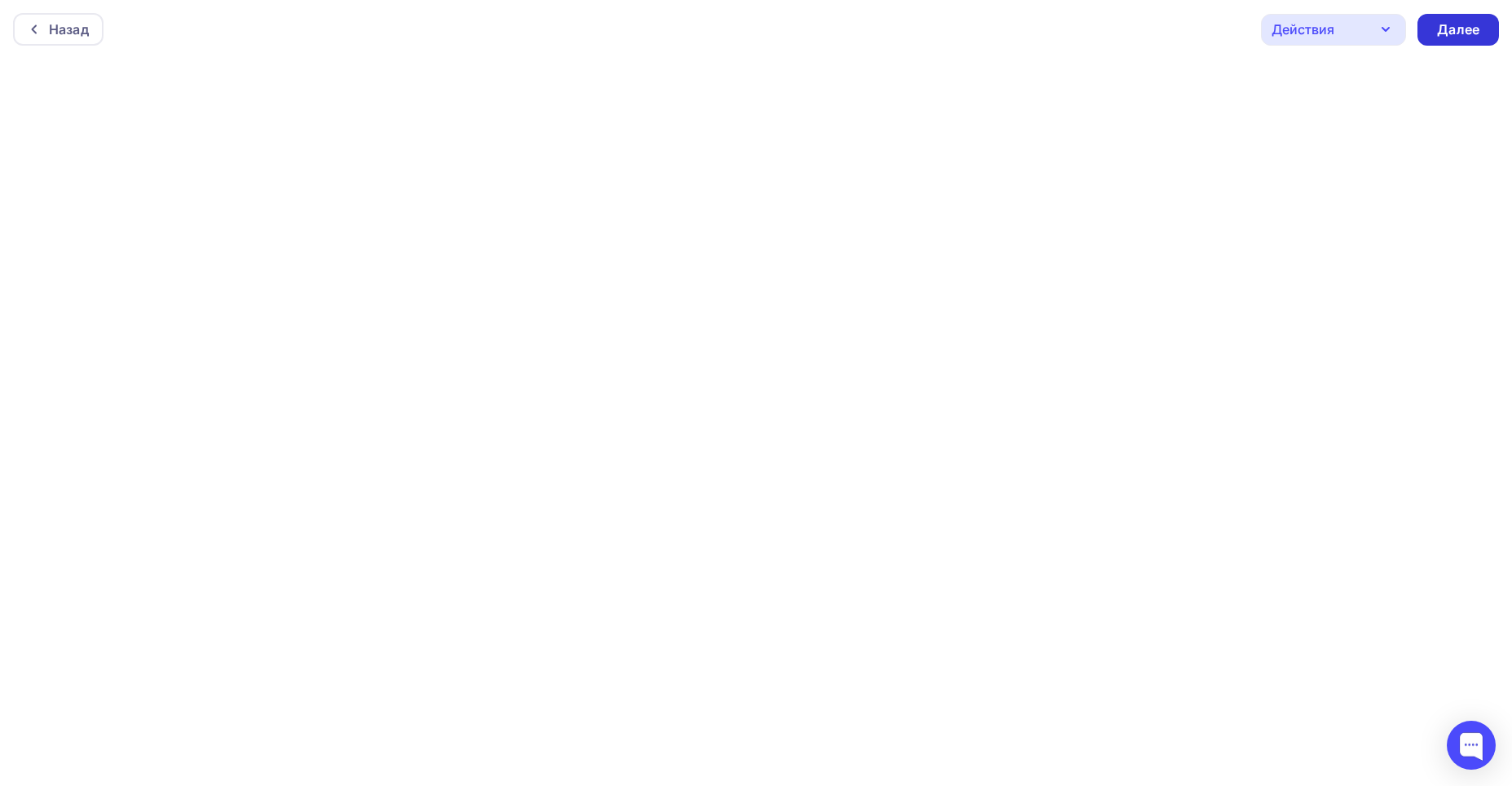
click at [1458, 26] on div "Далее" at bounding box center [1458, 29] width 43 height 19
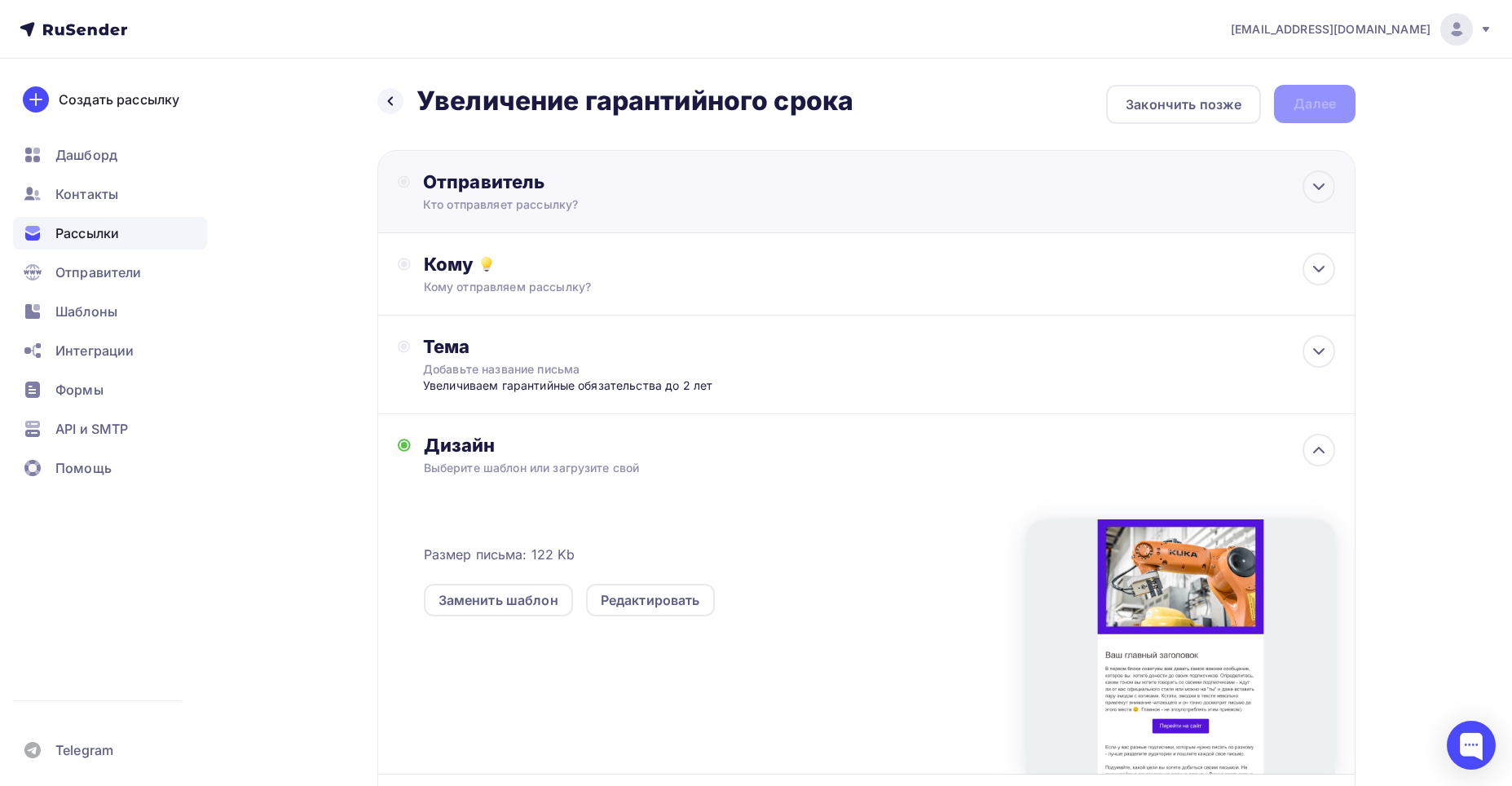
click at [688, 194] on div "Отправитель Кто отправляет рассылку? Email * Нет отправителей Добавить отправит…" at bounding box center [599, 192] width 353 height 43
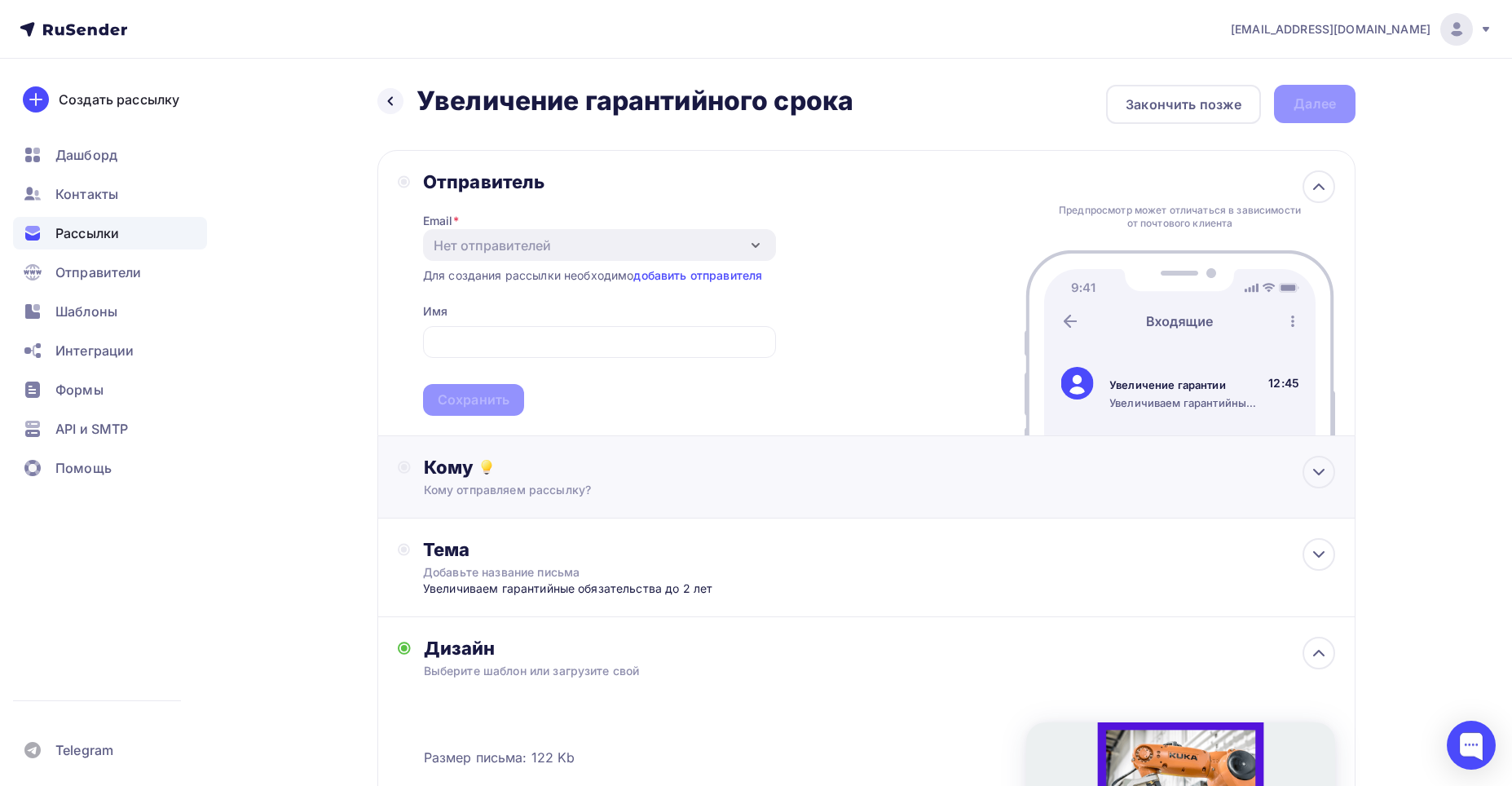
click at [726, 479] on div "Кому Кому отправляем рассылку? Списки получателей Нет получателей Все списки id…" at bounding box center [880, 477] width 912 height 43
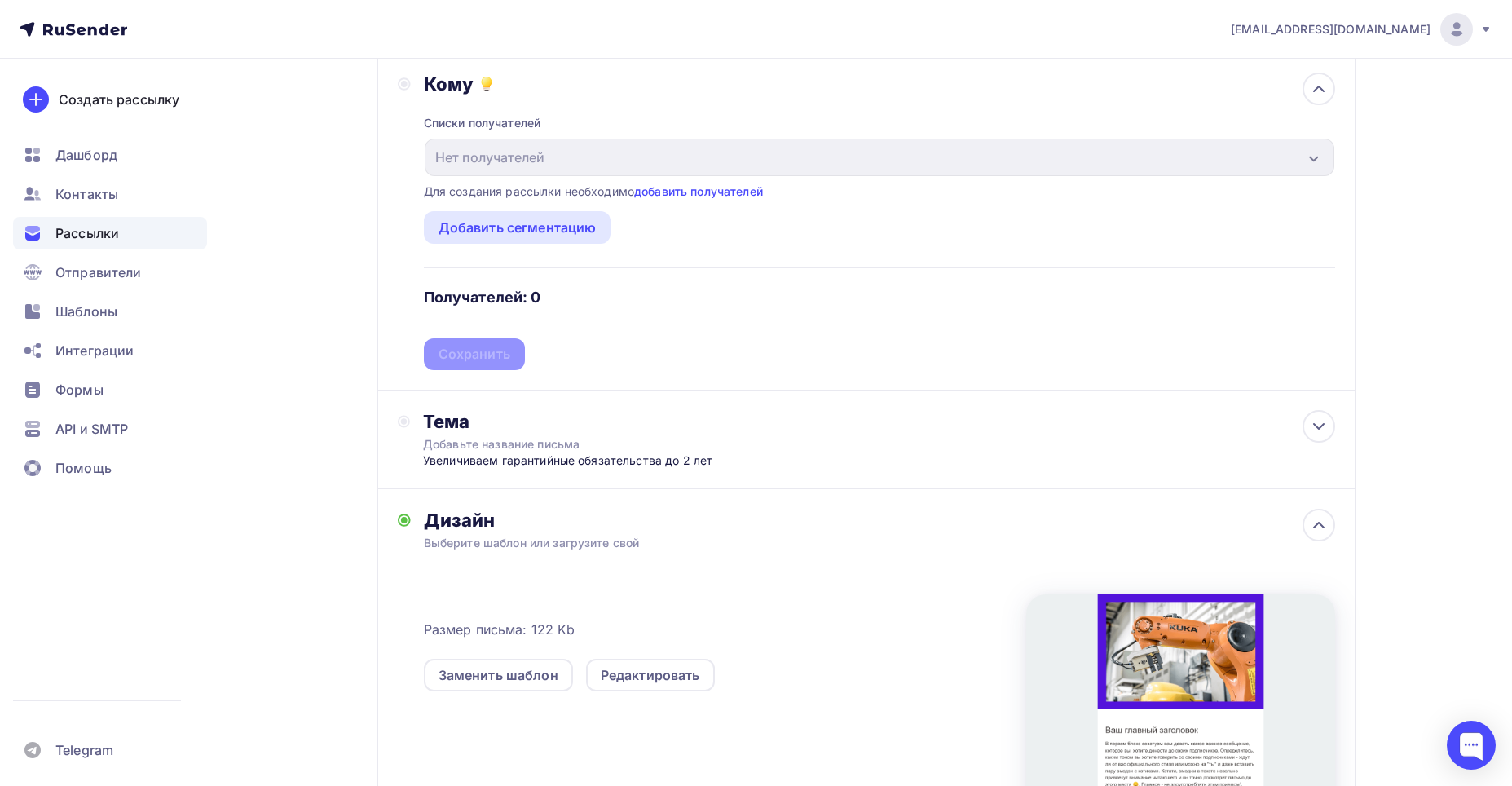
scroll to position [571, 0]
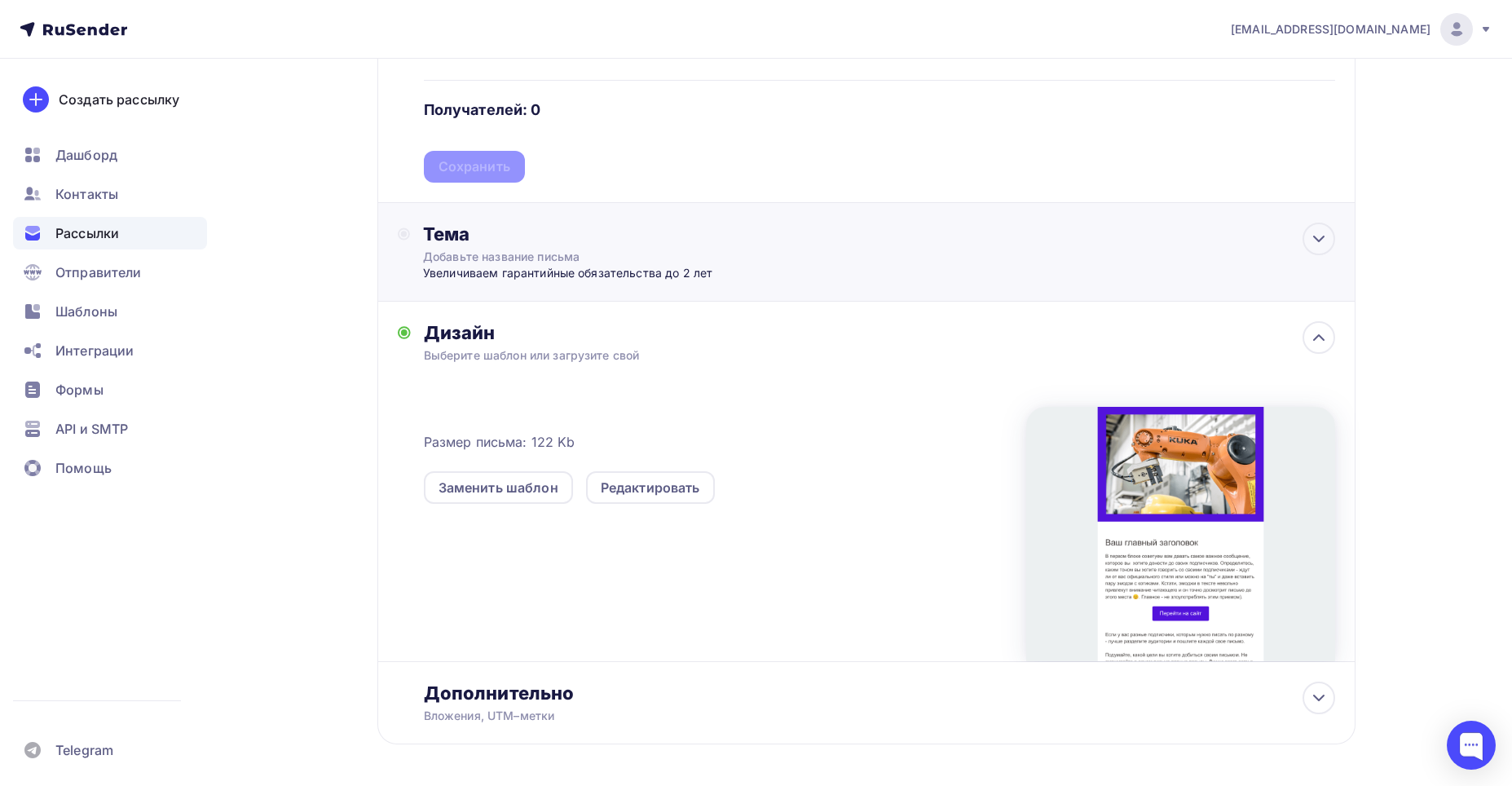
click at [750, 256] on div "Тема Добавьте название письма Увеличиваем гарантийные обязательства до 2 лет Те…" at bounding box center [866, 253] width 978 height 99
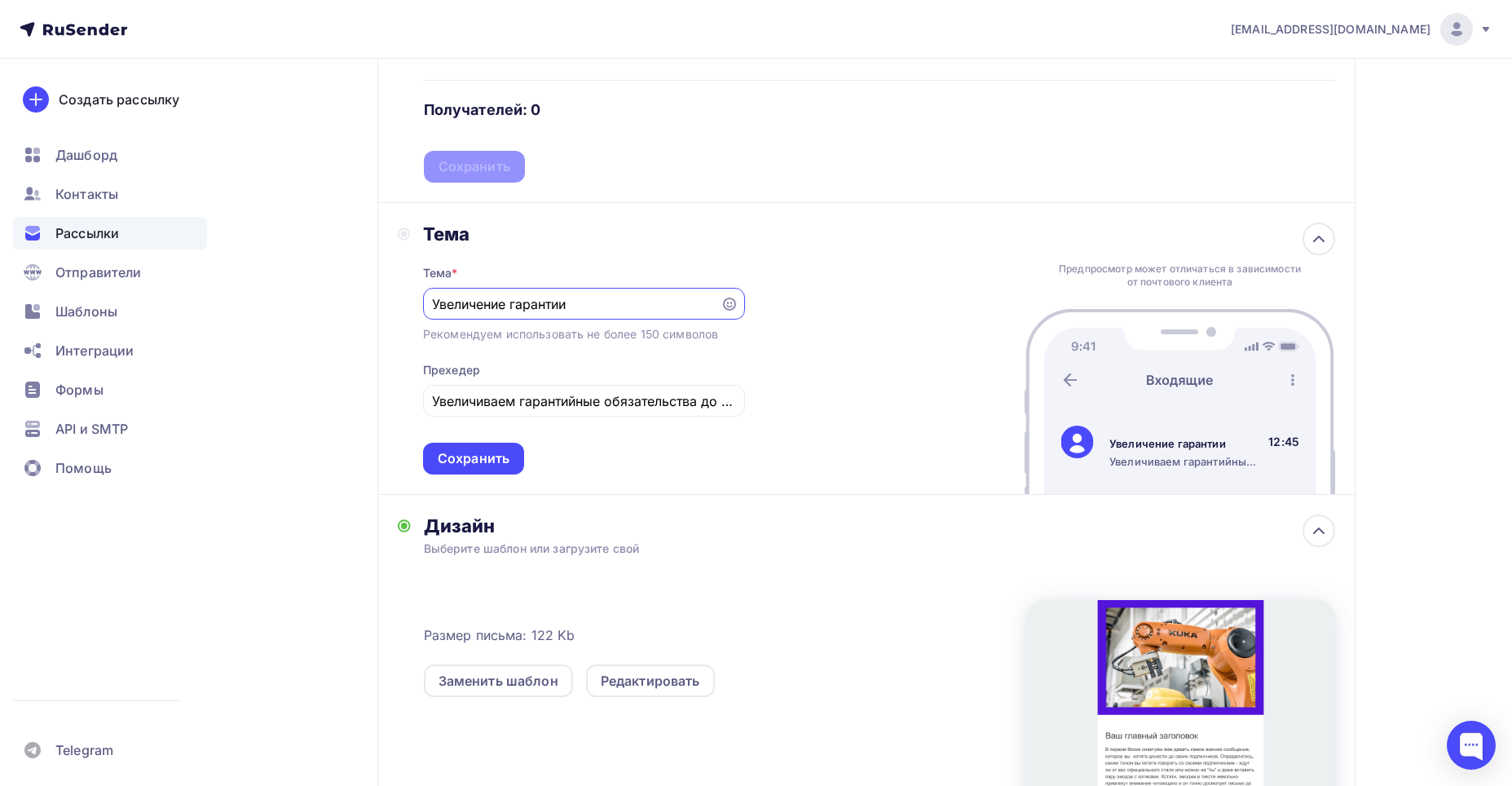
scroll to position [0, 0]
click at [754, 254] on div "Тема Тема * Увеличение гарантии Рекомендуем использовать не более 150 символов …" at bounding box center [866, 349] width 978 height 292
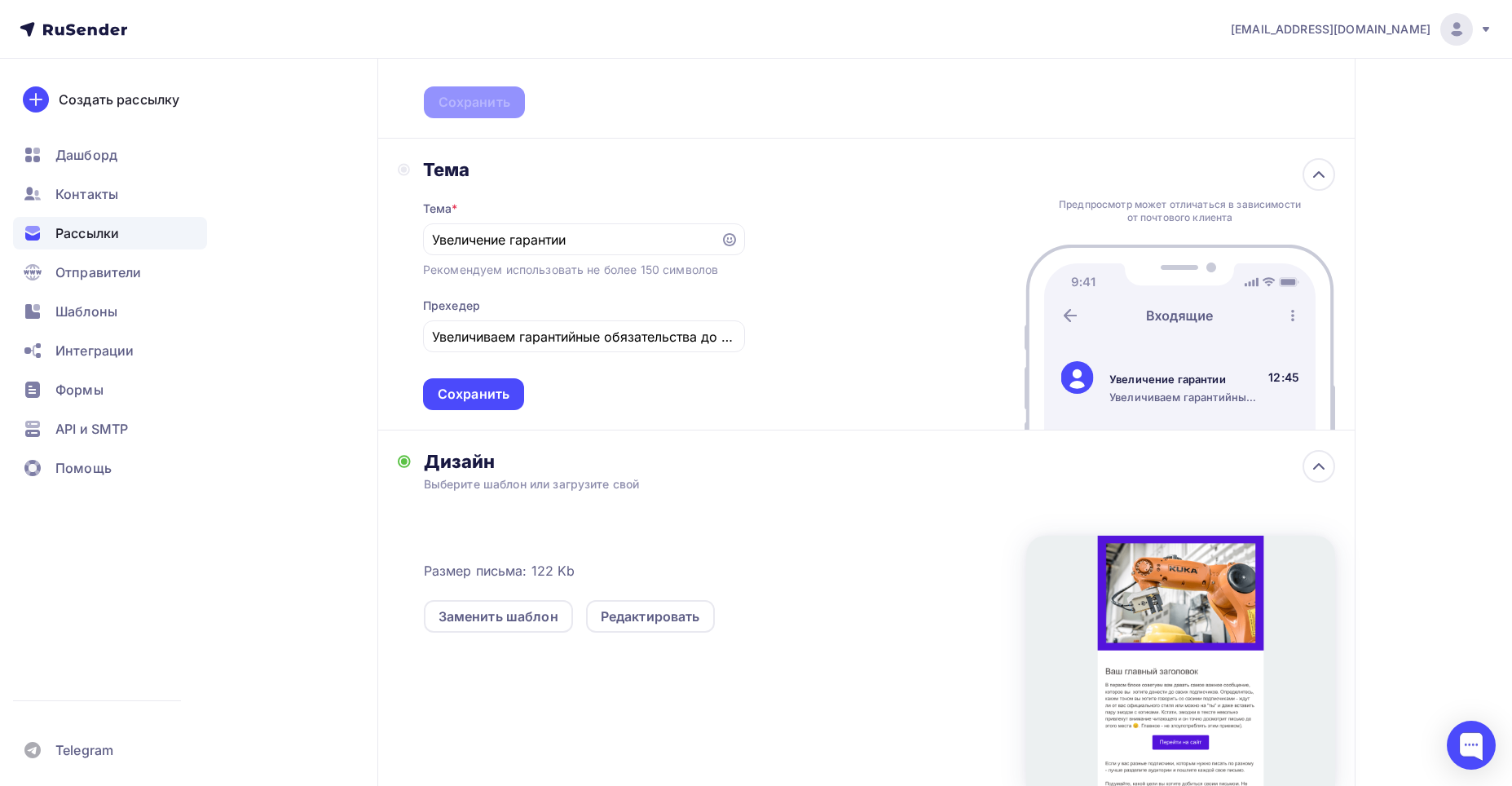
scroll to position [734, 0]
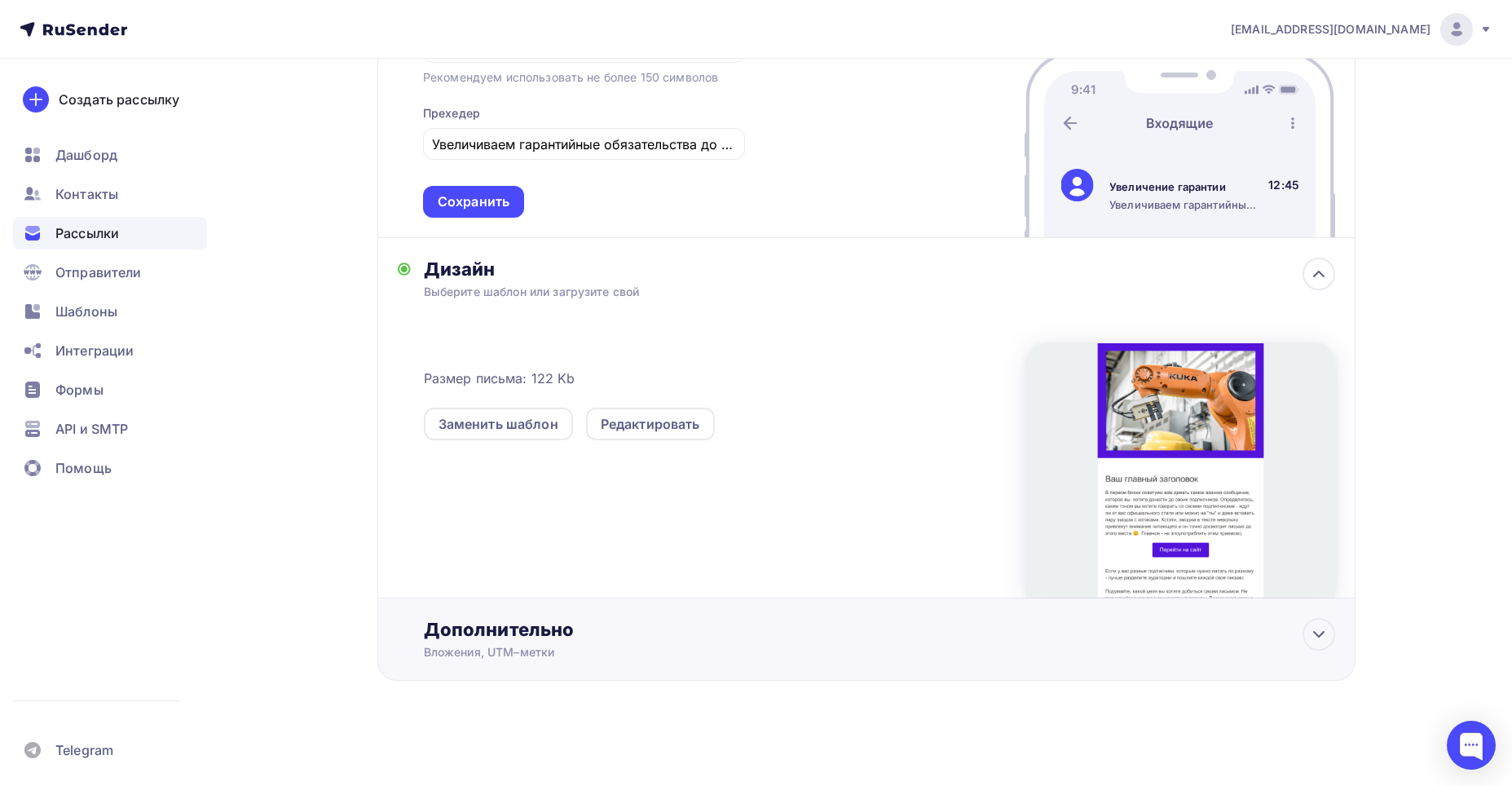
click at [600, 657] on div "Вложения, UTM–метки" at bounding box center [835, 652] width 821 height 16
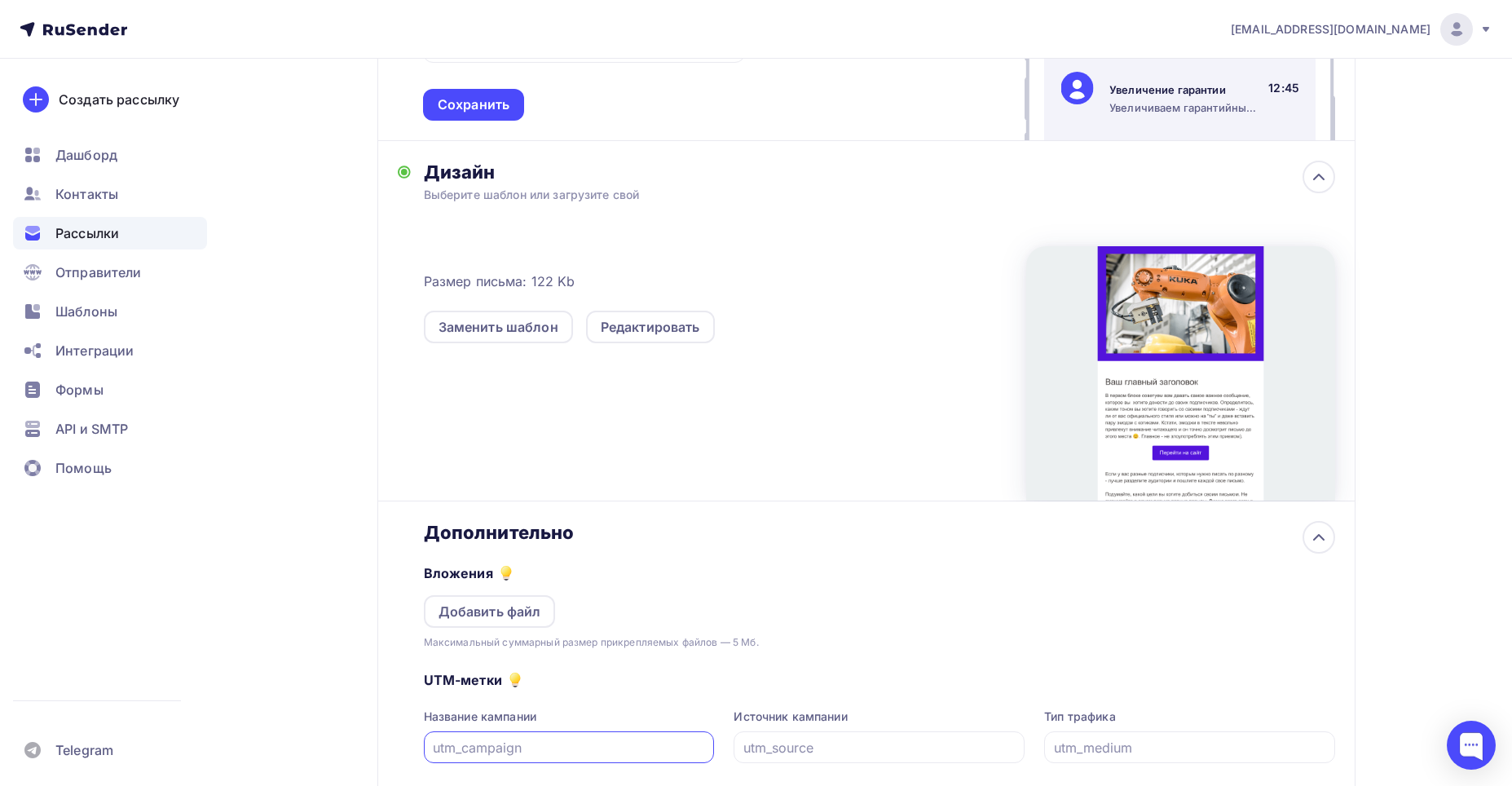
scroll to position [990, 0]
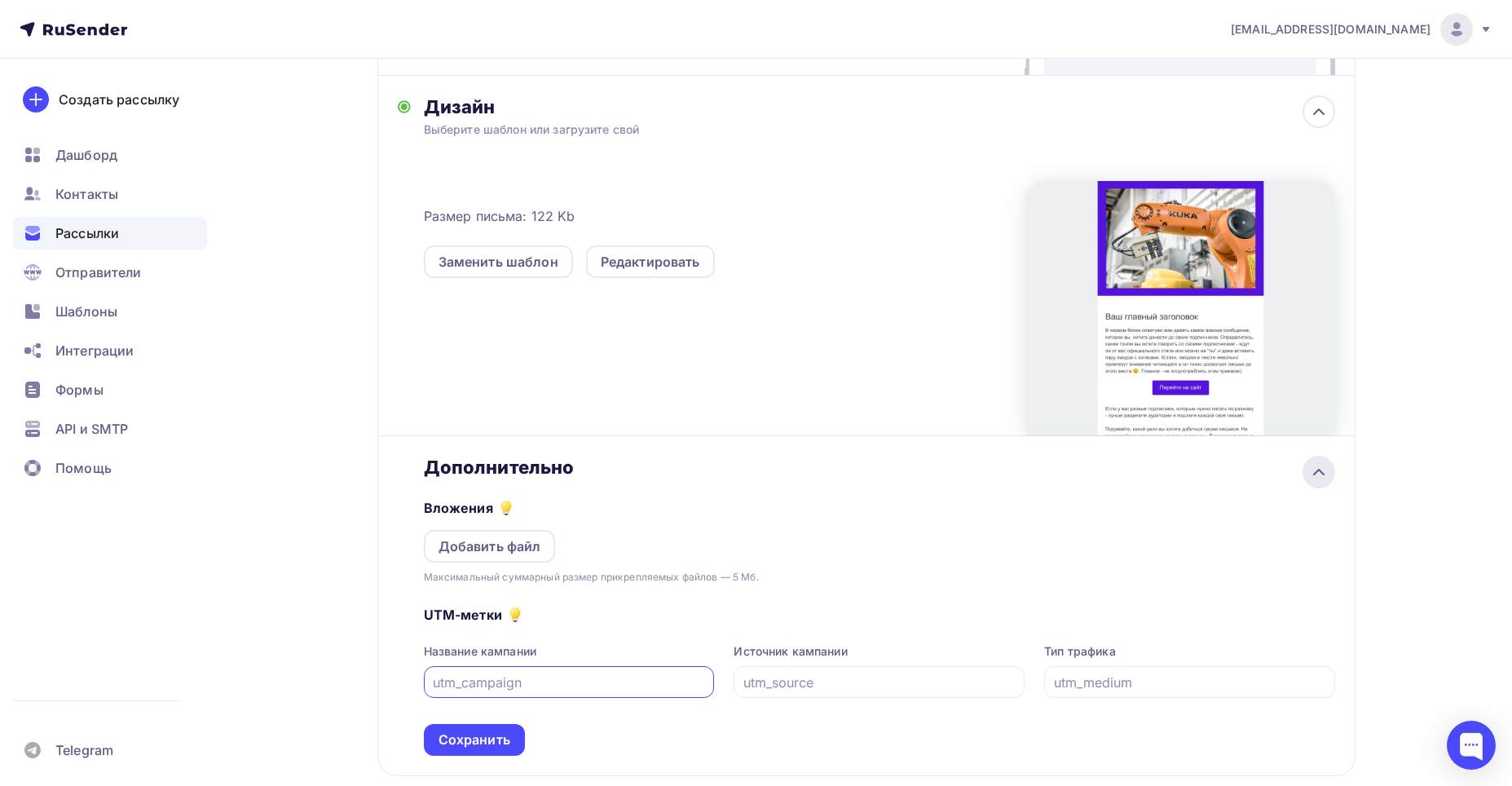
click at [1311, 478] on icon at bounding box center [1319, 473] width 20 height 20
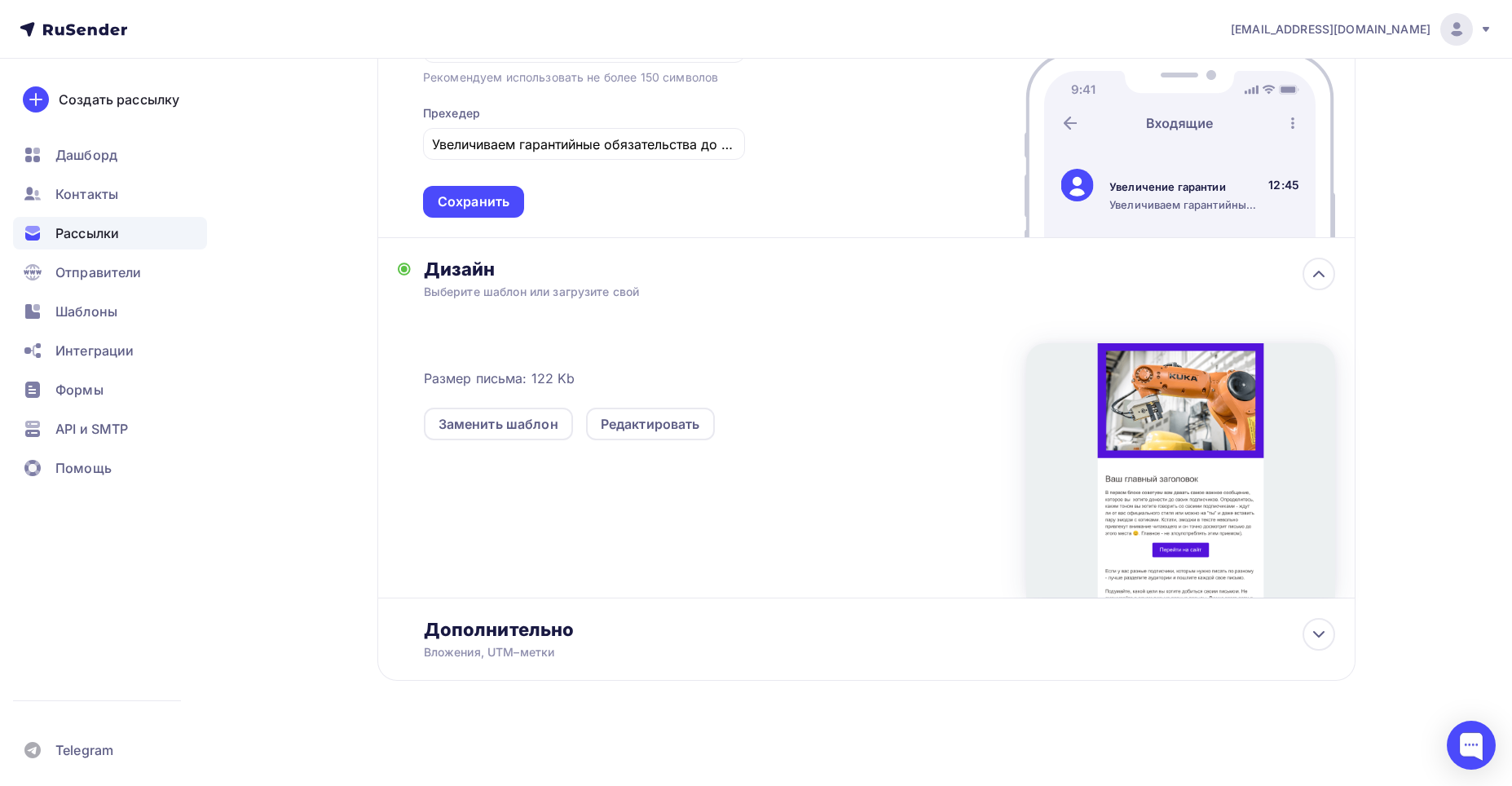
scroll to position [828, 0]
click at [628, 425] on div "Редактировать" at bounding box center [651, 424] width 100 height 20
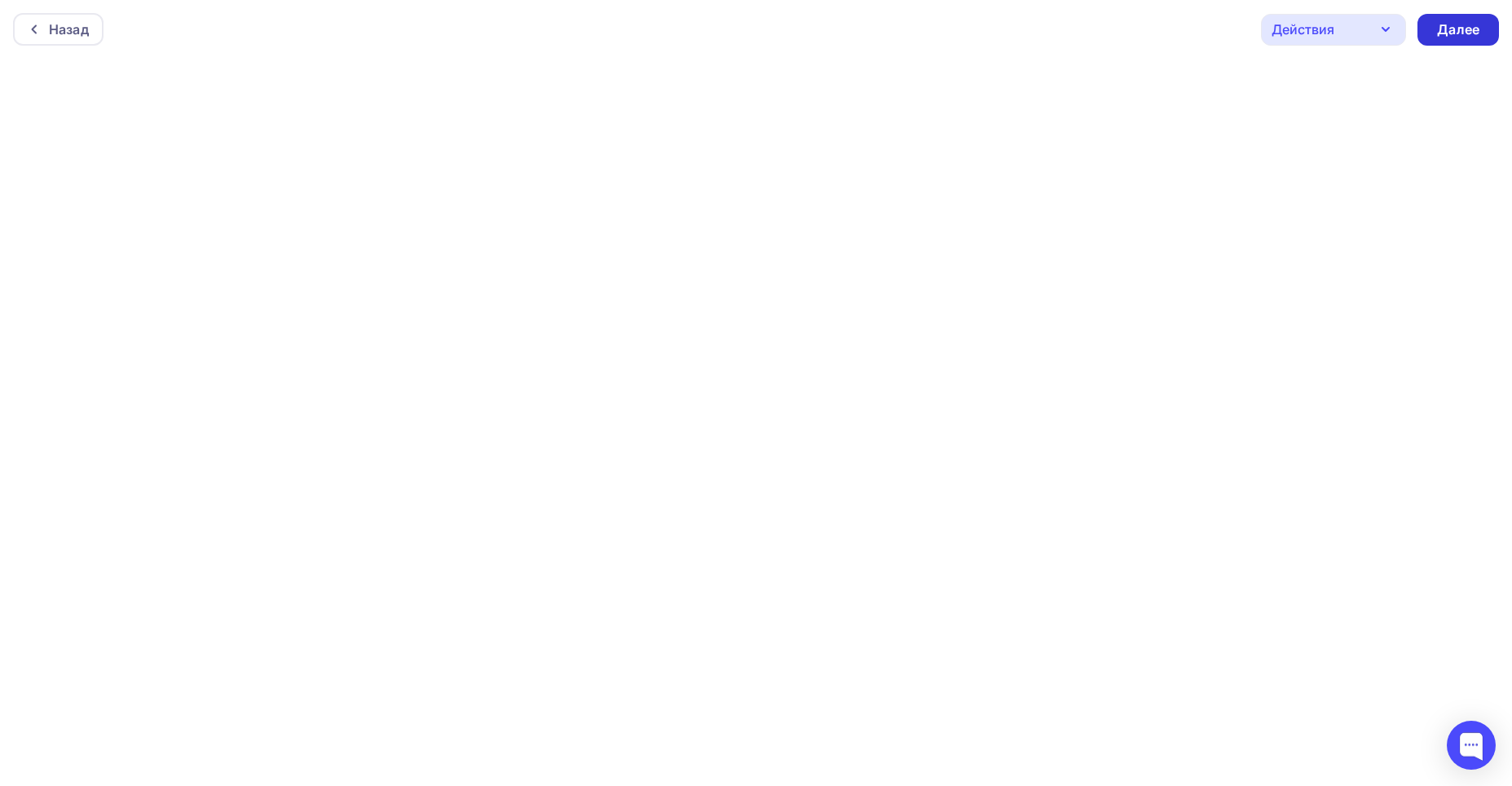
click at [1468, 35] on div "Далее" at bounding box center [1458, 29] width 43 height 19
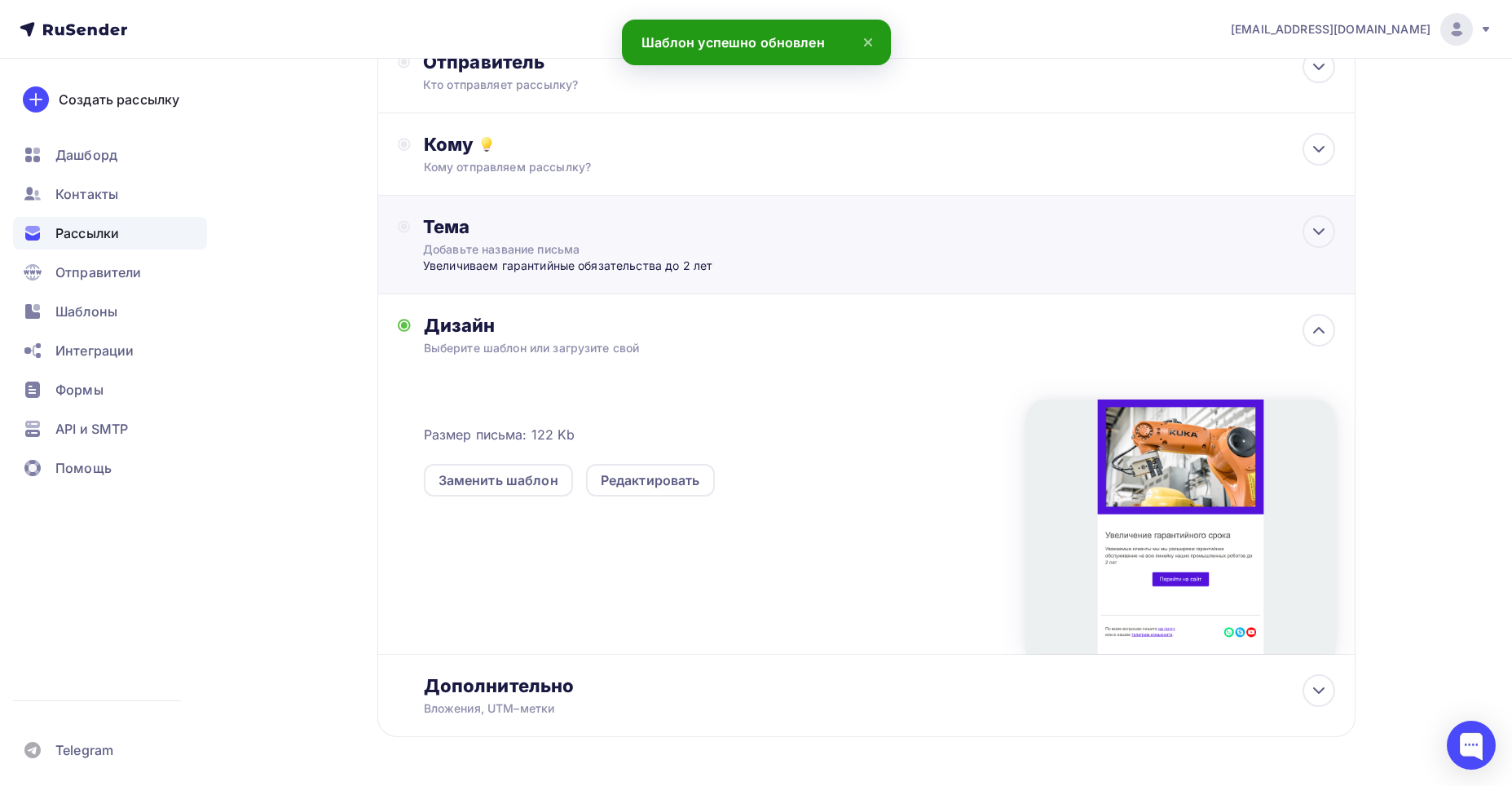
scroll to position [95, 0]
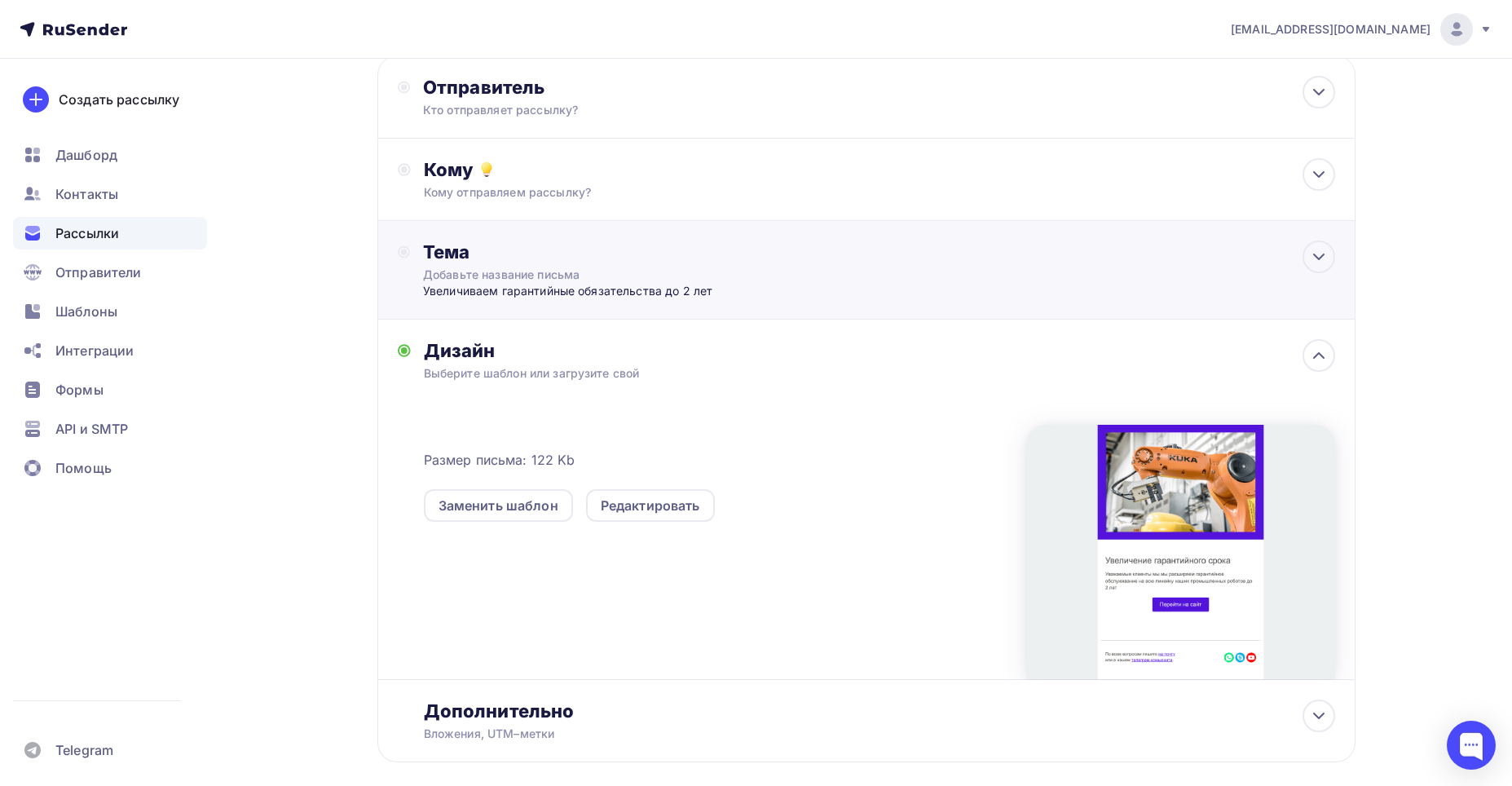
click at [969, 268] on div "Тема Добавьте название письма Увеличиваем гарантийные обязательства до 2 лет Те…" at bounding box center [866, 270] width 978 height 99
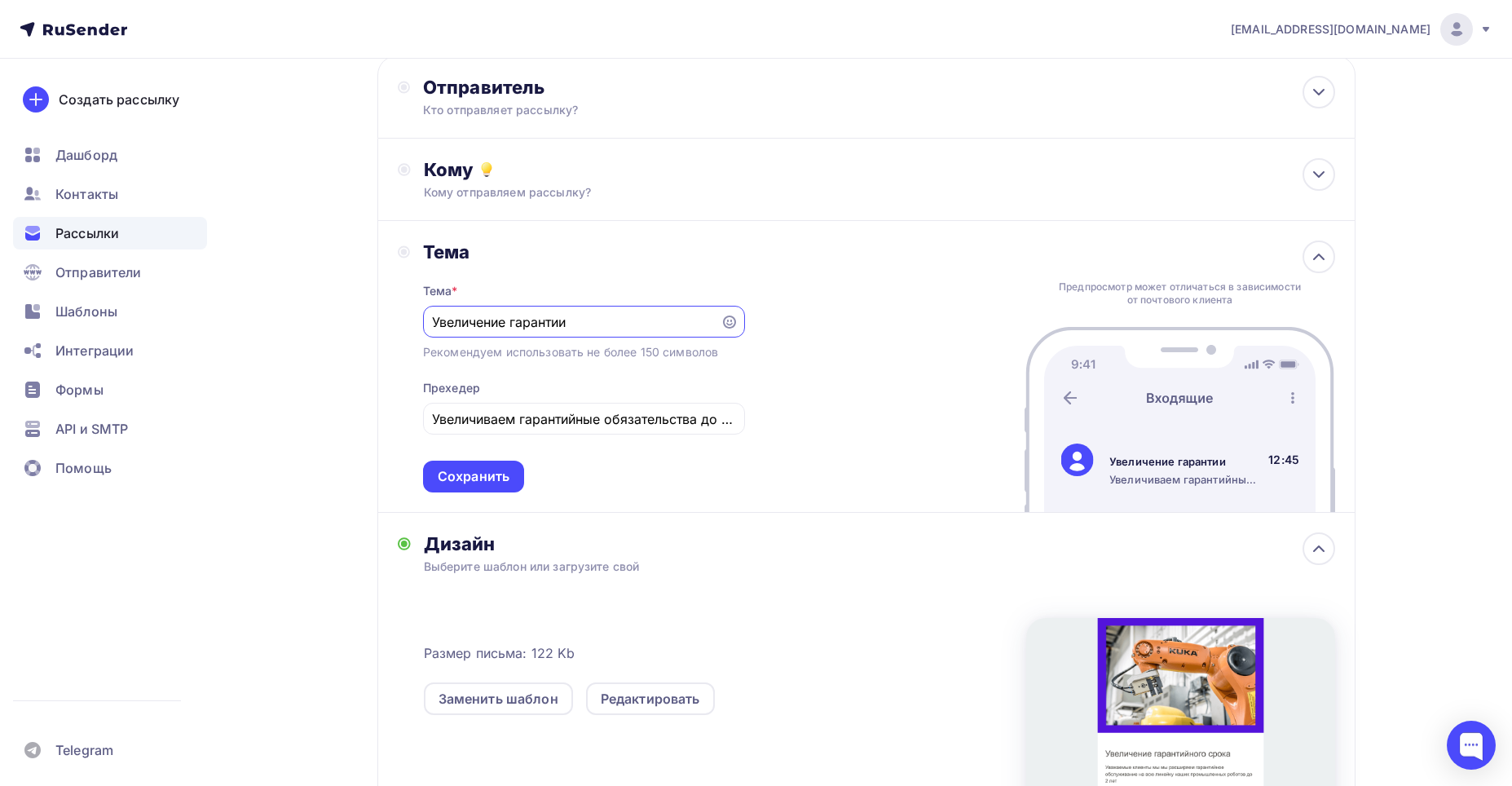
scroll to position [0, 0]
click at [1308, 259] on div at bounding box center [1319, 257] width 33 height 33
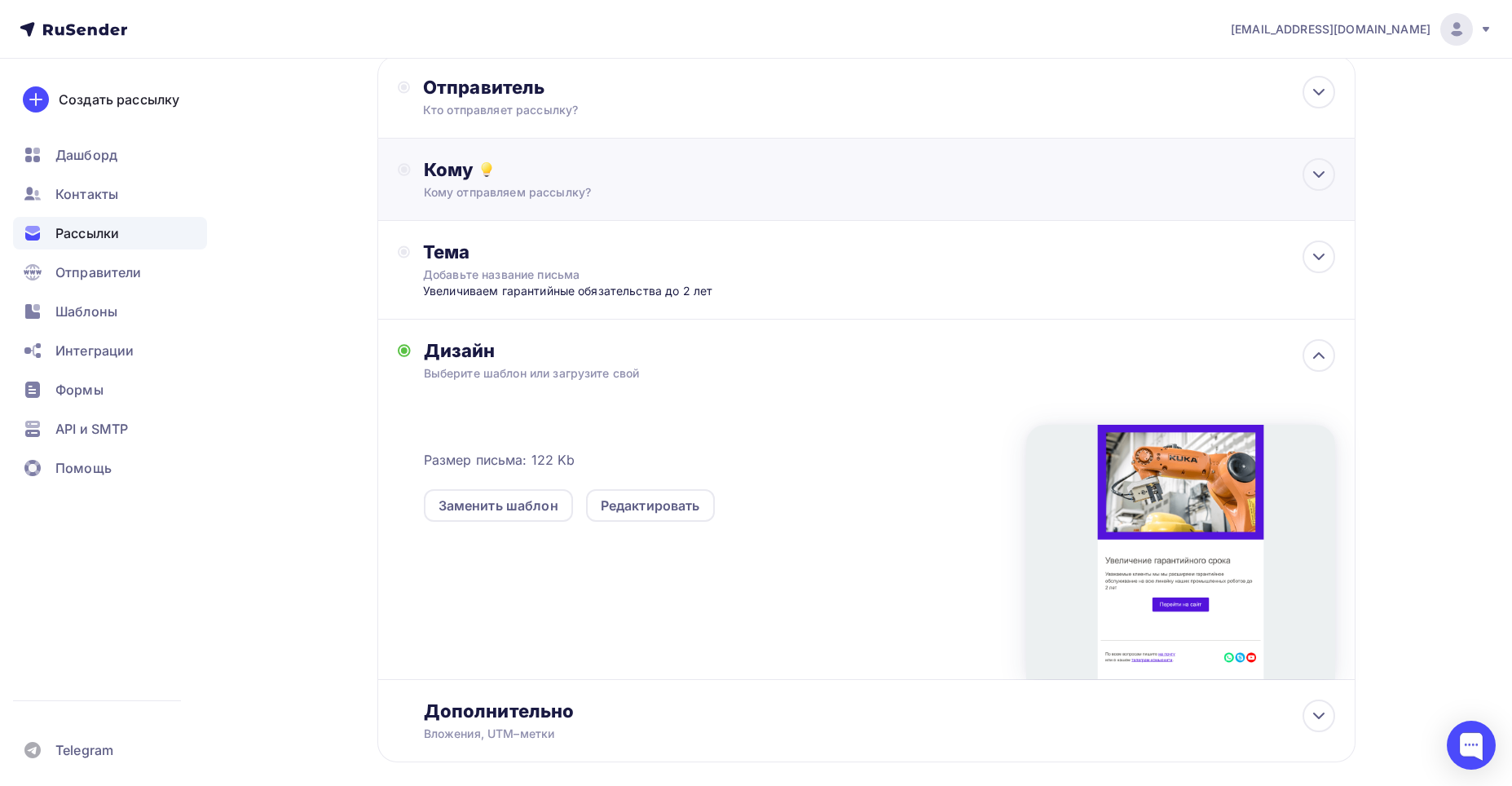
click at [1043, 184] on div "Кому Кому отправляем рассылку? Списки получателей Нет получателей Все списки id…" at bounding box center [880, 179] width 912 height 43
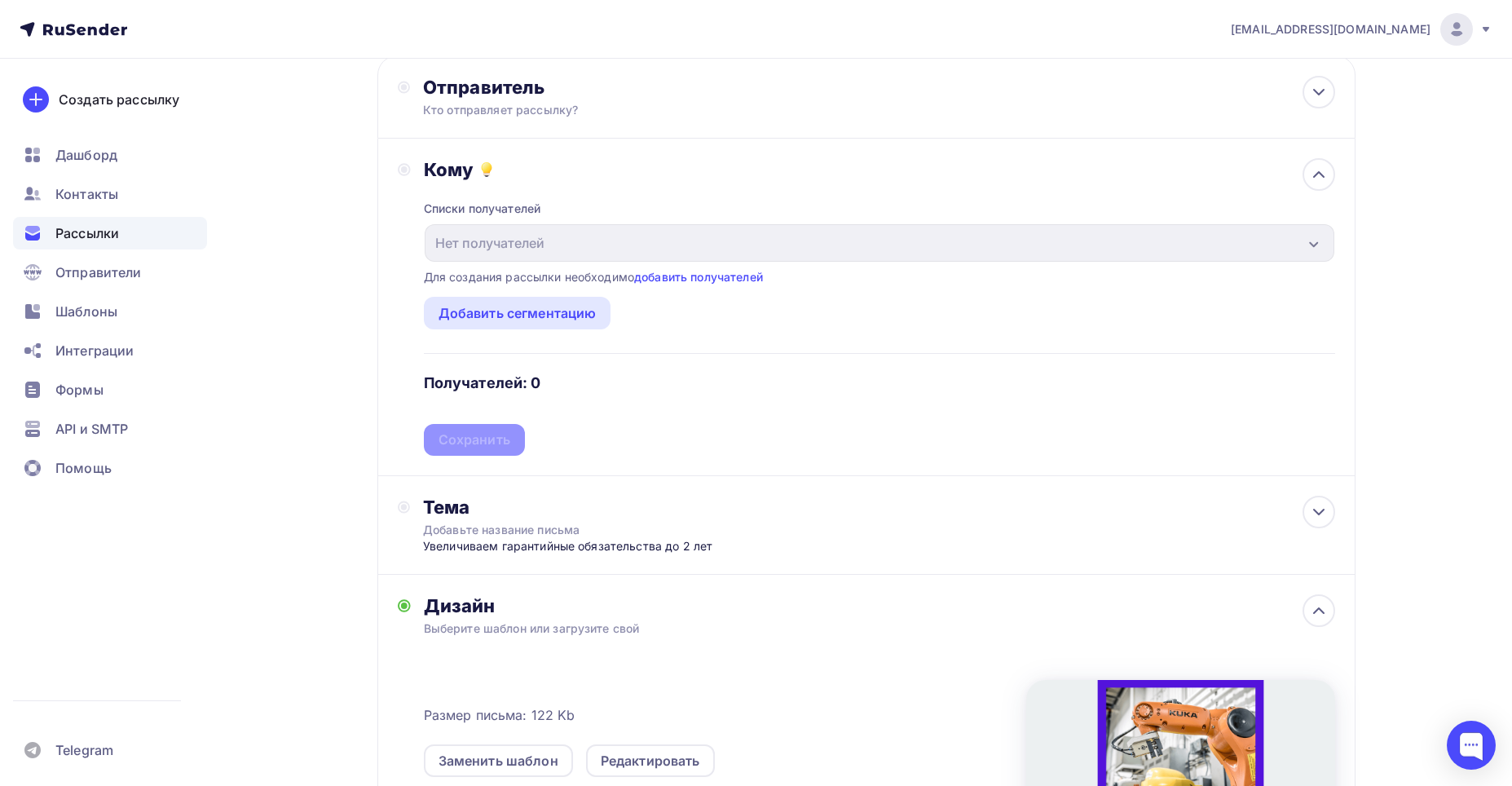
click at [1043, 184] on div "Списки получателей Нет получателей Все списки id Добавить список Для создания р…" at bounding box center [880, 318] width 912 height 275
click at [1005, 193] on div "Списки получателей Нет получателей Все списки id Добавить список Для создания р…" at bounding box center [880, 318] width 912 height 275
click at [1315, 169] on icon at bounding box center [1319, 174] width 20 height 20
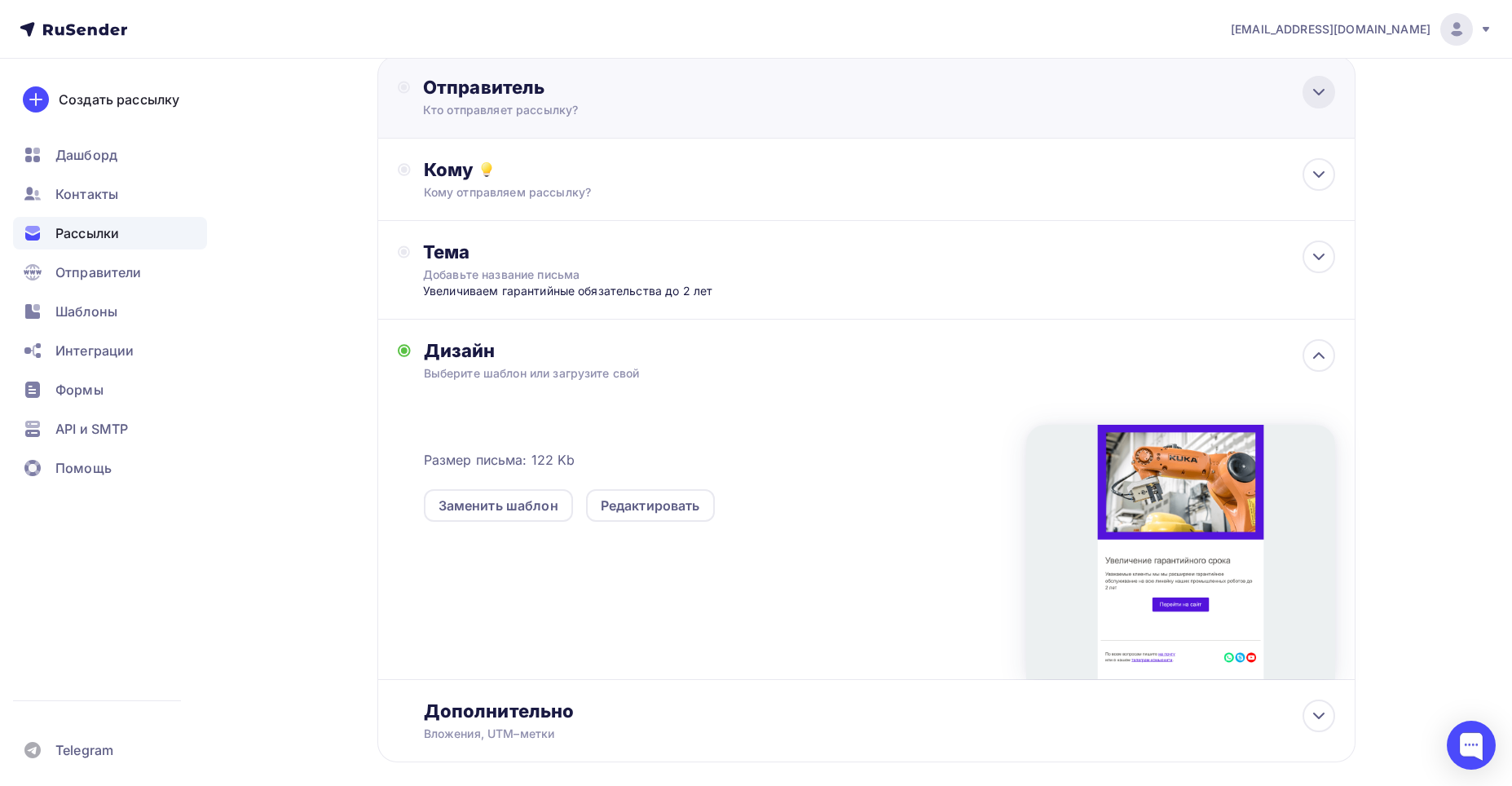
click at [1314, 106] on div at bounding box center [1319, 92] width 33 height 33
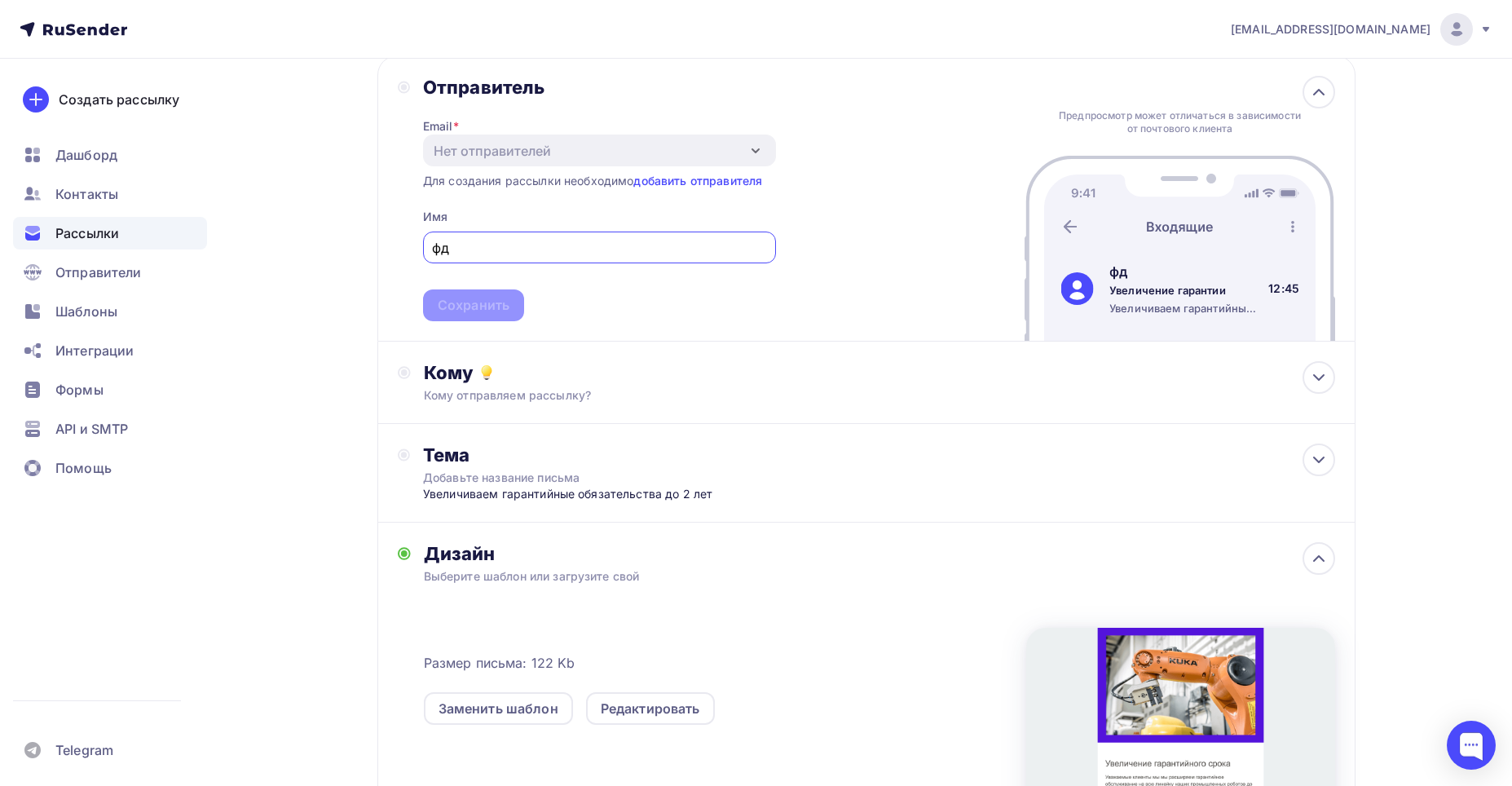
type input "ф"
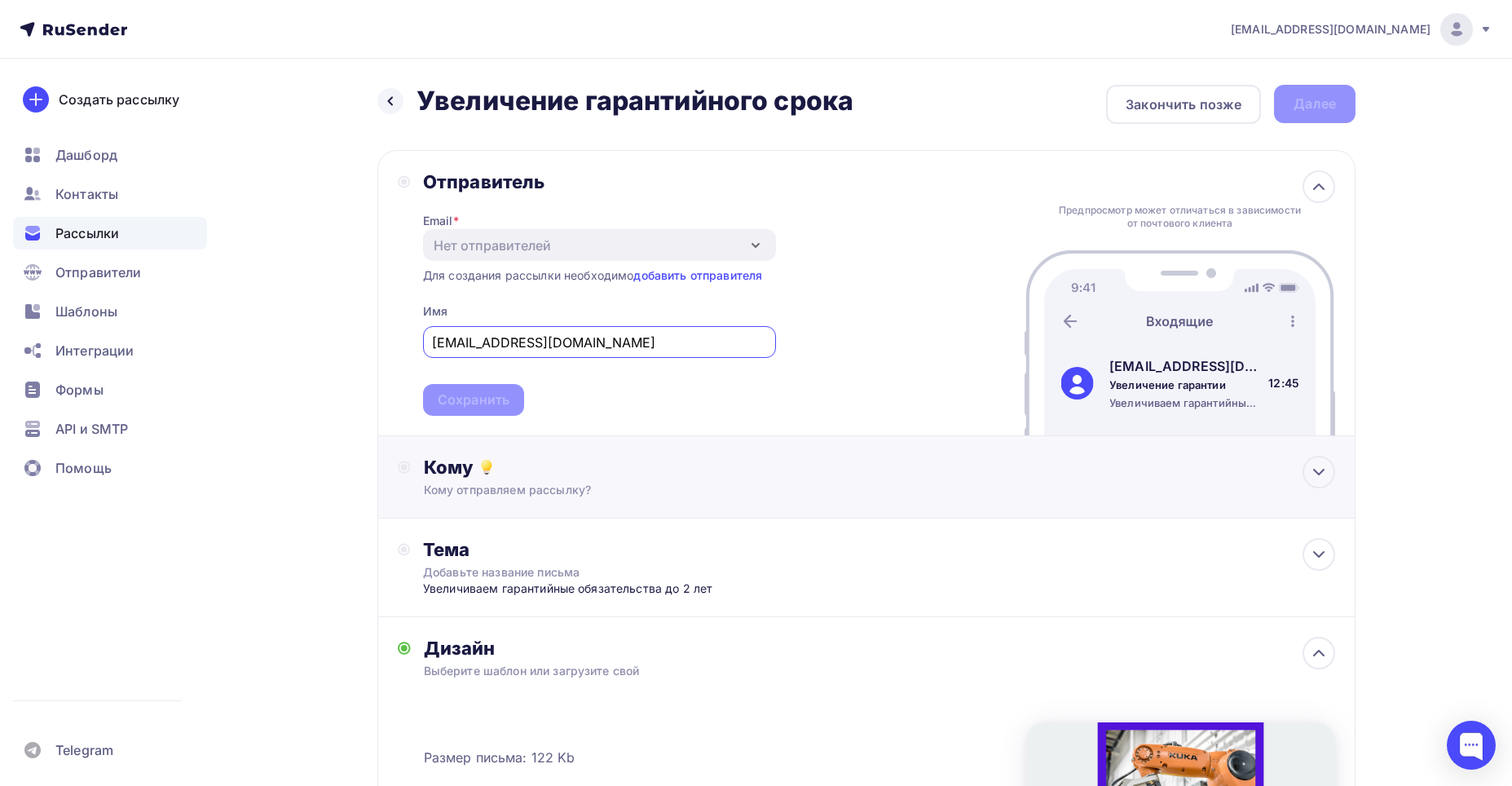
type input "[EMAIL_ADDRESS][DOMAIN_NAME]"
click at [634, 478] on div "Кому" at bounding box center [880, 467] width 912 height 23
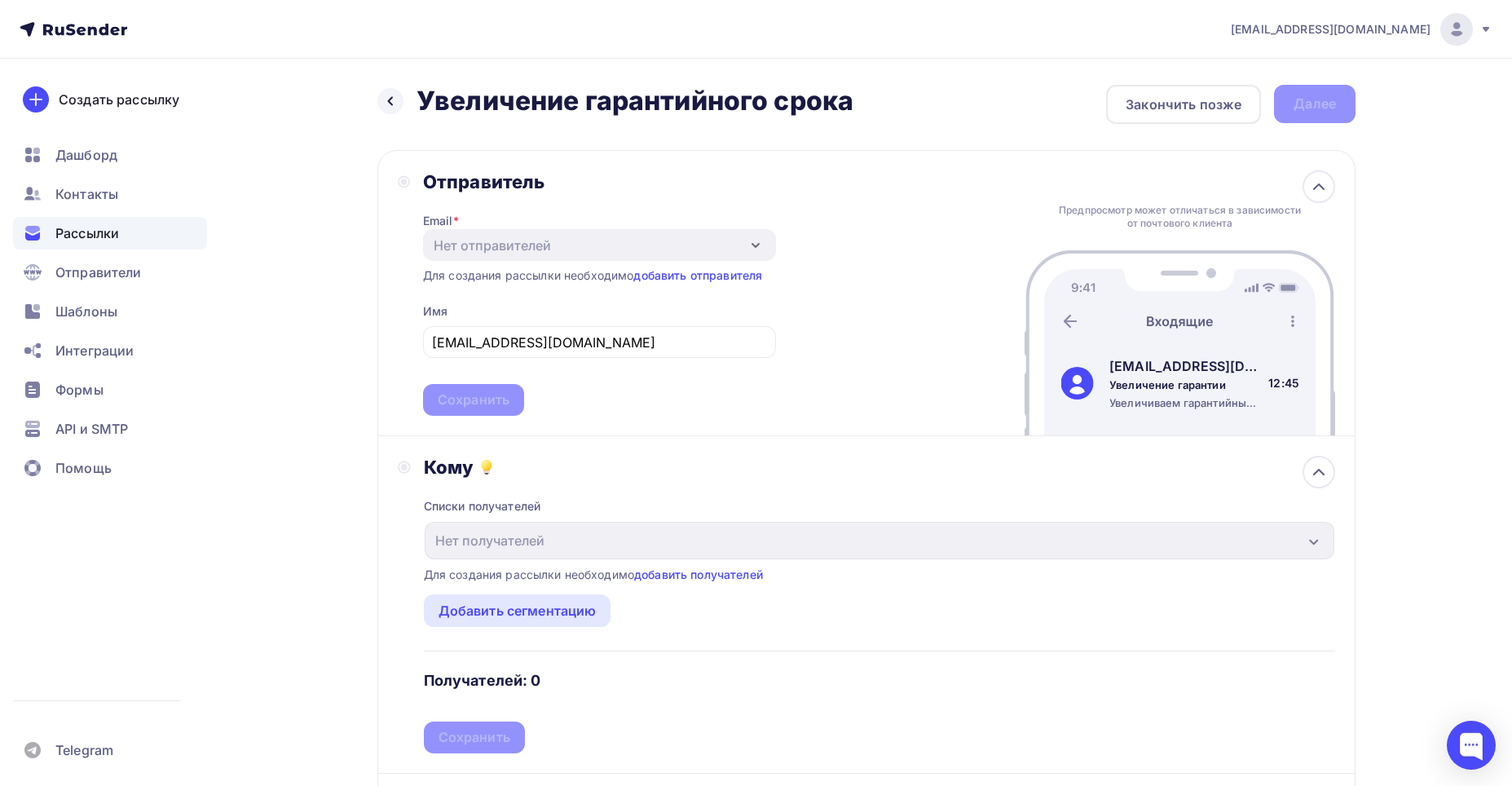
click at [548, 464] on div "Кому" at bounding box center [880, 467] width 912 height 23
click at [1311, 477] on icon at bounding box center [1319, 473] width 20 height 20
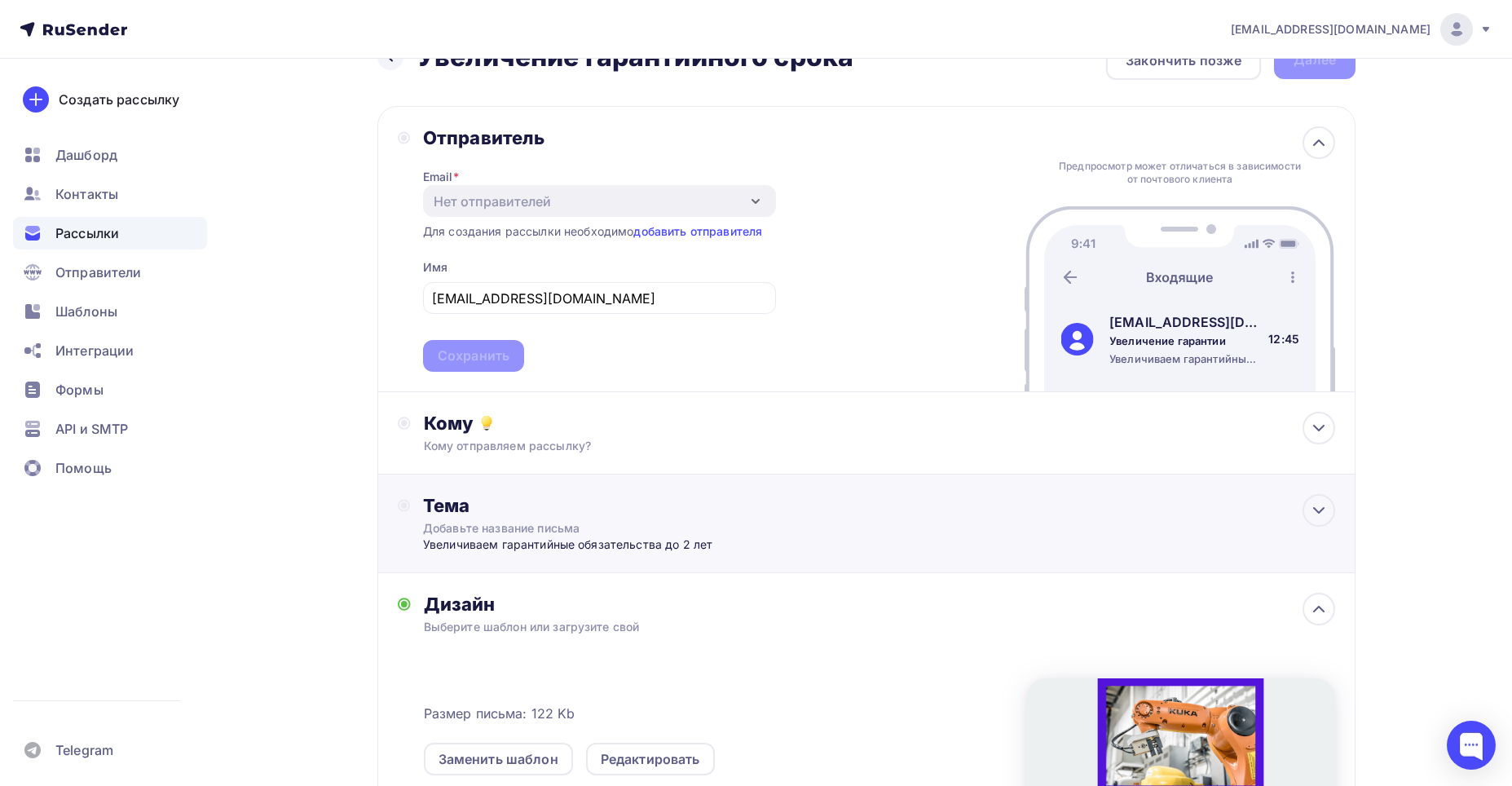
scroll to position [82, 0]
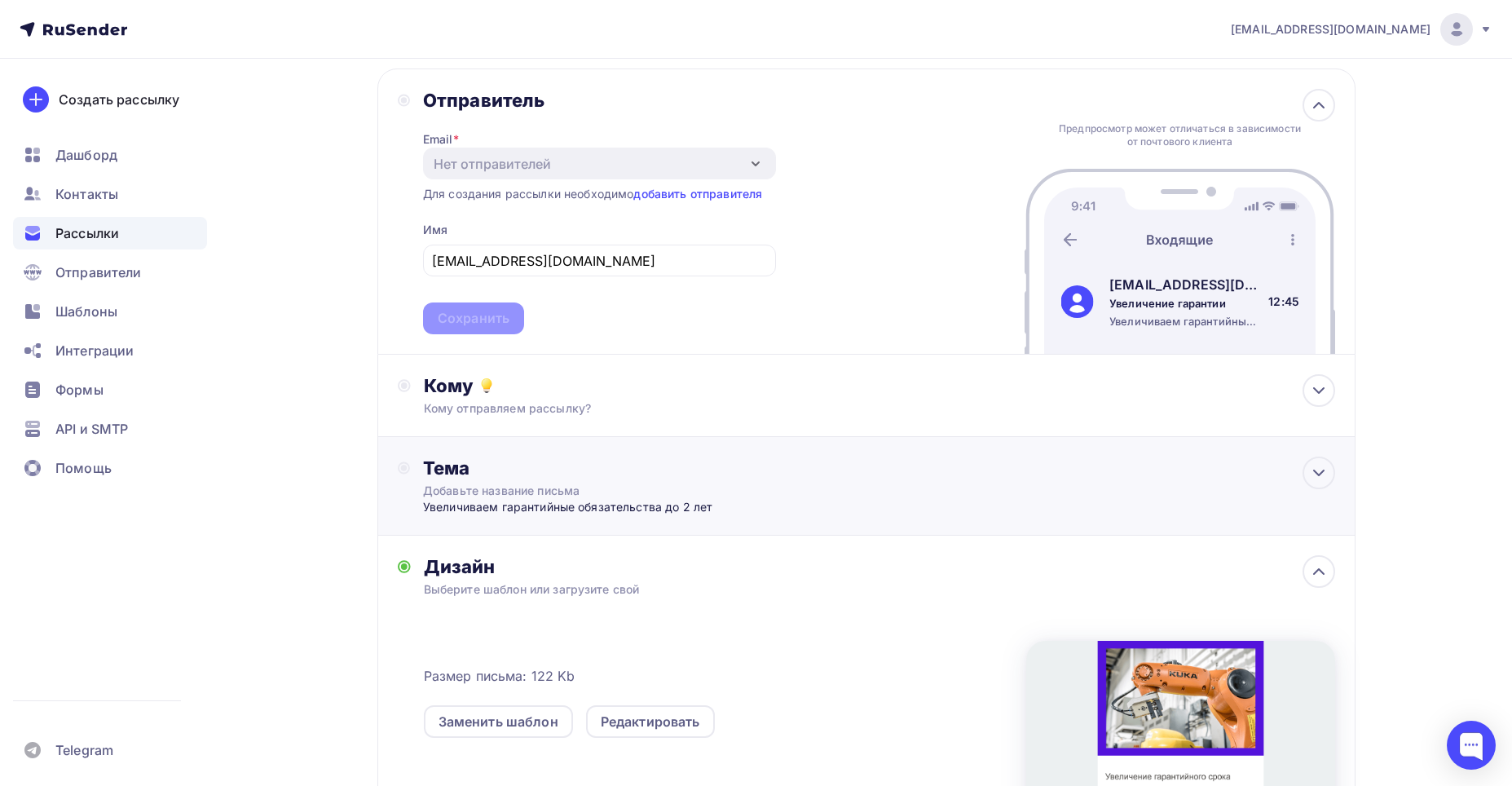
click at [743, 473] on div "Тема" at bounding box center [584, 468] width 322 height 23
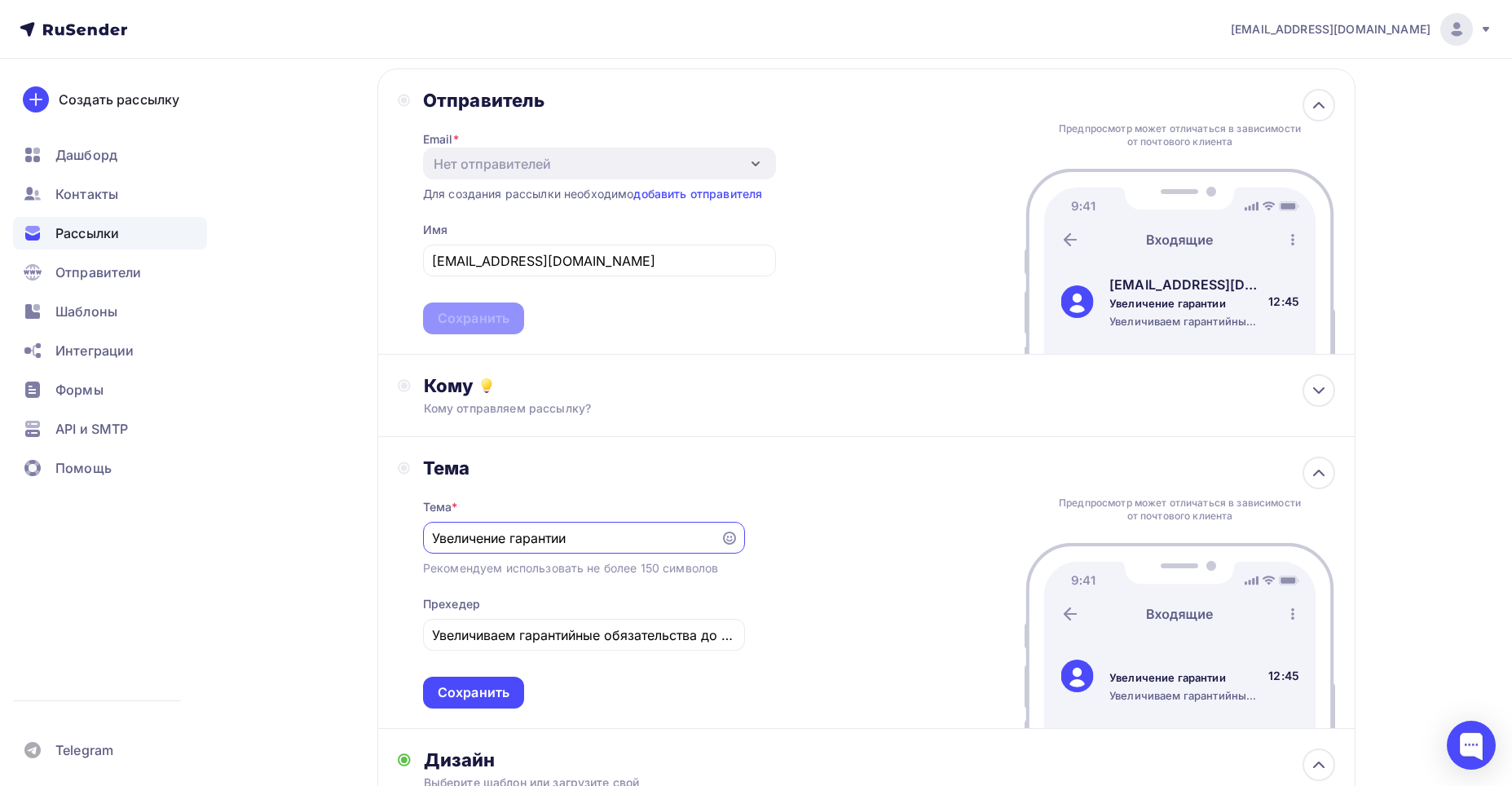
scroll to position [0, 0]
click at [775, 474] on div "Тема Тема * Увеличение гарантии Рекомендуем использовать не более 150 символов …" at bounding box center [866, 582] width 978 height 292
click at [1315, 474] on icon at bounding box center [1319, 473] width 10 height 5
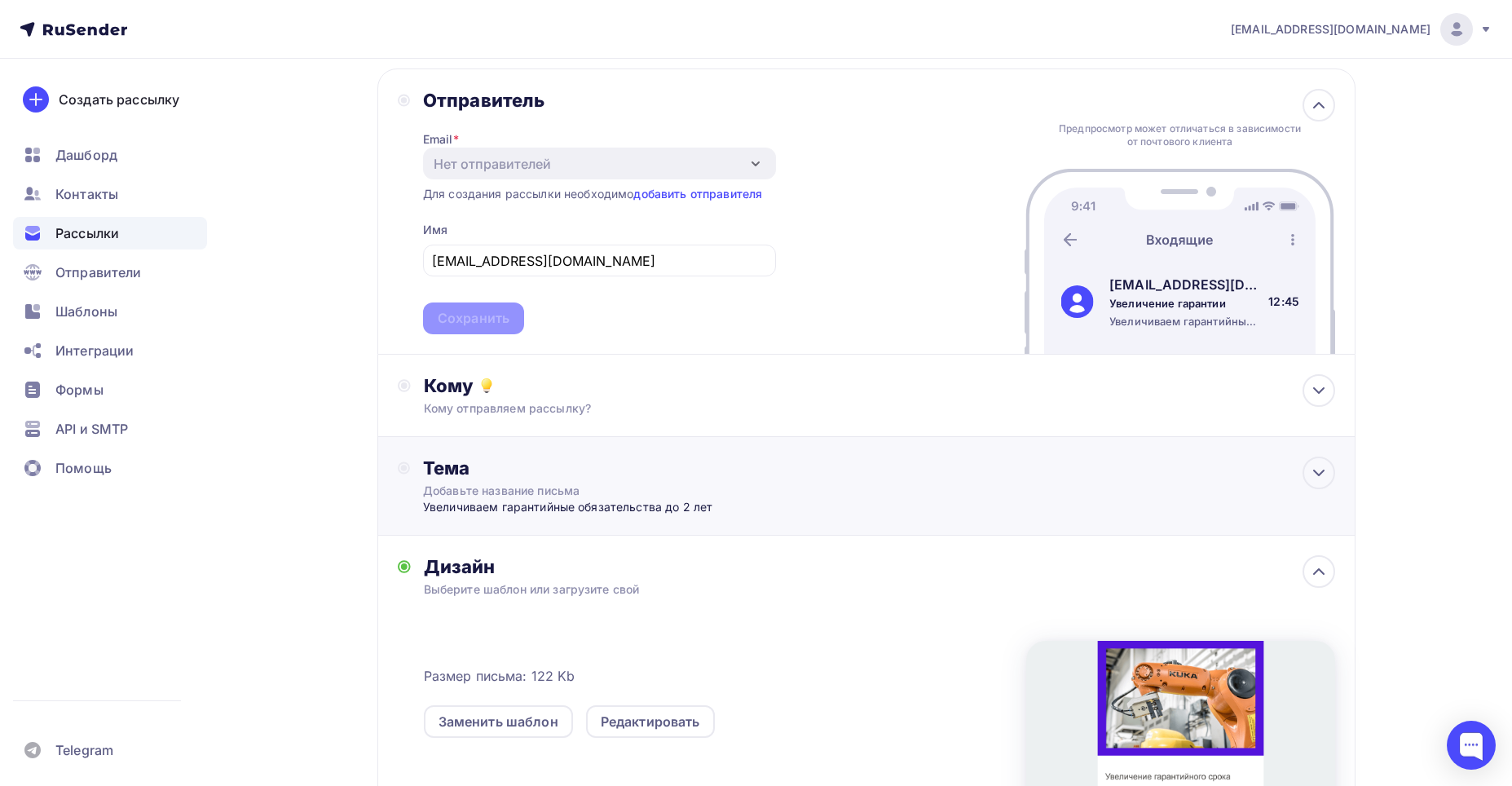
click at [822, 470] on div "Тема Добавьте название письма Увеличиваем гарантийные обязательства до 2 лет Те…" at bounding box center [866, 486] width 978 height 99
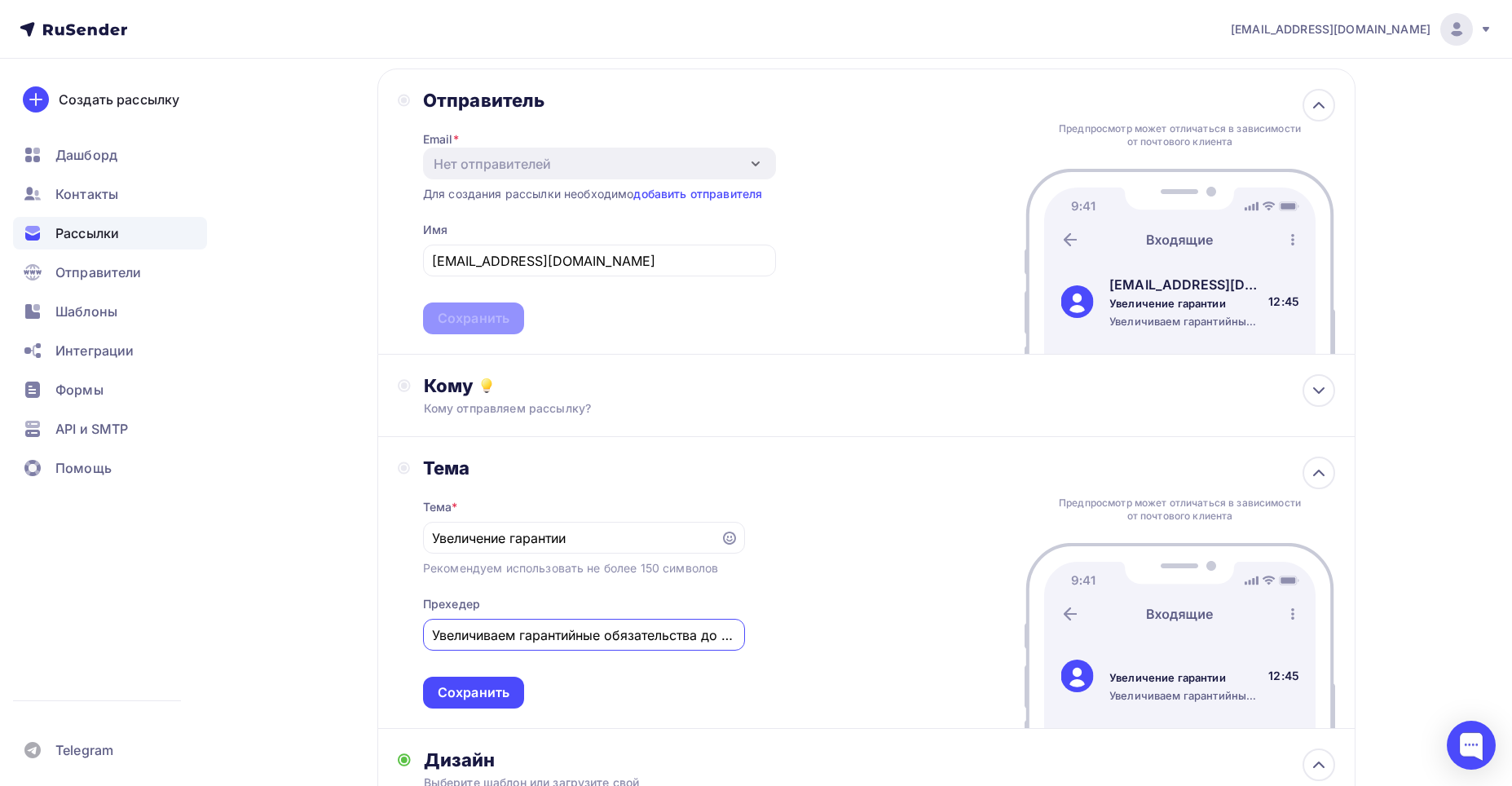
click at [435, 638] on input "Увеличиваем гарантийные обязательства до 2 лет" at bounding box center [584, 636] width 303 height 20
type input "Дорогие покупатели мы увеличиваем гарантийные обязательства до 2 лет"
click at [499, 690] on div "Сохранить" at bounding box center [473, 692] width 72 height 19
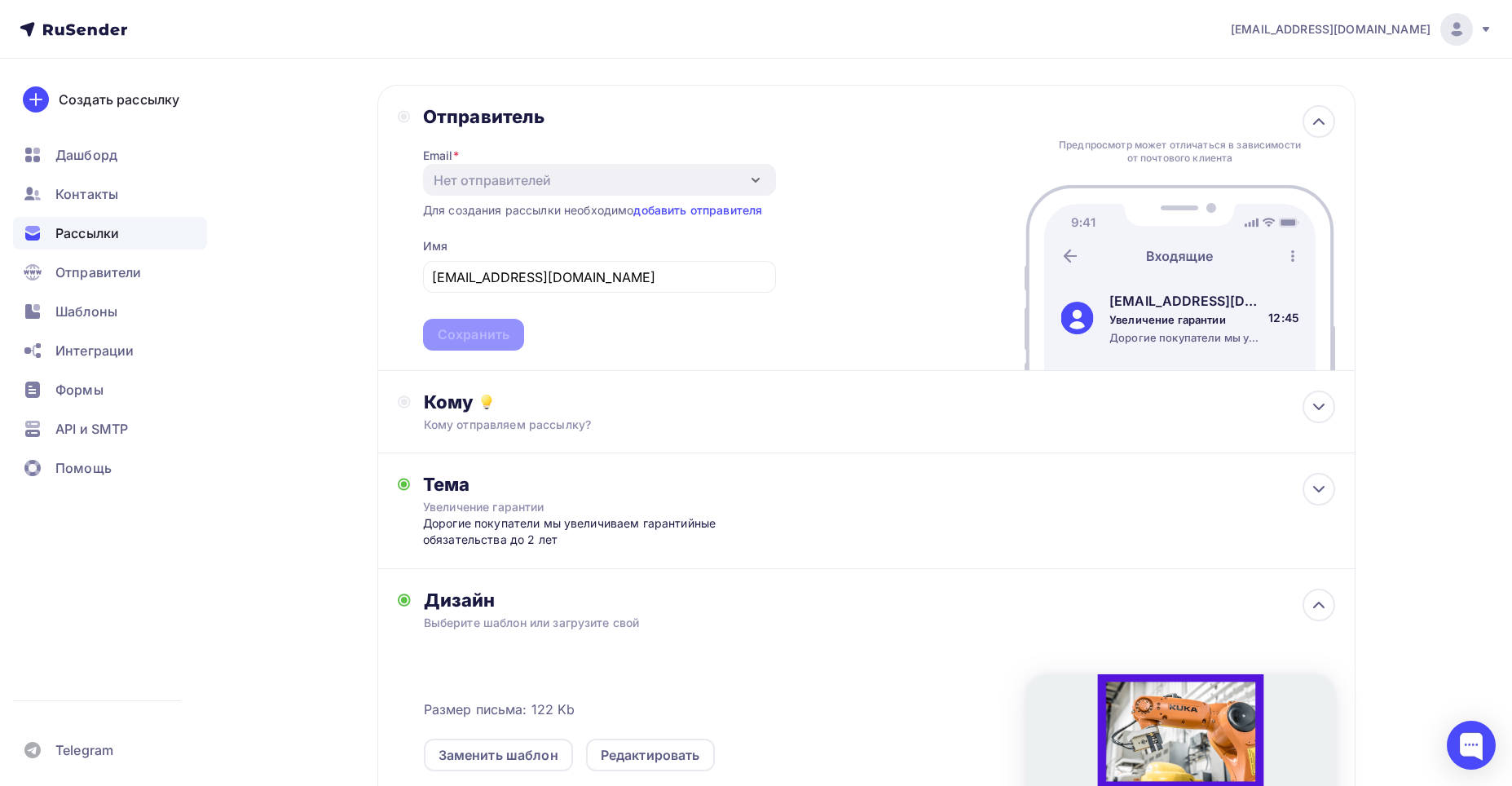
scroll to position [95, 0]
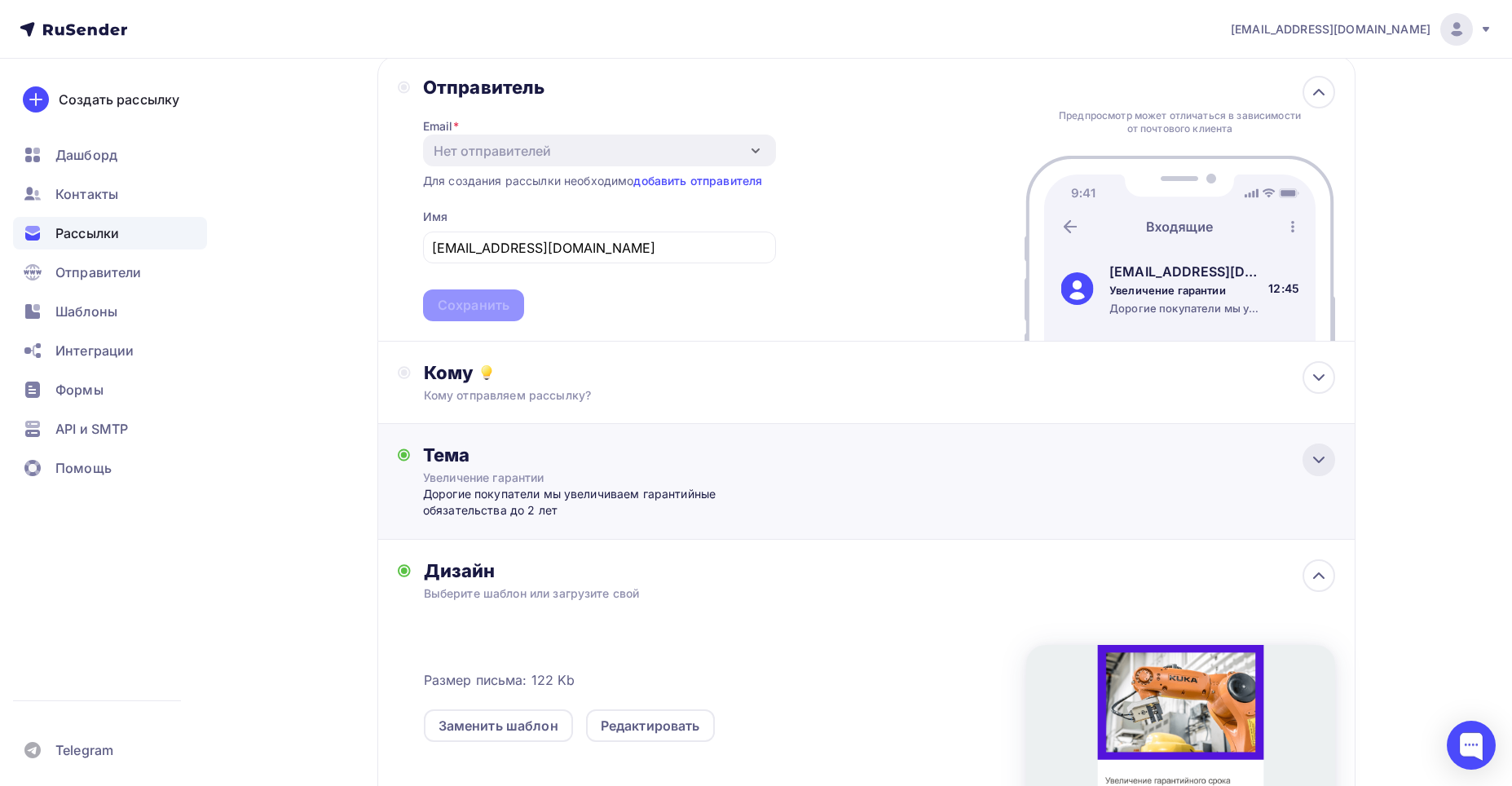
click at [1308, 452] on div at bounding box center [1319, 460] width 33 height 33
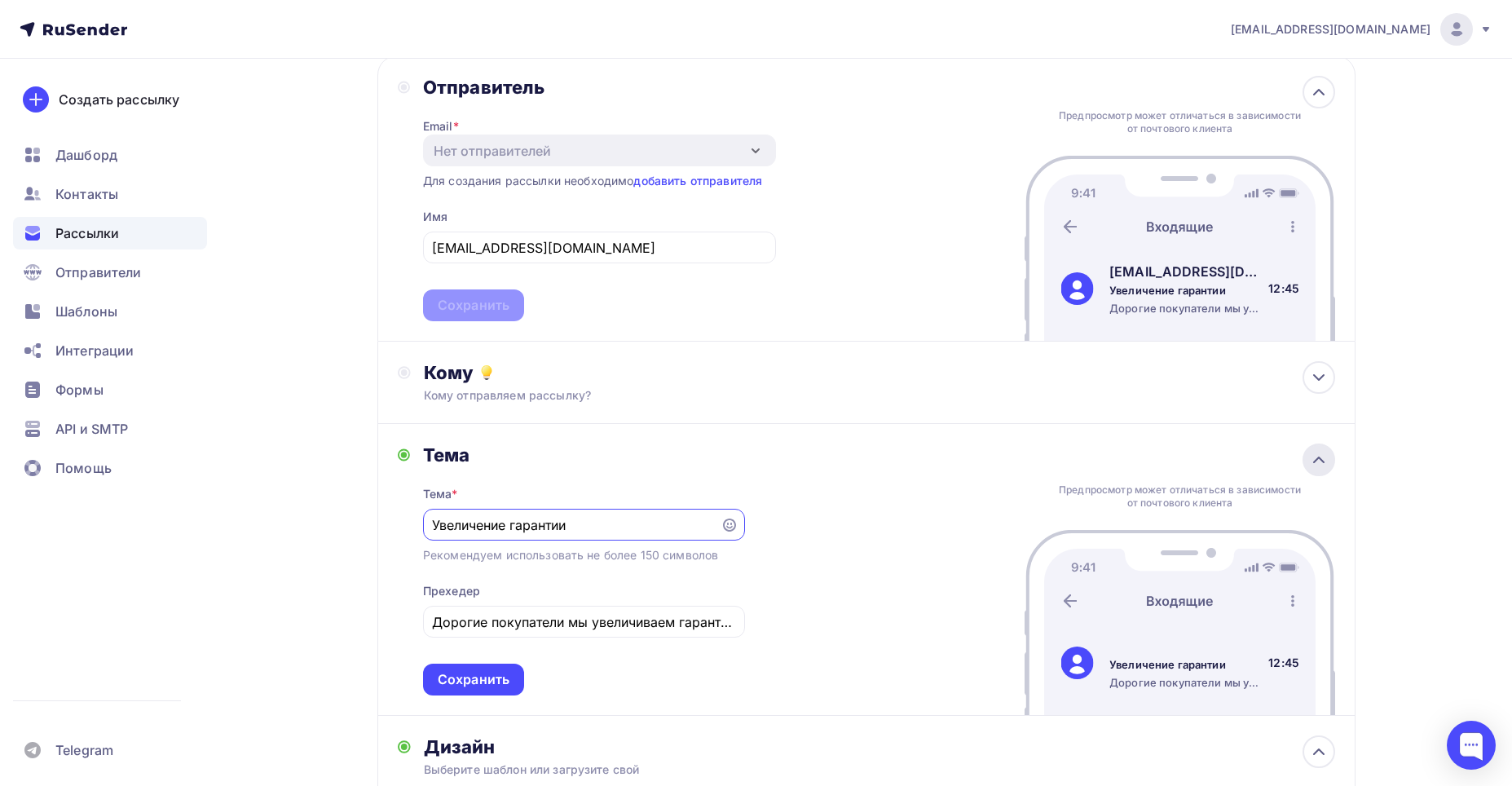
scroll to position [0, 0]
click at [1318, 88] on icon at bounding box center [1319, 93] width 20 height 20
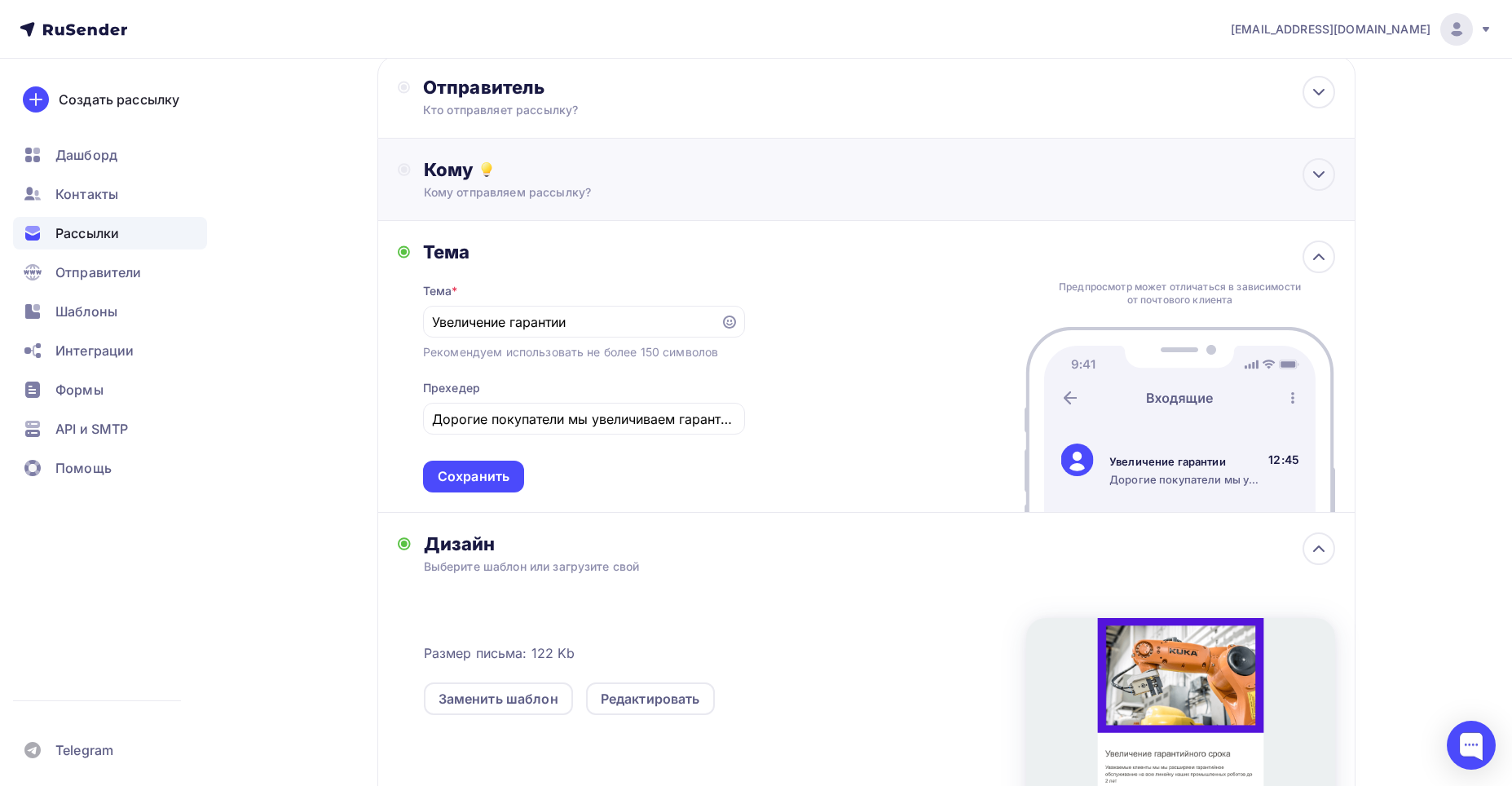
click at [1272, 149] on div "Кому Кому отправляем рассылку? Списки получателей Нет получателей Все списки id…" at bounding box center [866, 180] width 978 height 83
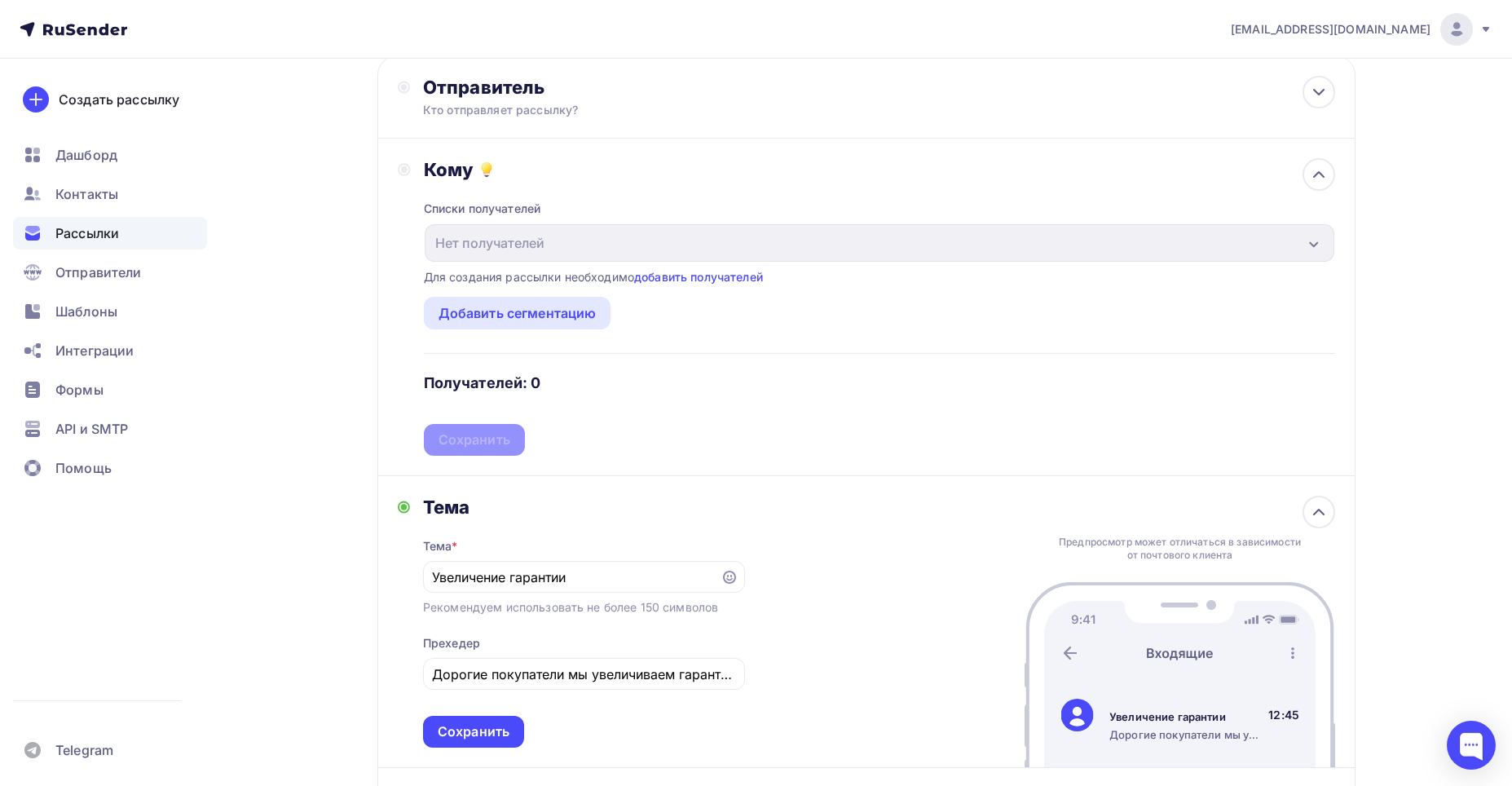
click at [1272, 149] on div "Кому Списки получателей Нет получателей Все списки id Добавить список Для созда…" at bounding box center [866, 308] width 978 height 338
click at [1298, 176] on div "Кому" at bounding box center [880, 169] width 912 height 23
click at [1318, 176] on icon at bounding box center [1319, 174] width 20 height 20
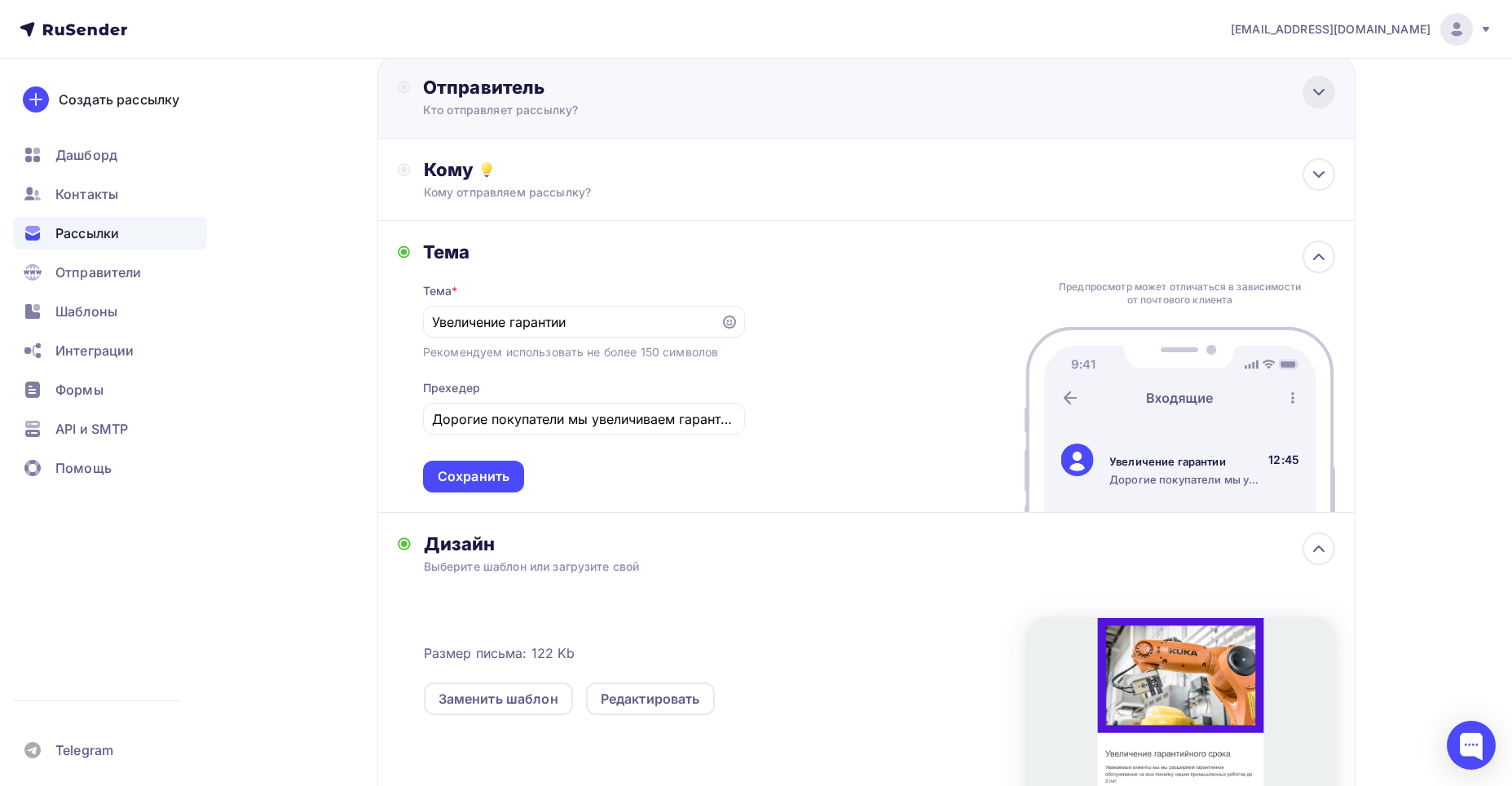
click at [1319, 99] on icon at bounding box center [1319, 93] width 20 height 20
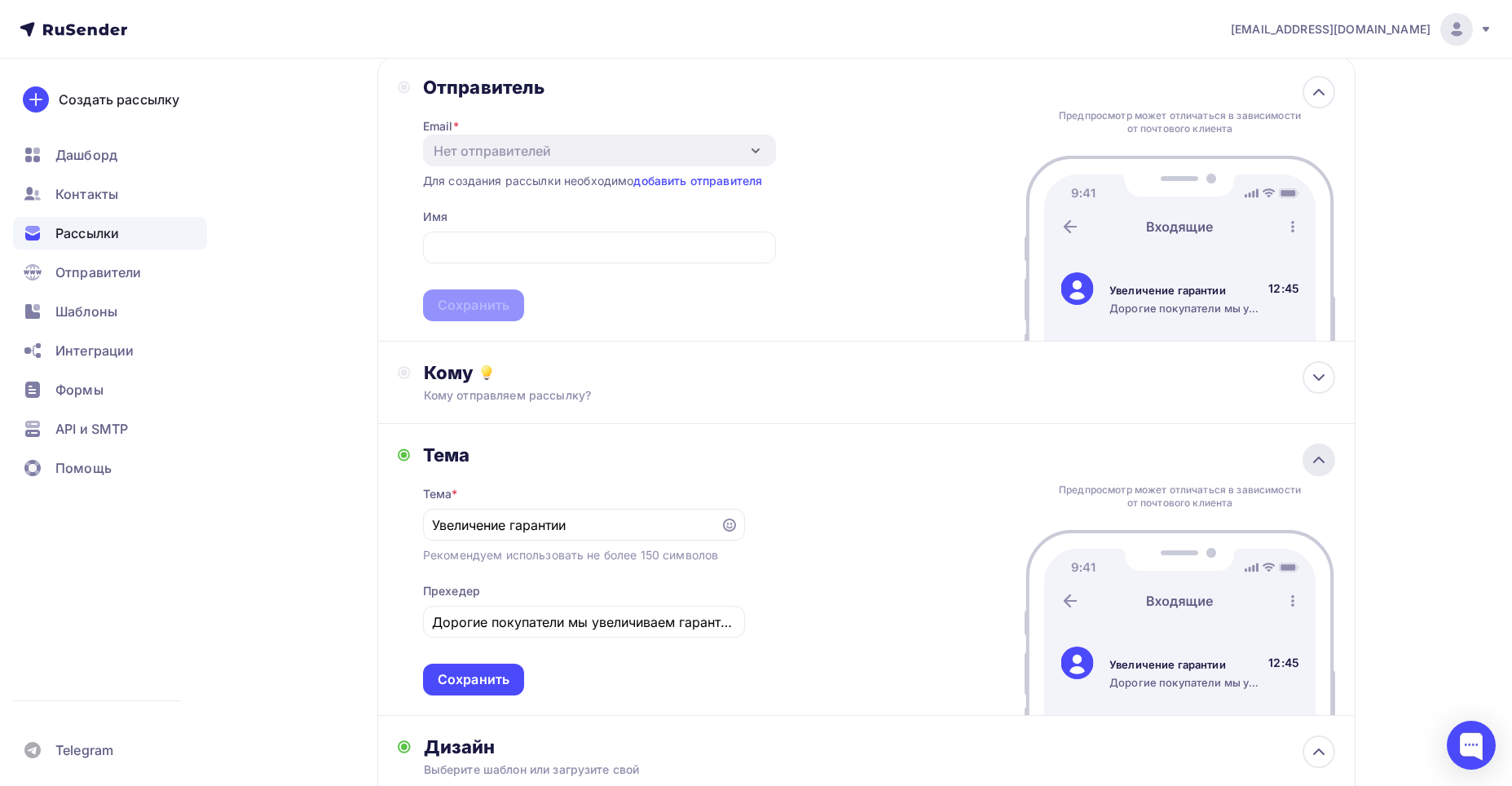
click at [1318, 455] on icon at bounding box center [1319, 461] width 20 height 20
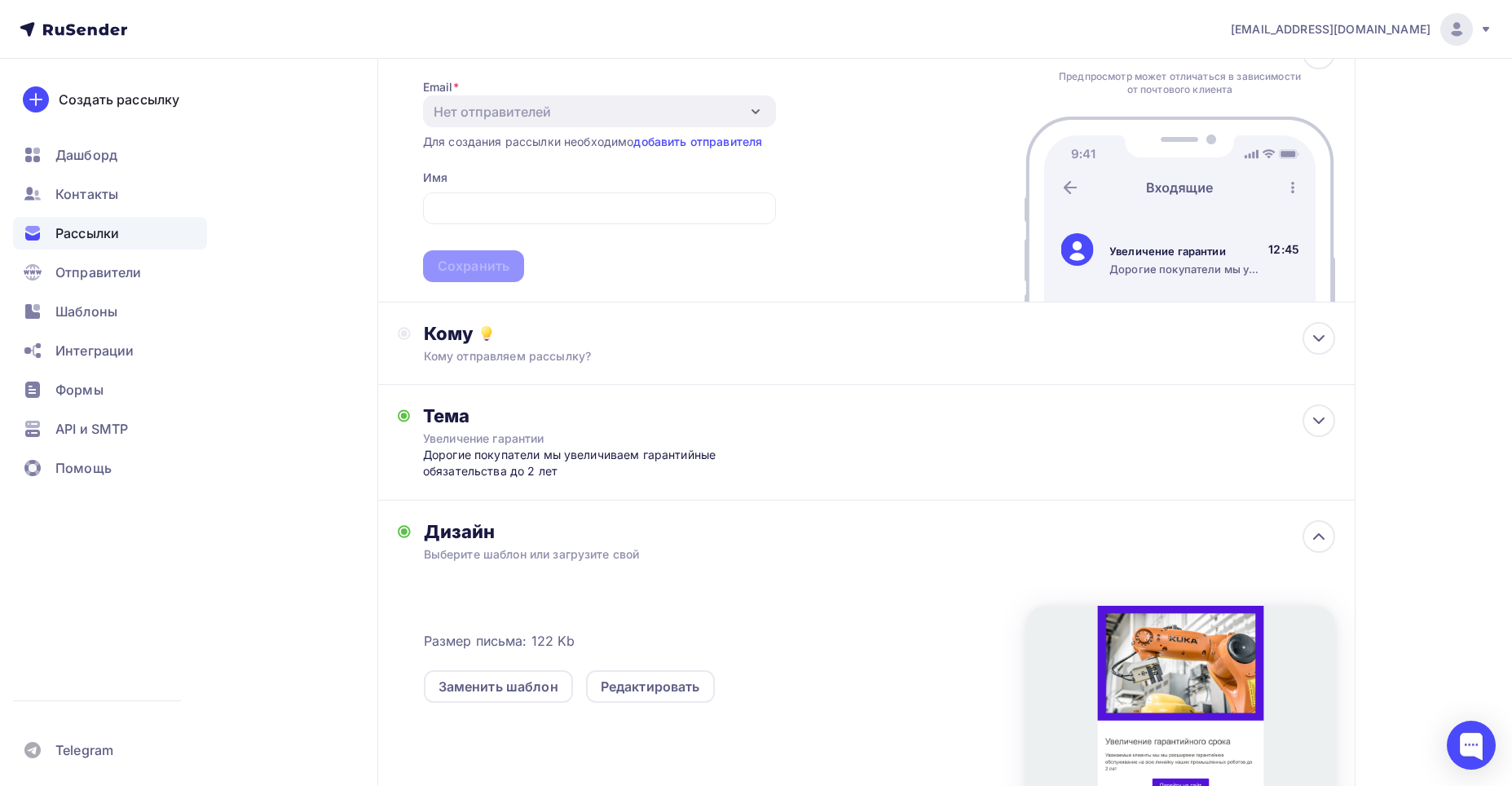
scroll to position [95, 0]
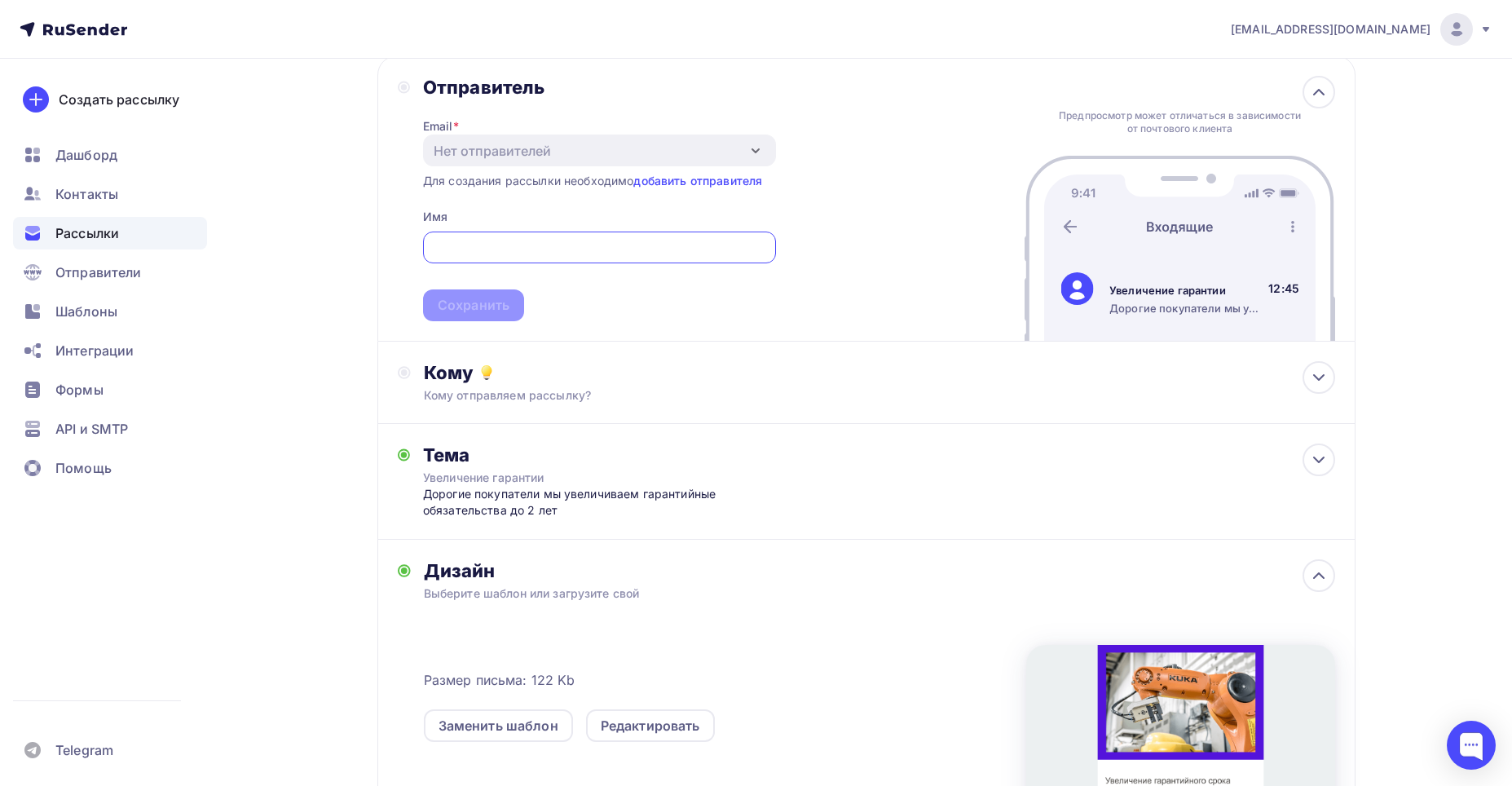
click at [552, 252] on input "text" at bounding box center [599, 248] width 334 height 20
type input "ф"
type input "[EMAIL_ADDRESS][DOMAIN_NAME]"
click at [580, 295] on span "[EMAIL_ADDRESS][DOMAIN_NAME] Сохранить" at bounding box center [599, 274] width 353 height 96
click at [485, 299] on span "[EMAIL_ADDRESS][DOMAIN_NAME] Сохранить" at bounding box center [599, 274] width 353 height 96
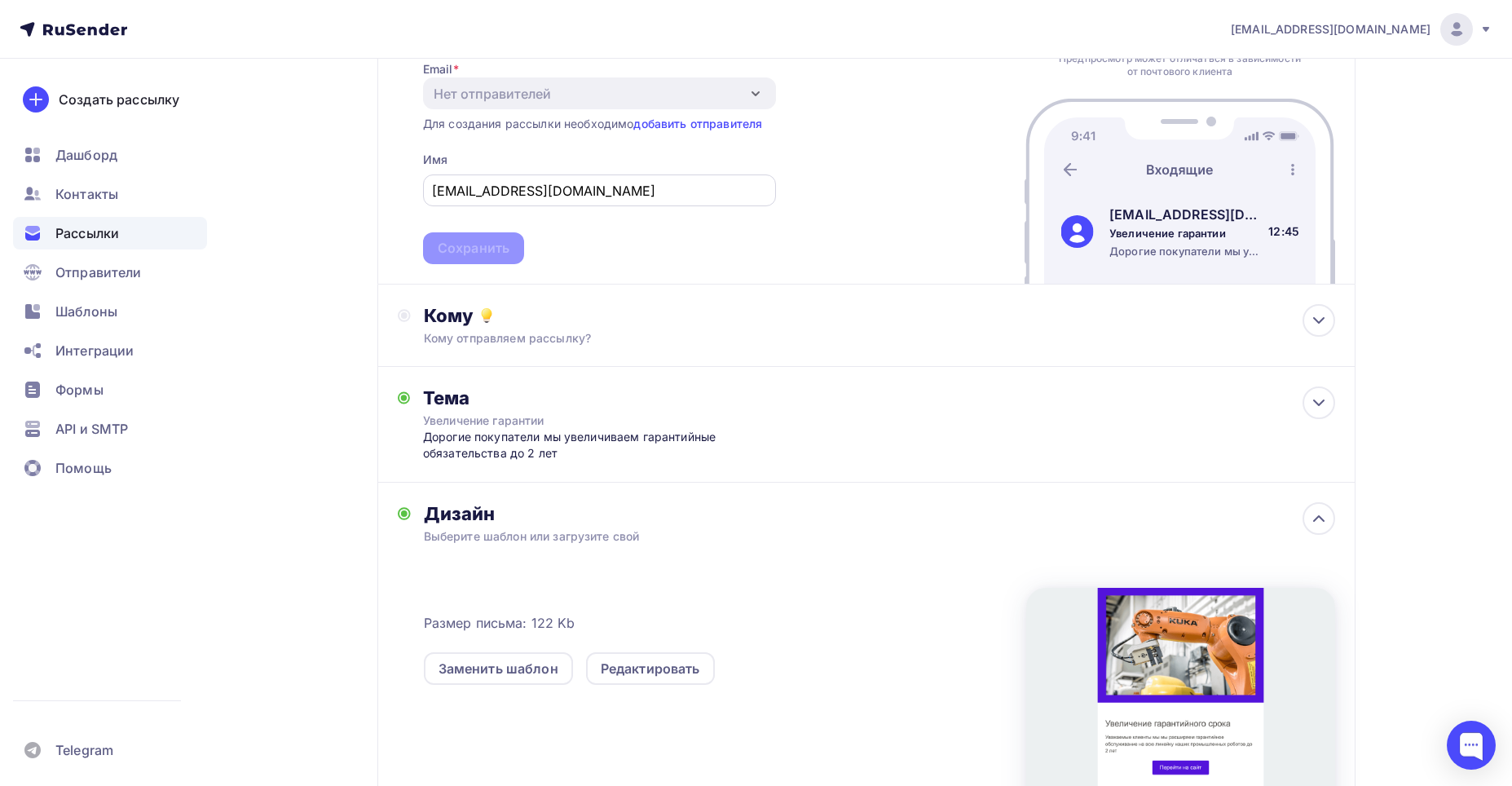
scroll to position [176, 0]
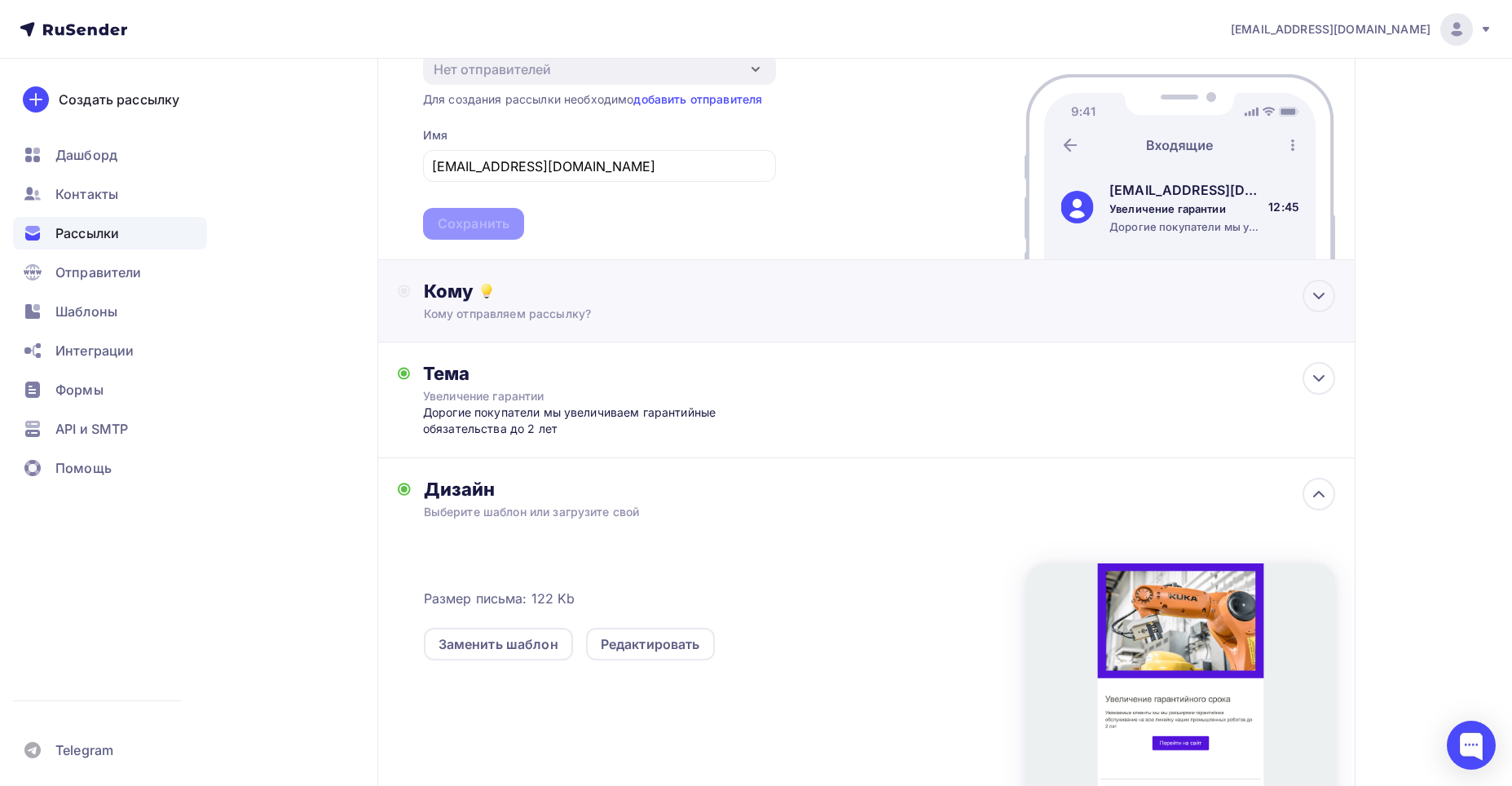
click at [982, 292] on div "Кому" at bounding box center [880, 291] width 912 height 23
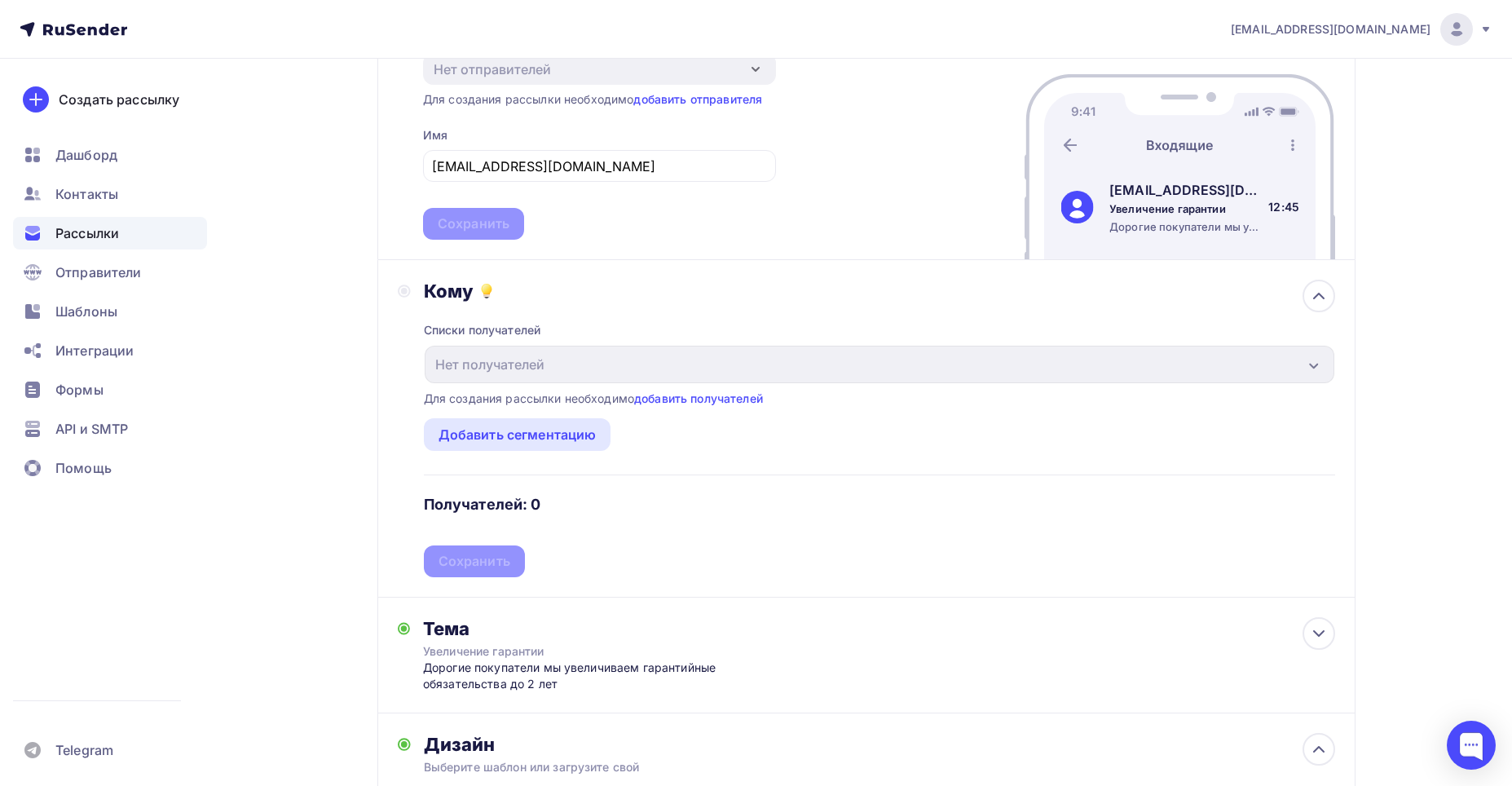
click at [982, 303] on div "Списки получателей Нет получателей Все списки id Добавить список Для создания р…" at bounding box center [880, 440] width 912 height 275
click at [1329, 303] on div at bounding box center [1319, 296] width 33 height 33
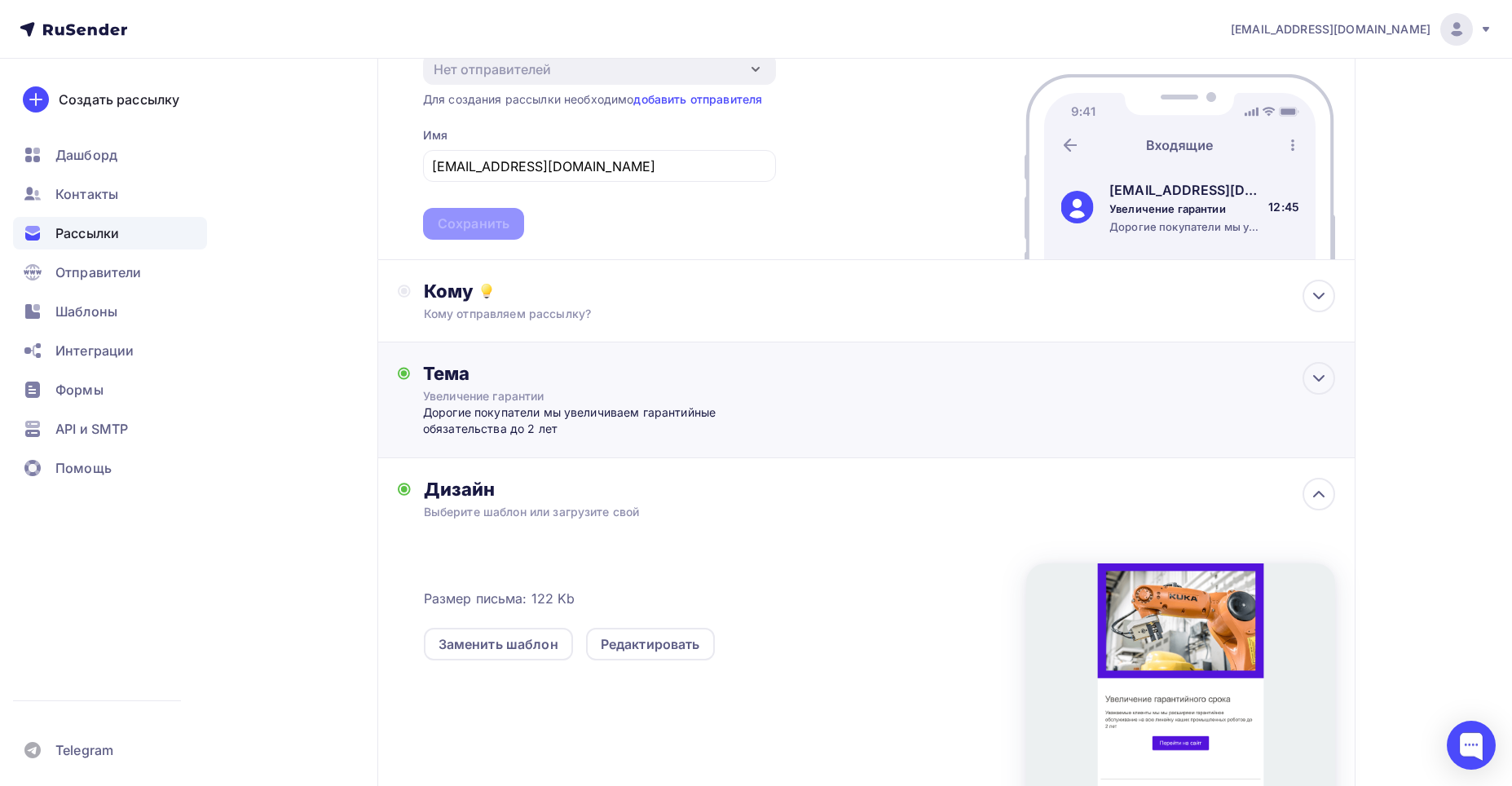
click at [1292, 395] on div "Тема Увеличение гарантии Дорогие покупатели мы увеличиваем гарантийные обязател…" at bounding box center [866, 400] width 978 height 115
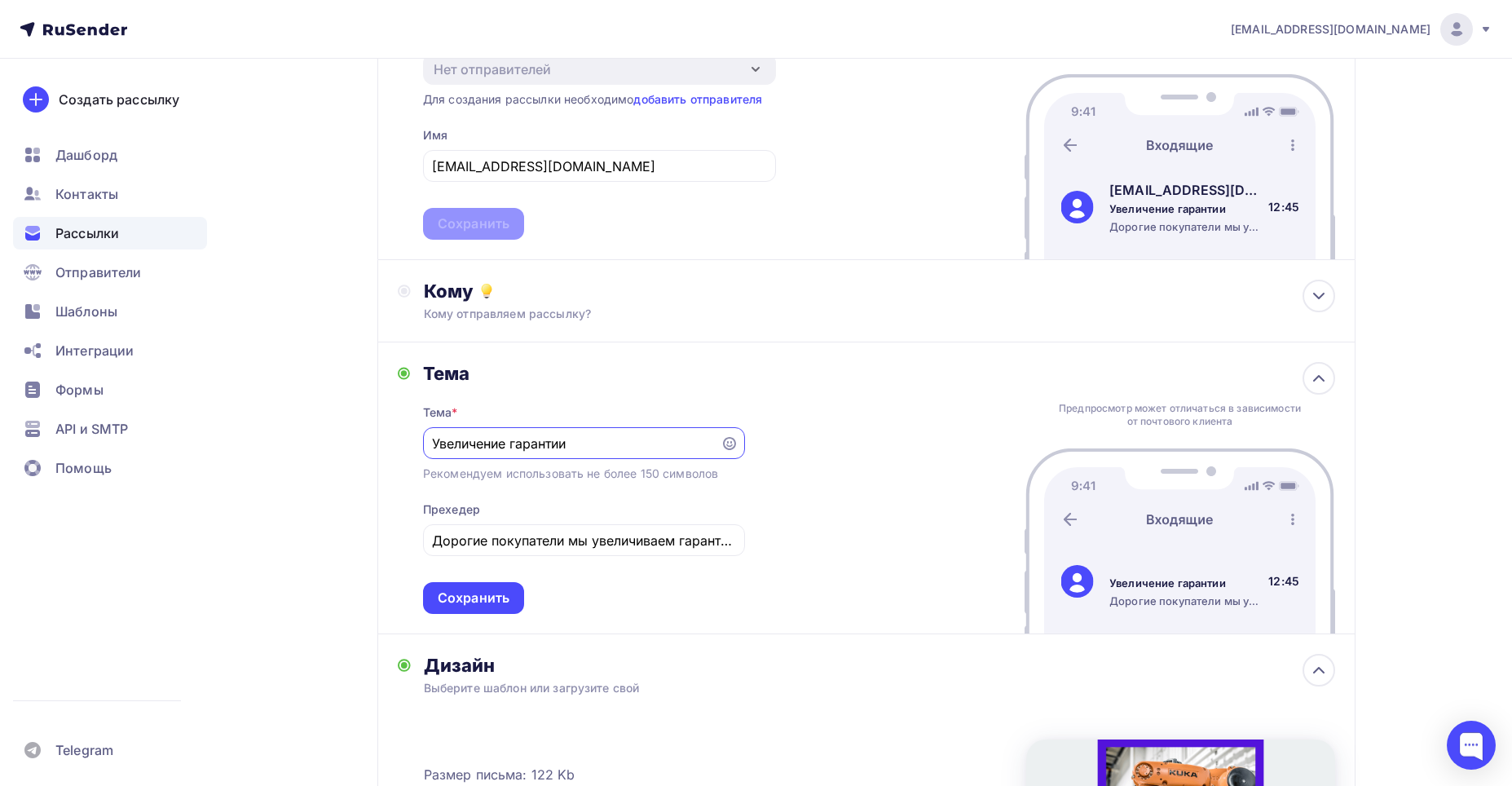
scroll to position [0, 0]
click at [1292, 394] on div "Предпросмотр может отличаться в зависимости от почтового клиента Увеличение гар…" at bounding box center [1181, 488] width 311 height 292
click at [1327, 382] on icon at bounding box center [1319, 379] width 20 height 20
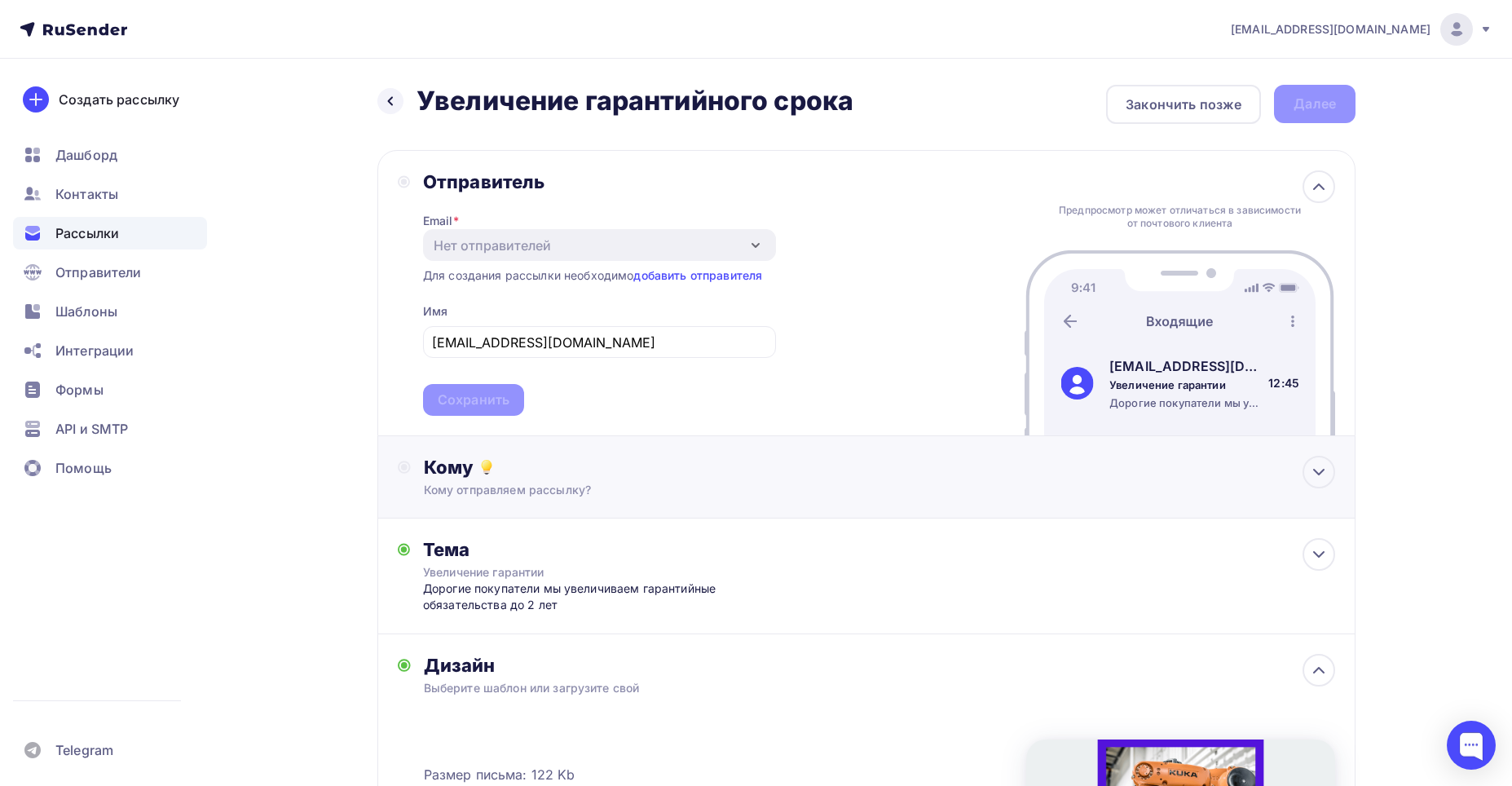
scroll to position [82, 0]
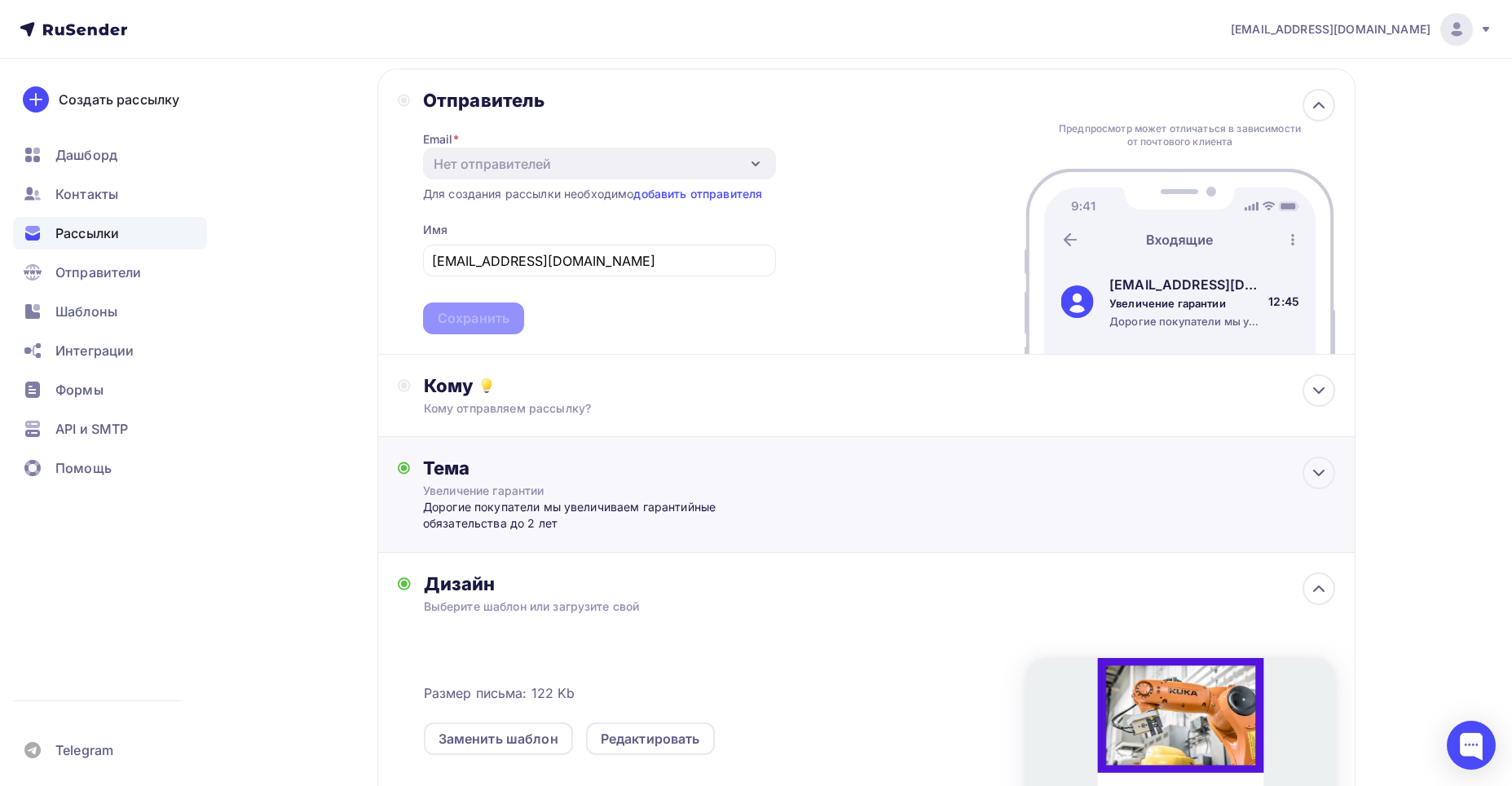
click at [682, 502] on div "Дорогие покупатели мы увеличиваем гарантийные обязательства до 2 лет" at bounding box center [584, 515] width 322 height 34
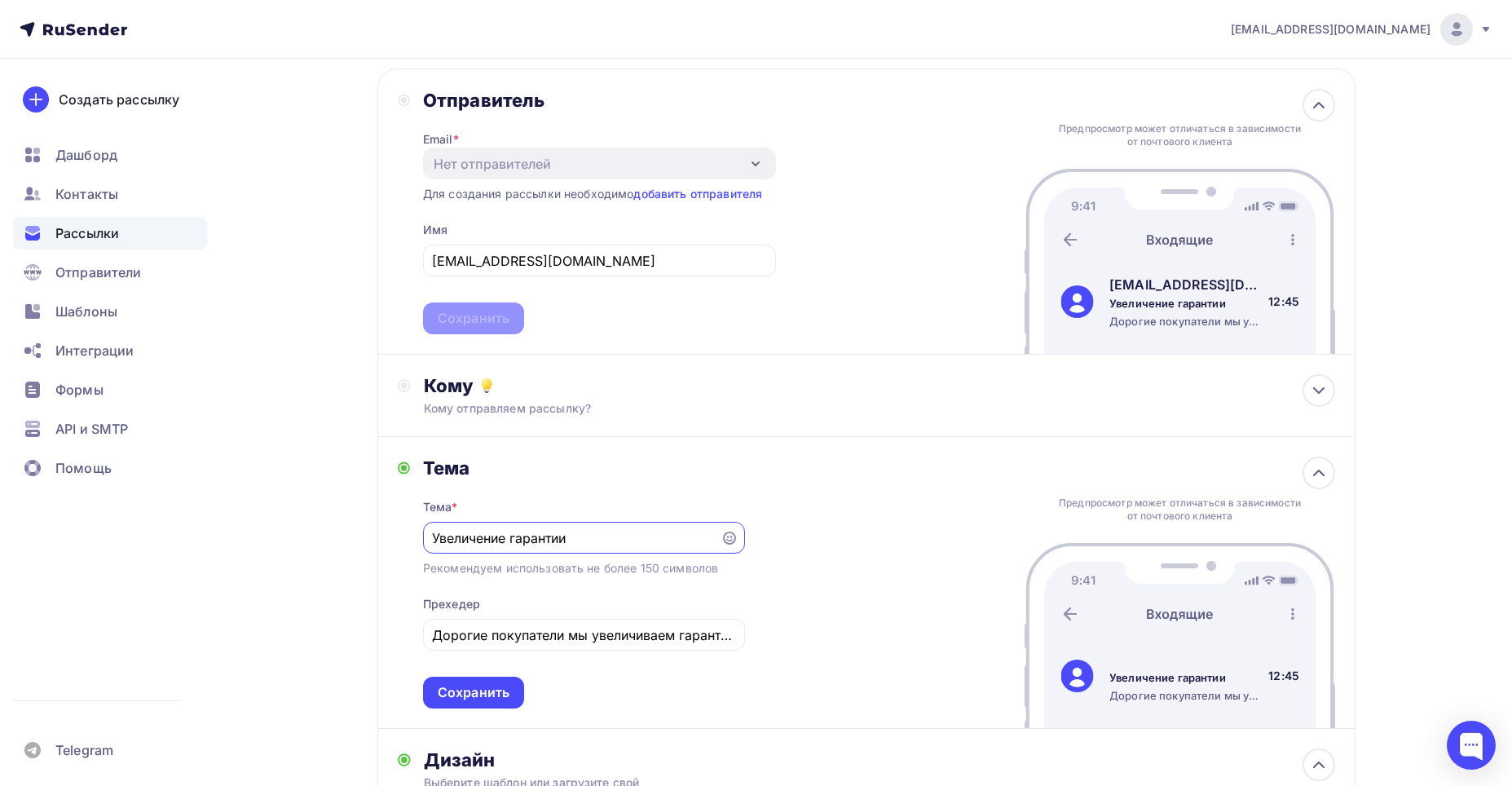
scroll to position [0, 0]
drag, startPoint x: 580, startPoint y: 539, endPoint x: 427, endPoint y: 532, distance: 153.2
click at [427, 532] on div "Увеличение гарантии" at bounding box center [584, 538] width 322 height 32
type input "J"
type input "Обновленная линейка продукции"
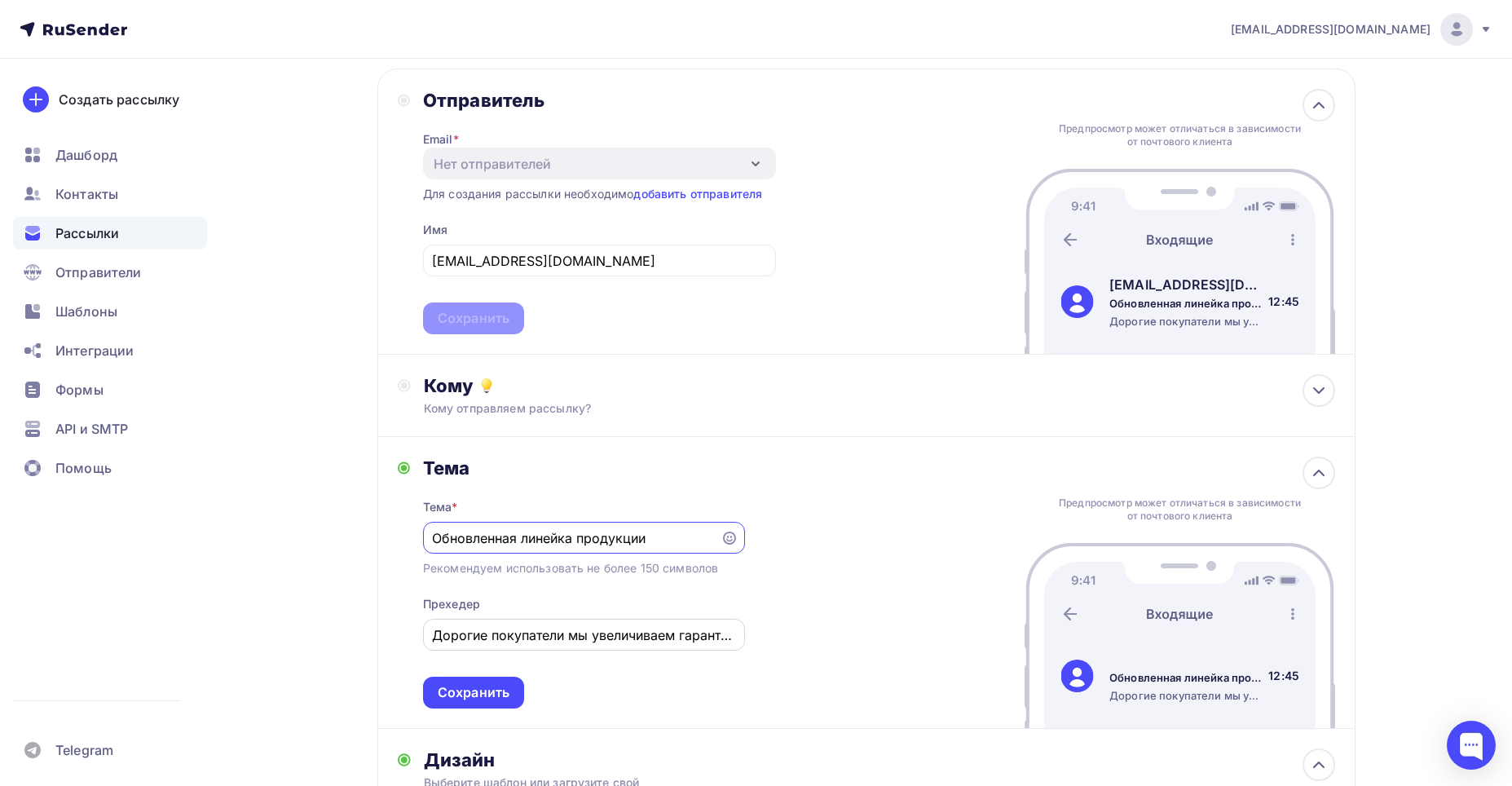
click at [561, 626] on input "Дорогие покупатели мы увеличиваем гарантийные обязательства до 2 лет" at bounding box center [584, 636] width 303 height 20
click at [592, 633] on input "Дорогие покупатели мы увеличиваем гарантийные обязательства до 2 лет" at bounding box center [584, 636] width 303 height 20
type input "У"
type input "[PERSON_NAME]"
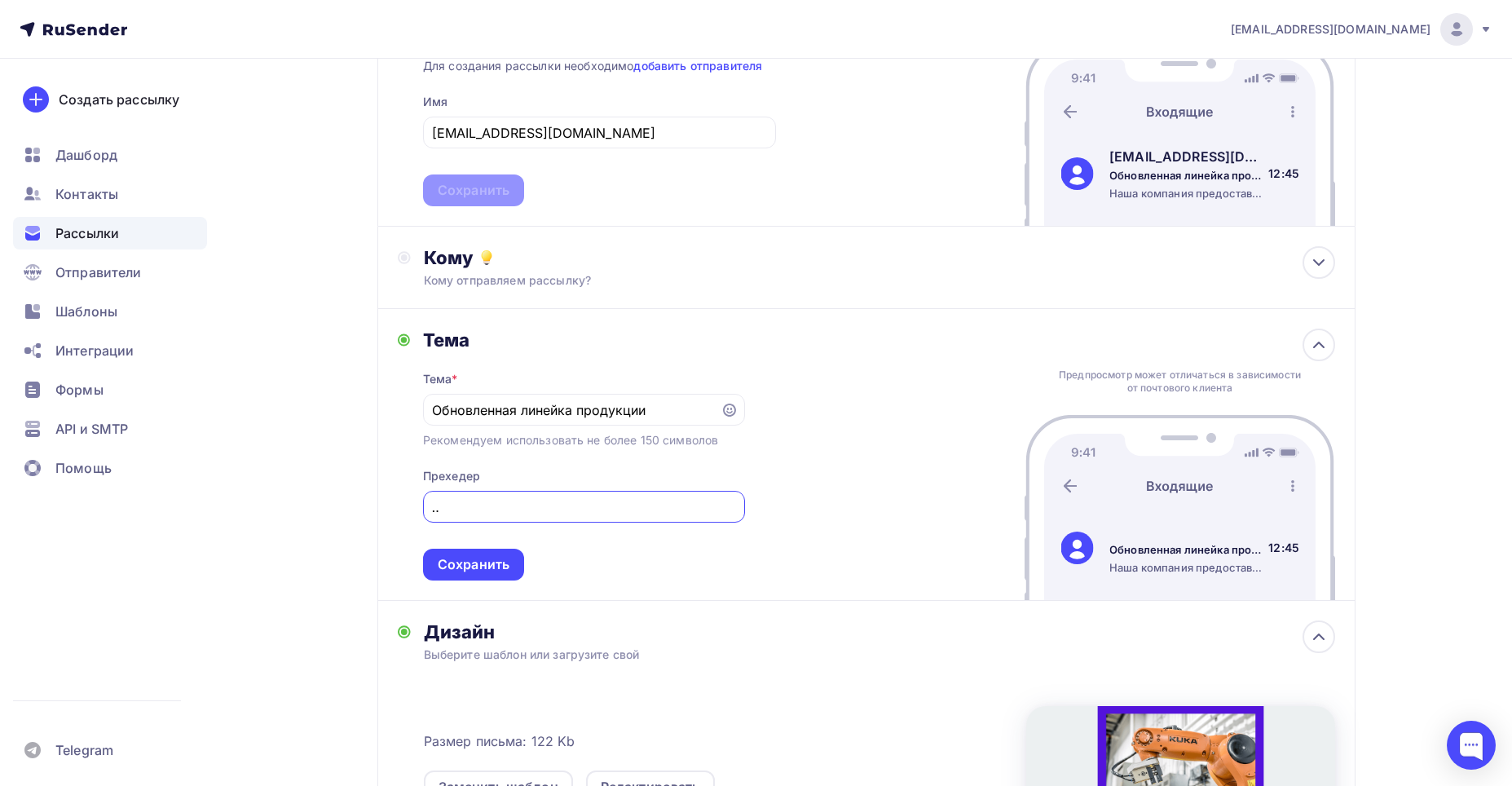
scroll to position [326, 0]
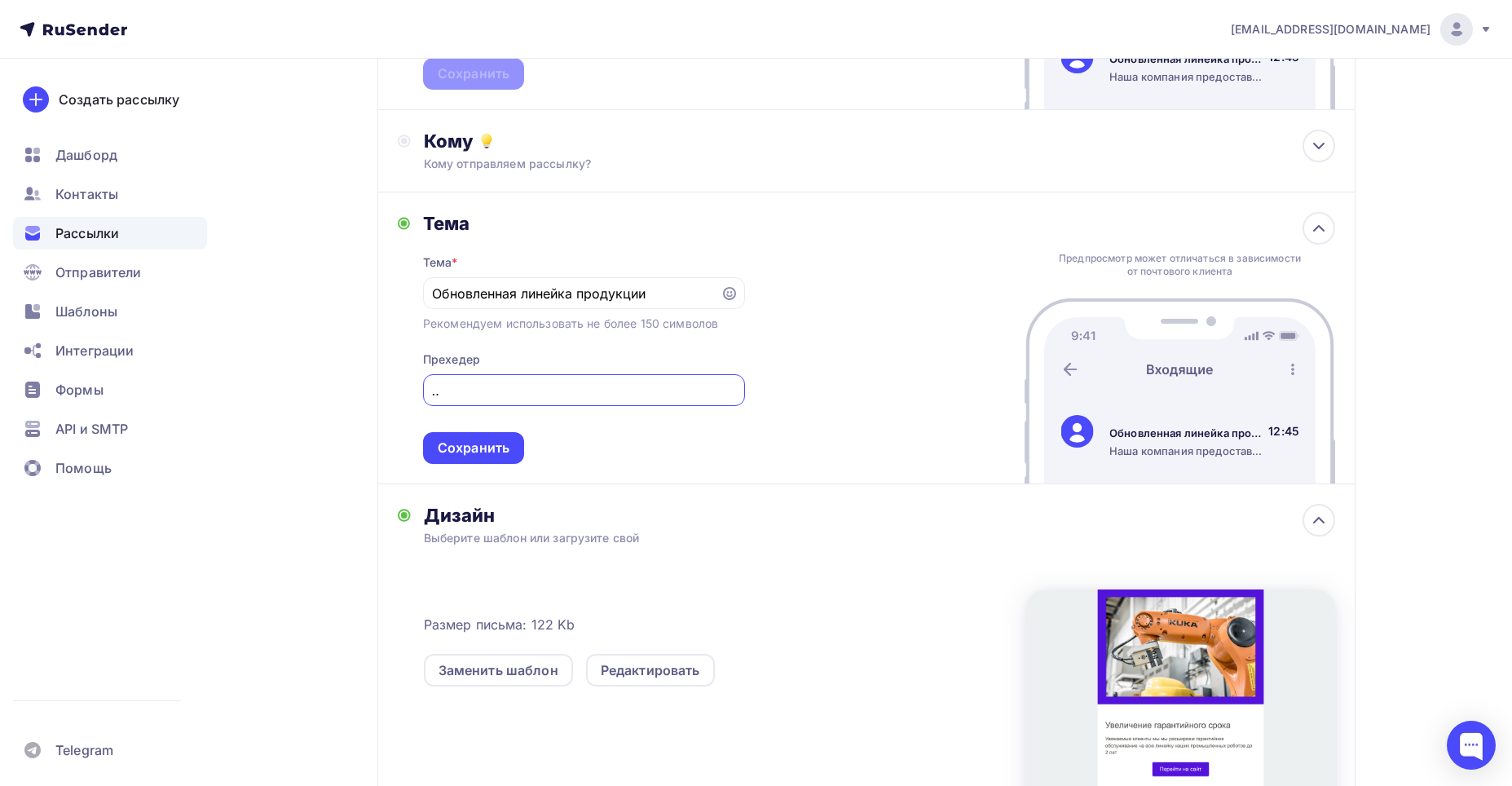
type input "Наша компания предоставляет услугу установки обслуживания новейших сервоусилите…"
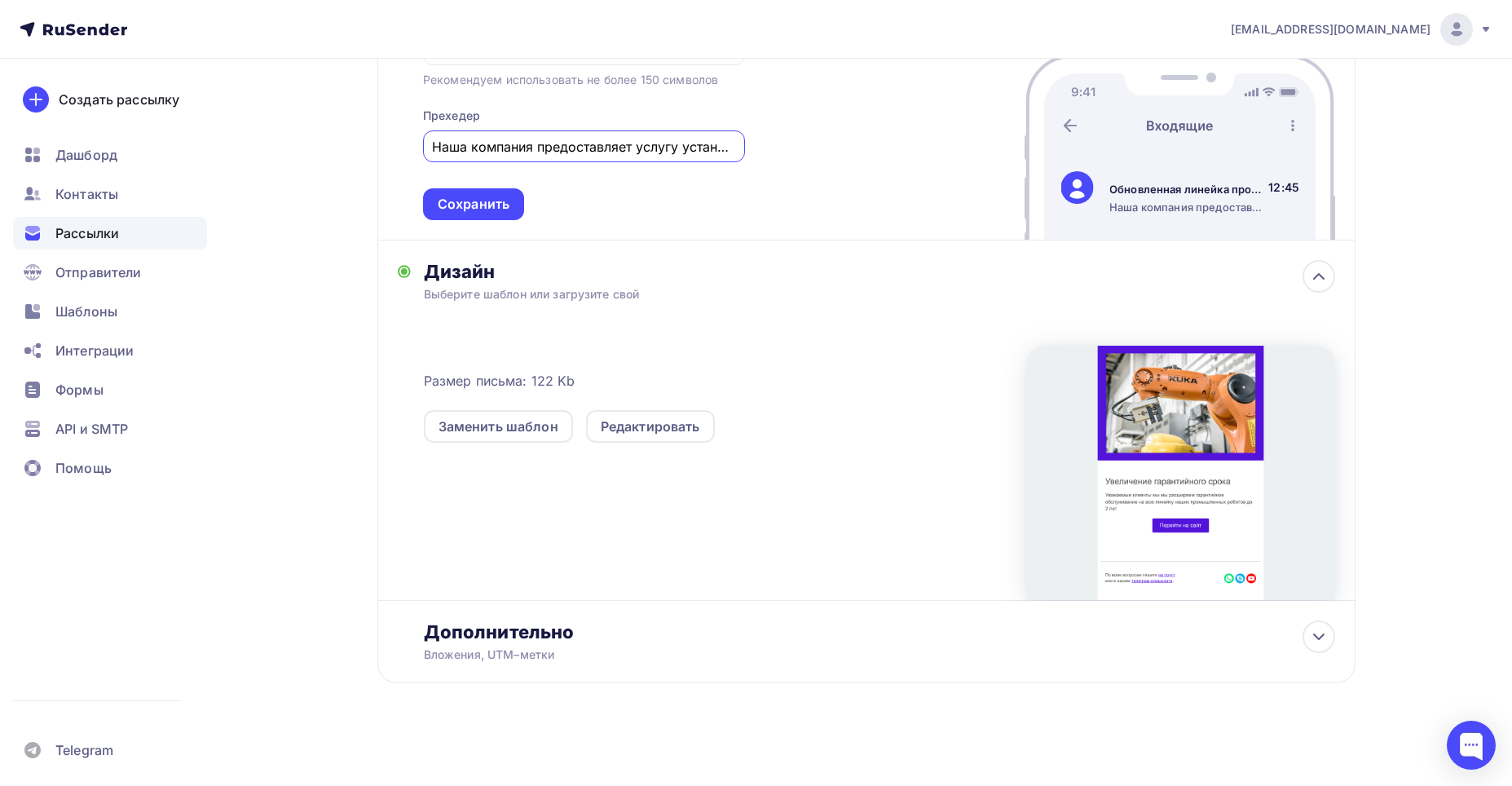
scroll to position [571, 0]
click at [1162, 398] on div at bounding box center [1181, 473] width 309 height 254
click at [594, 429] on div "Редактировать" at bounding box center [651, 426] width 129 height 33
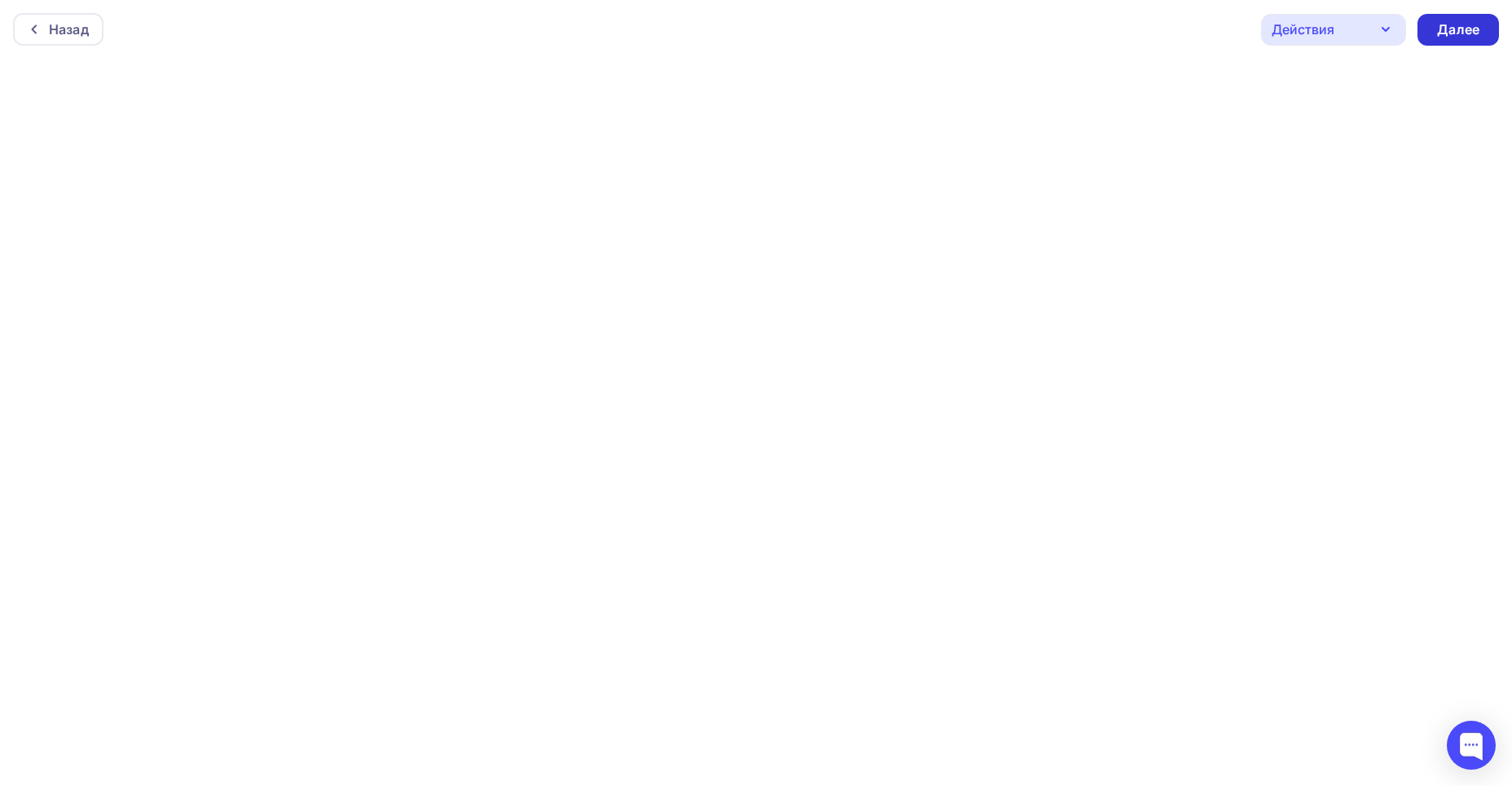
click at [1451, 30] on div "Далее" at bounding box center [1458, 29] width 43 height 19
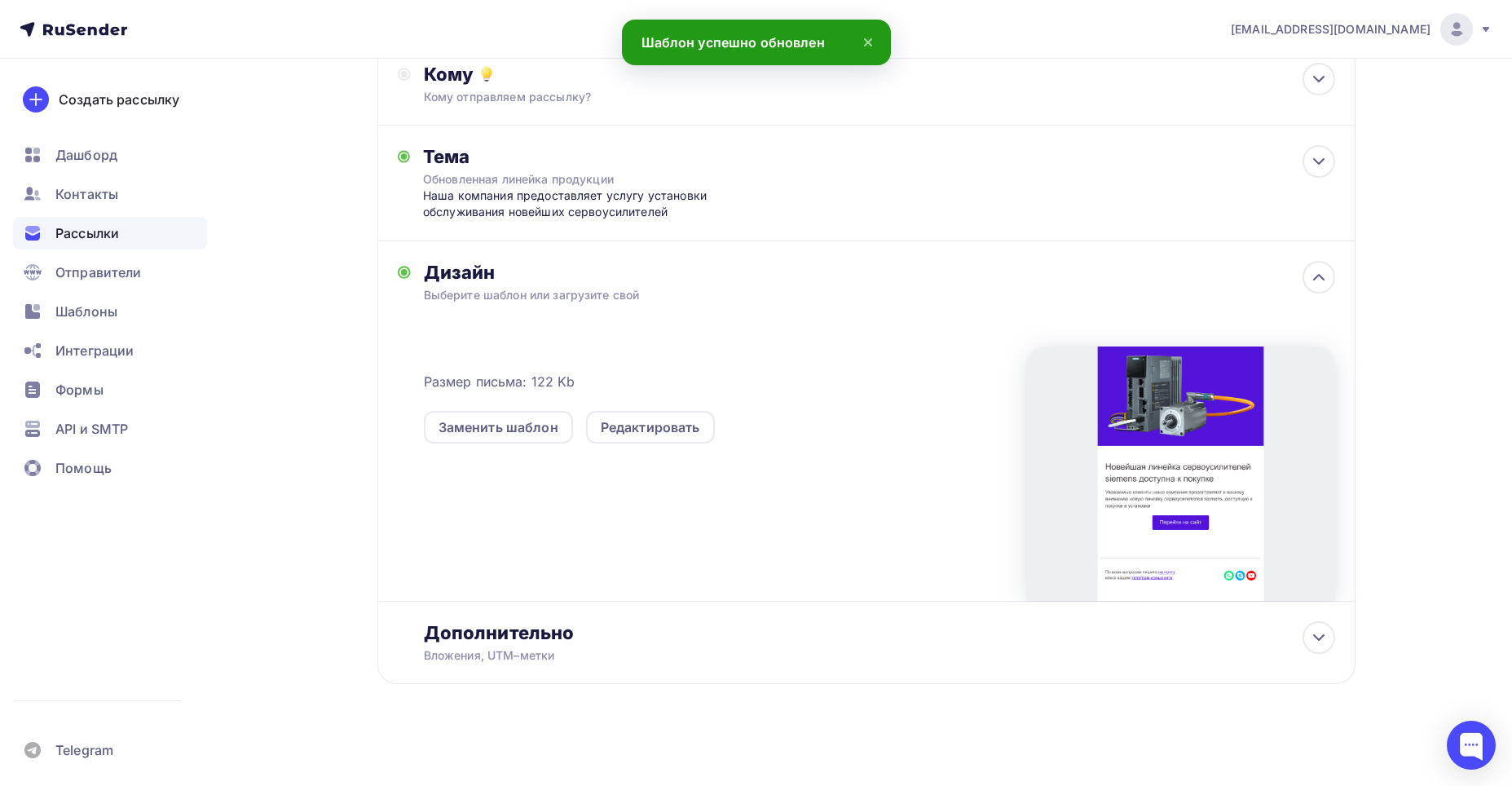
scroll to position [194, 0]
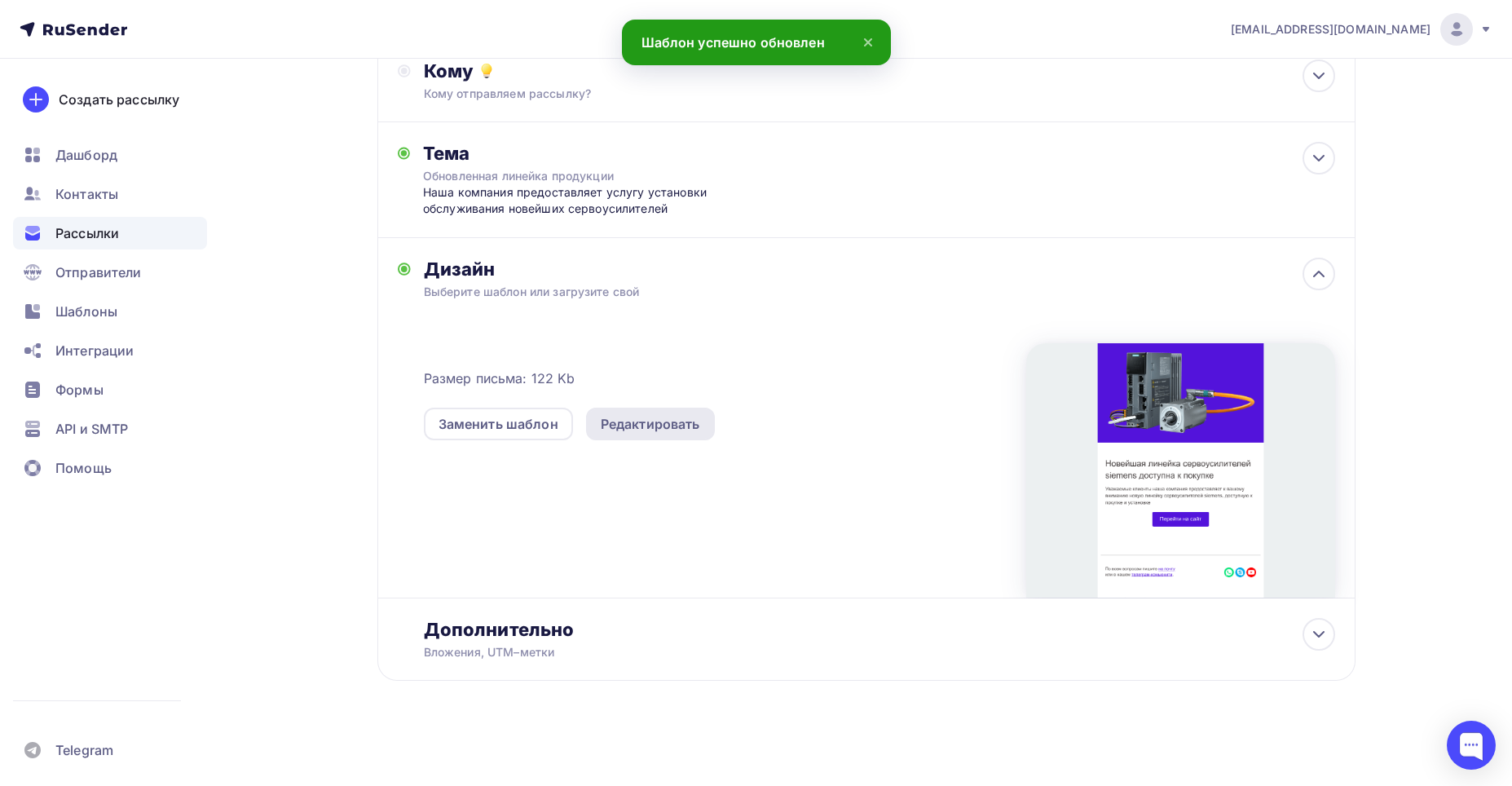
click at [664, 429] on div "Редактировать" at bounding box center [651, 424] width 100 height 20
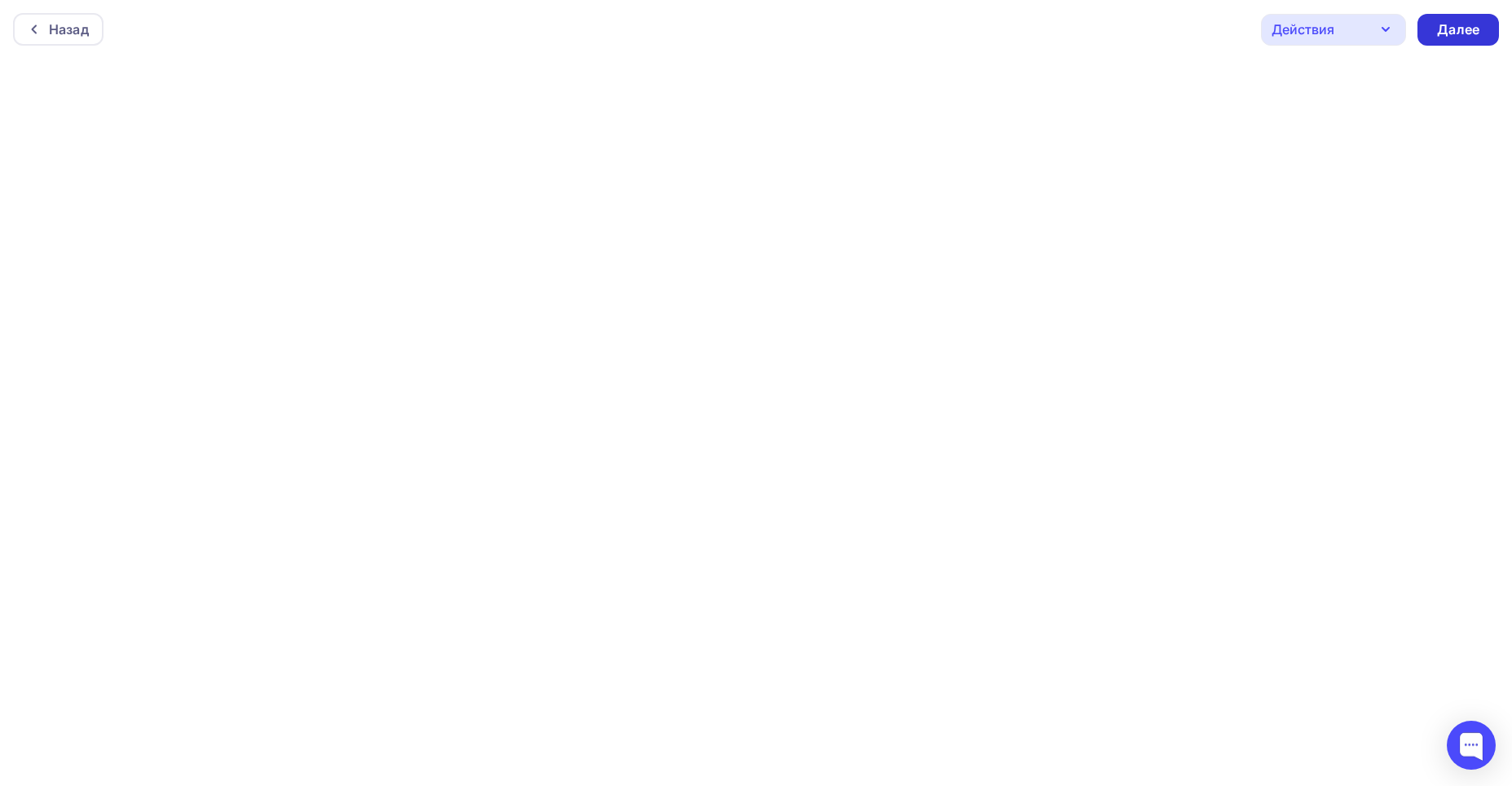
click at [1453, 26] on div "Далее" at bounding box center [1458, 29] width 43 height 19
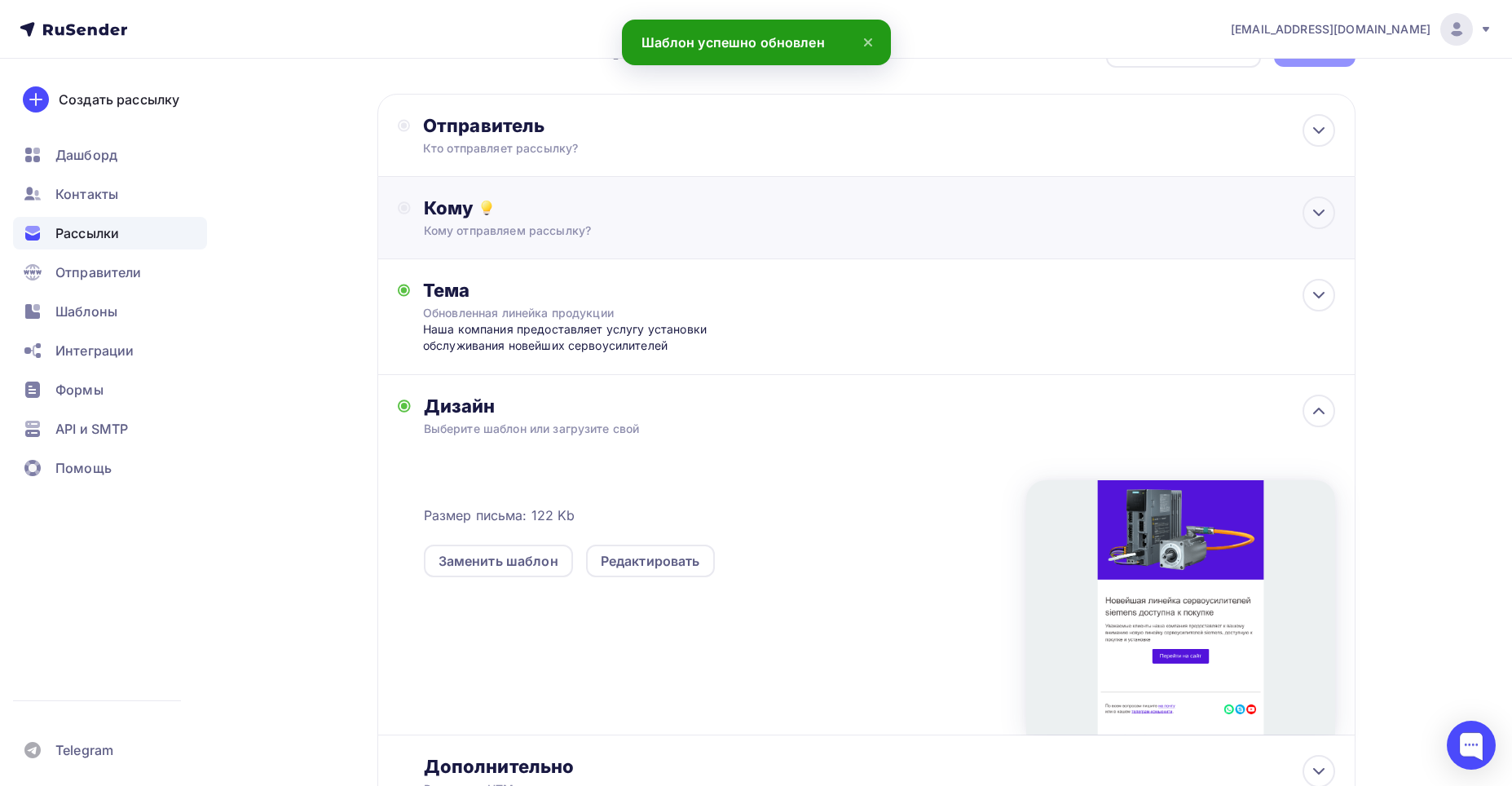
scroll to position [82, 0]
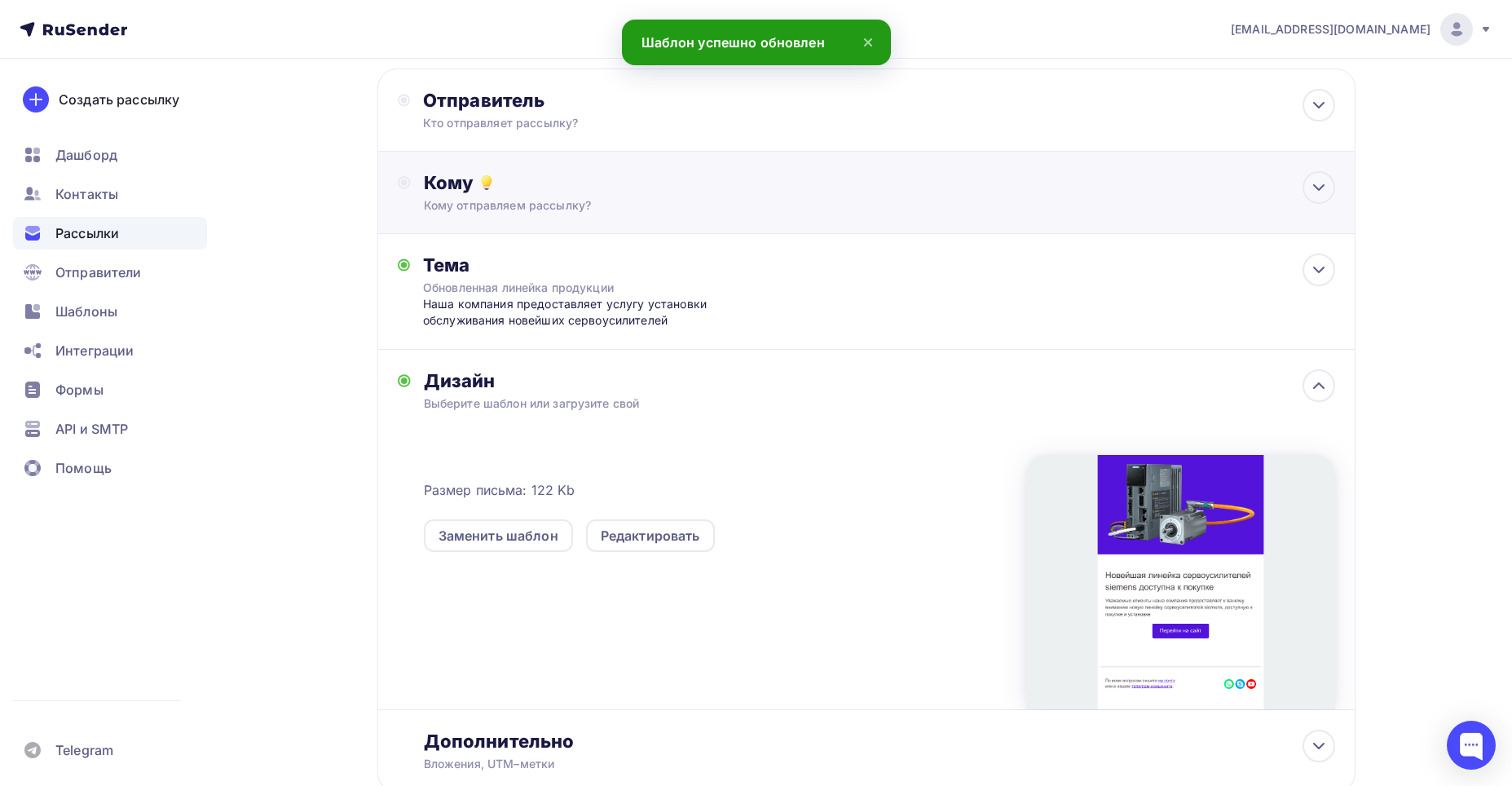
click at [945, 210] on div "Кому отправляем рассылку?" at bounding box center [835, 205] width 821 height 16
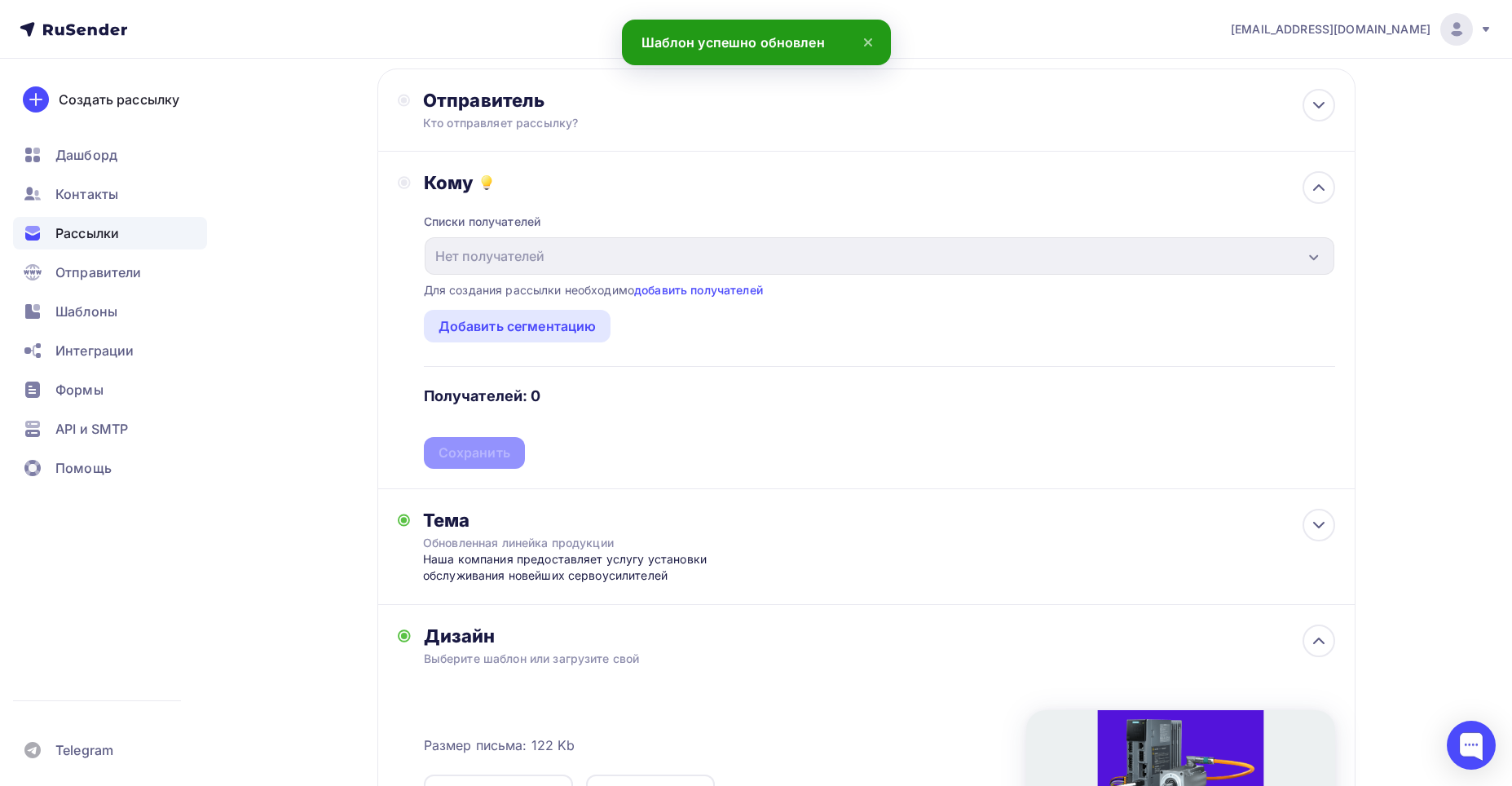
click at [944, 191] on div "Кому" at bounding box center [880, 183] width 912 height 23
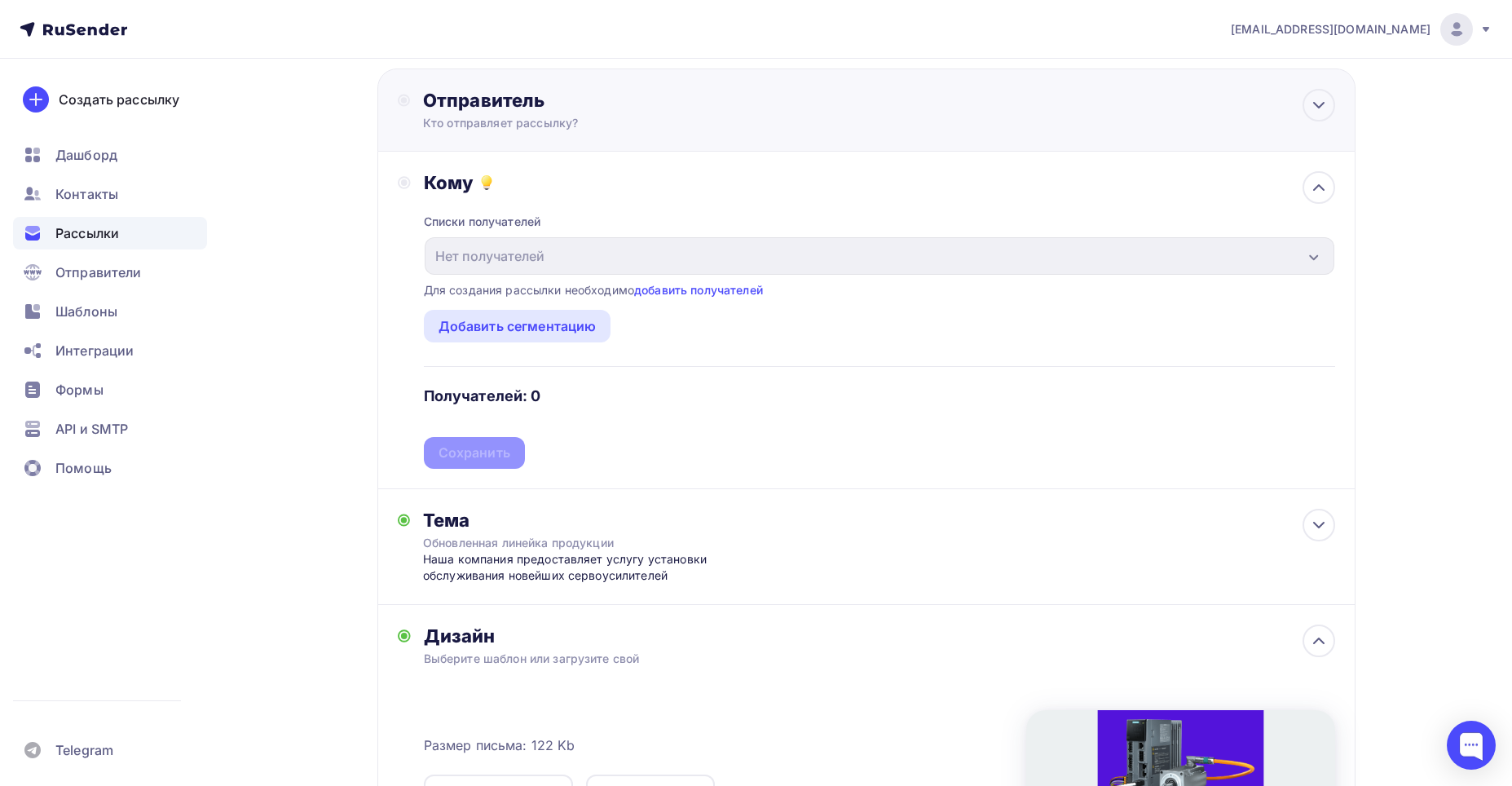
click at [927, 109] on div "Отправитель Кто отправляет рассылку? Email * Нет отправителей Добавить отправит…" at bounding box center [866, 110] width 978 height 84
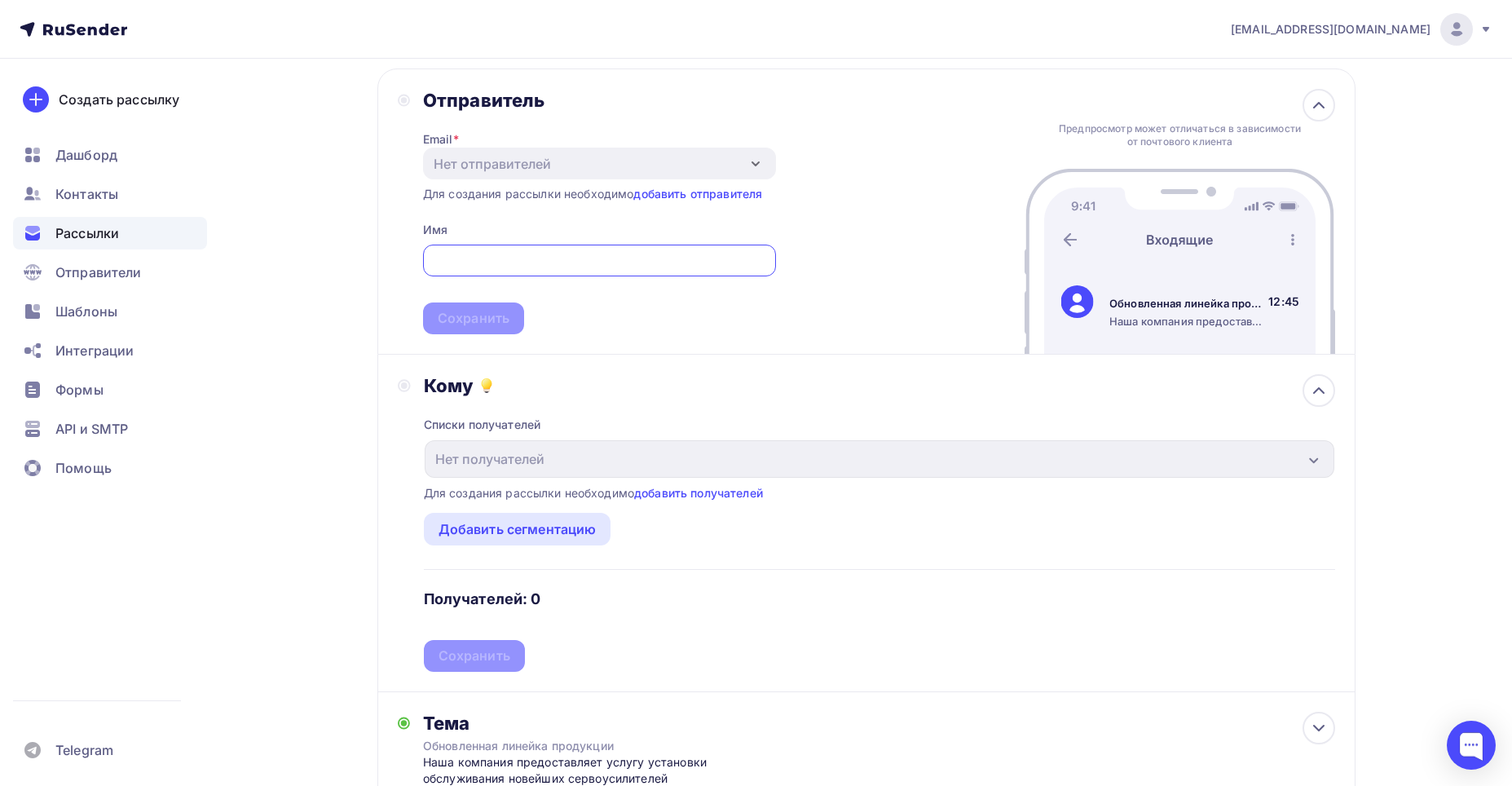
scroll to position [0, 0]
type input "ф"
type input "[EMAIL_ADDRESS][DOMAIN_NAME]"
click at [1308, 393] on div at bounding box center [1319, 391] width 33 height 33
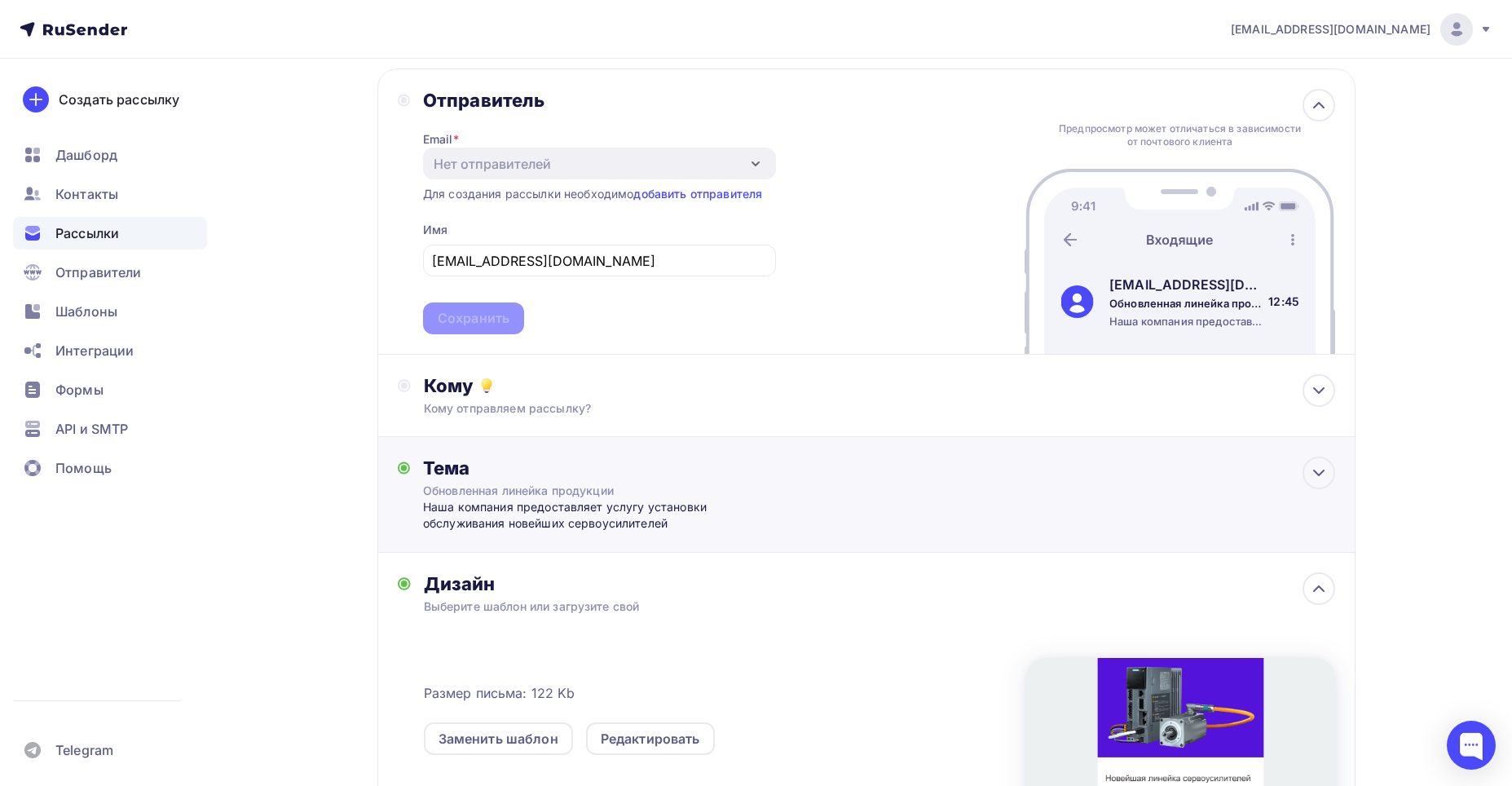
scroll to position [164, 0]
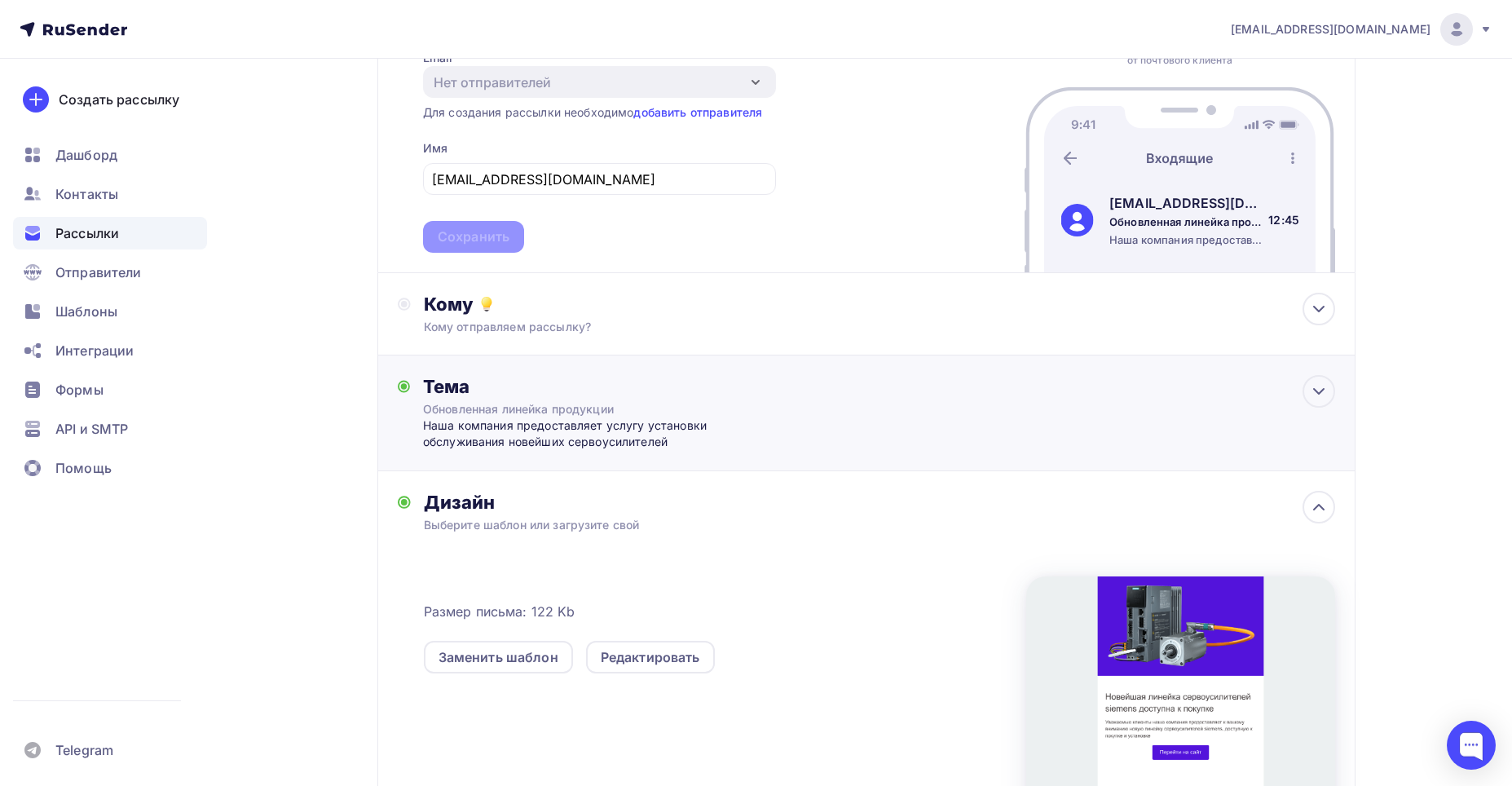
click at [1297, 400] on div "Тема Обновленная линейка продукции Наша компания предоставляет услугу установки…" at bounding box center [866, 413] width 978 height 115
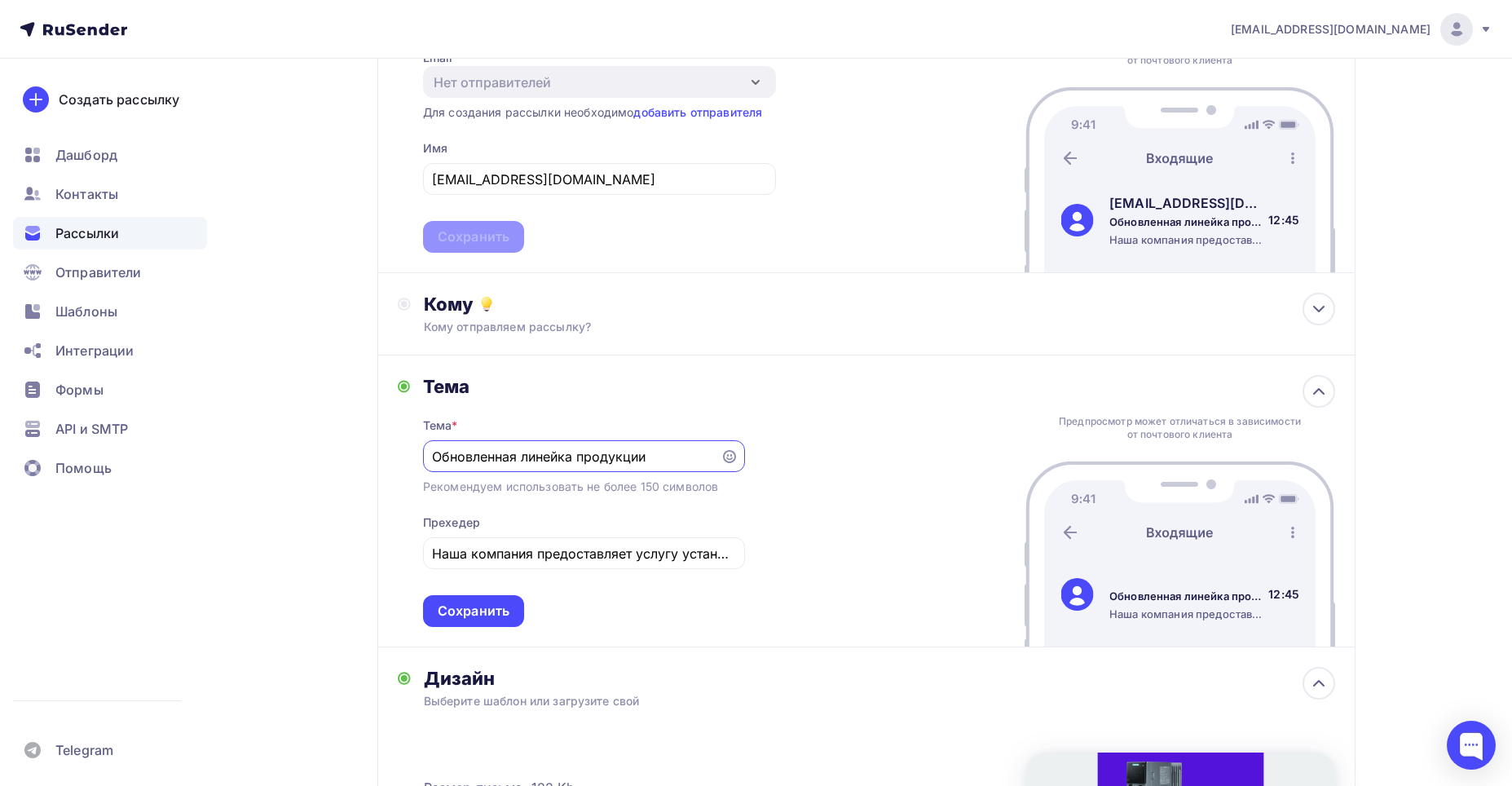
scroll to position [0, 0]
click at [1322, 395] on icon at bounding box center [1319, 392] width 20 height 20
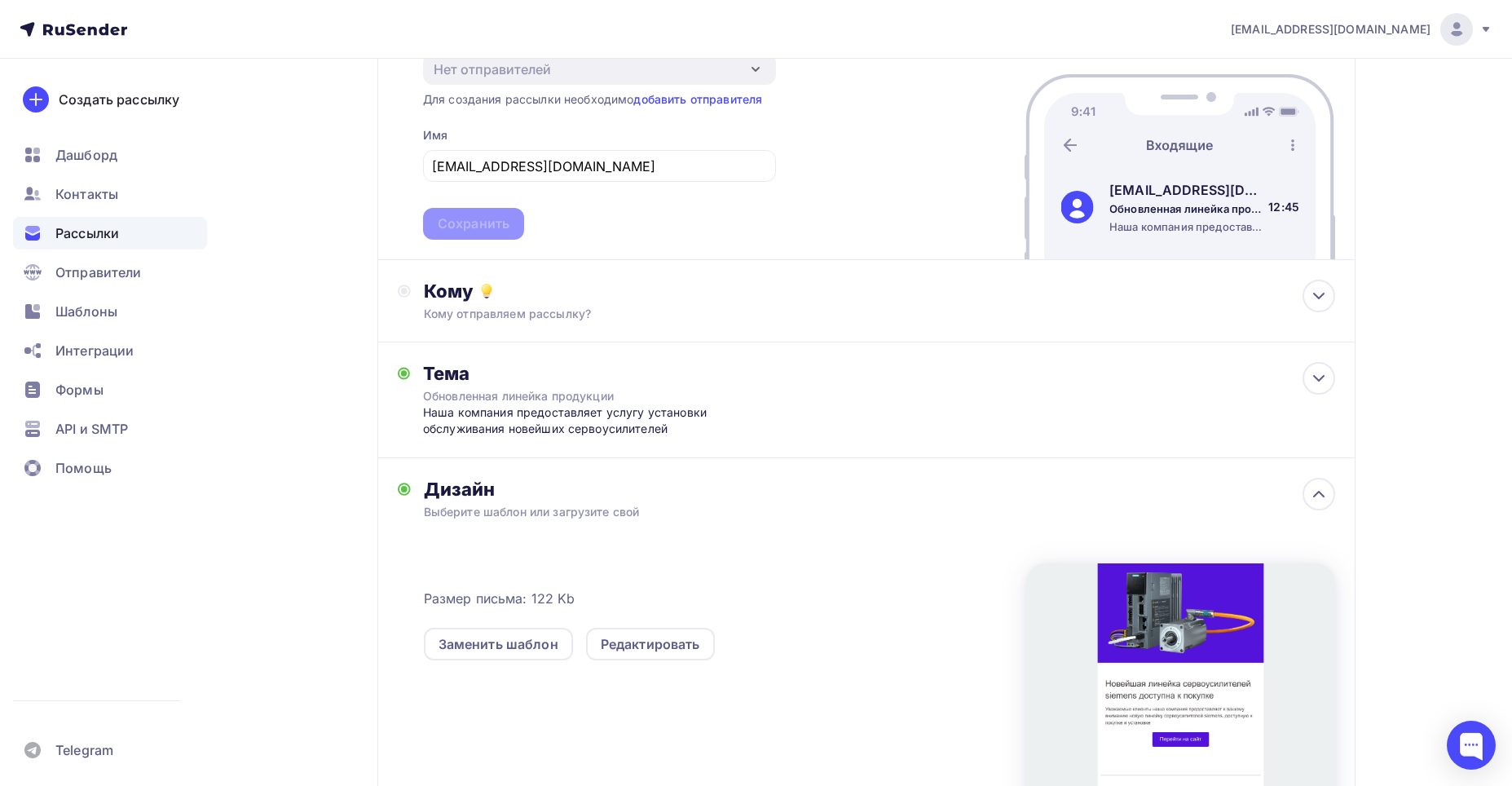
scroll to position [165, 0]
